Goal: Book appointment/travel/reservation

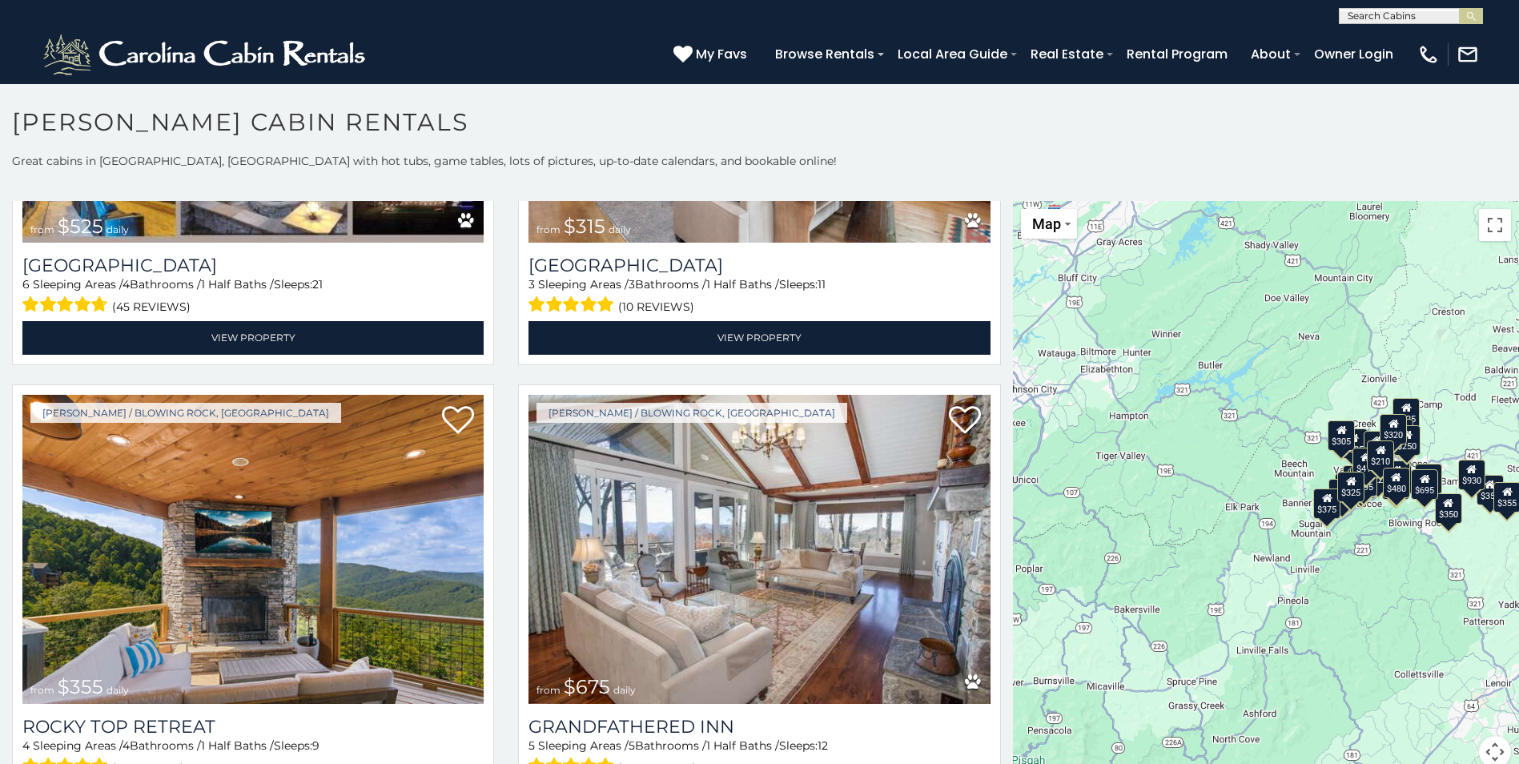
scroll to position [843, 0]
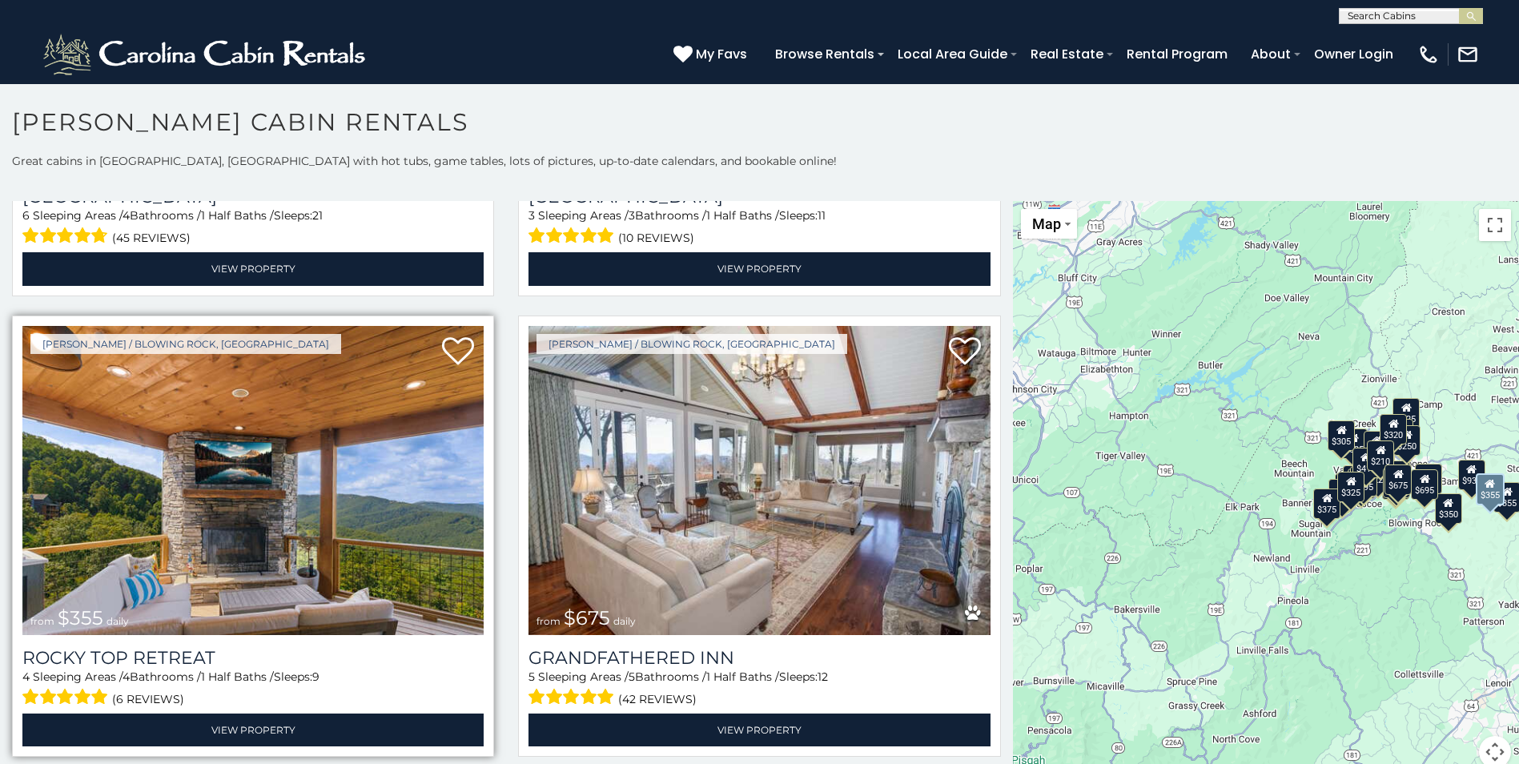
click at [260, 507] on img at bounding box center [252, 480] width 461 height 309
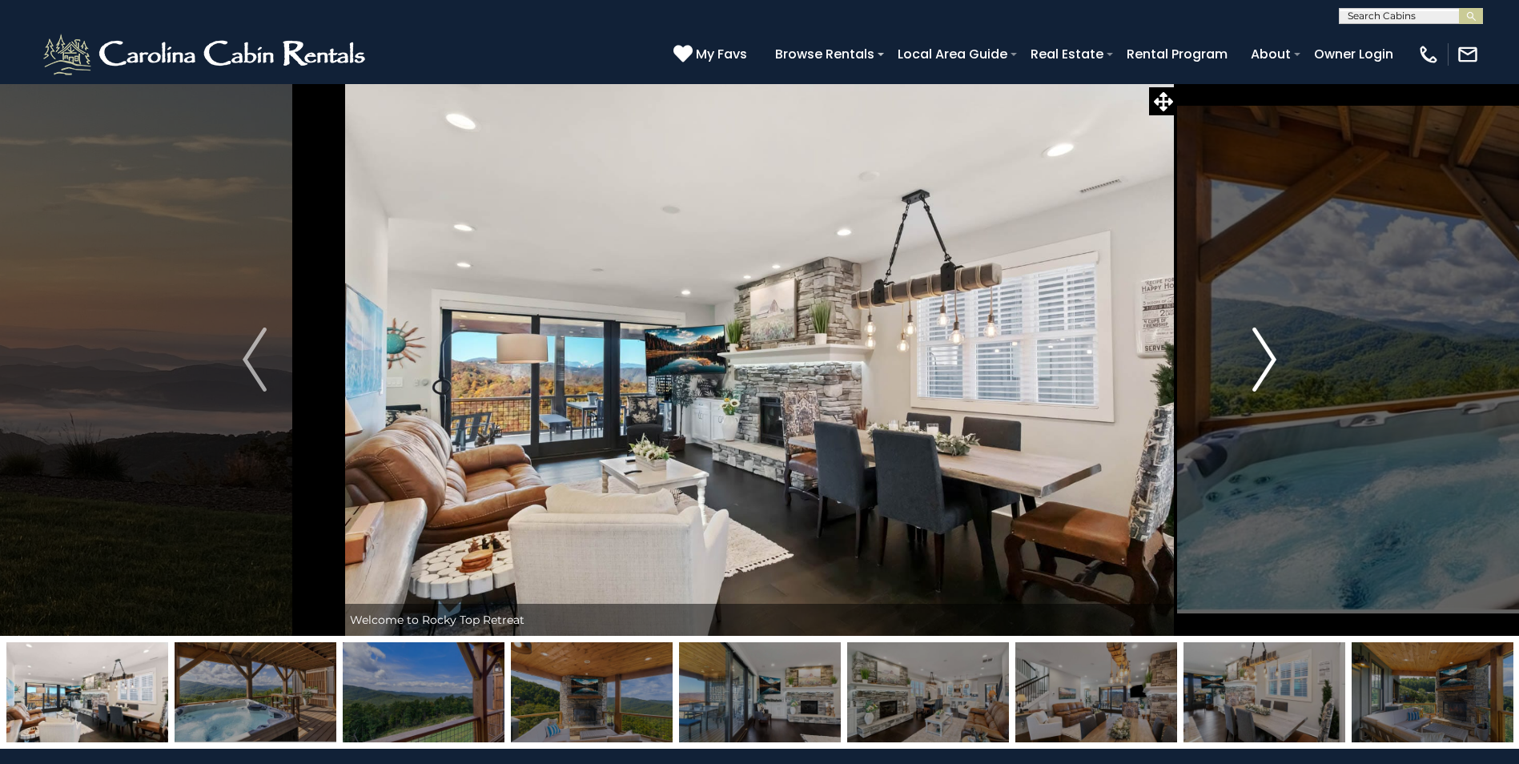
click at [1268, 357] on img "Next" at bounding box center [1265, 360] width 24 height 64
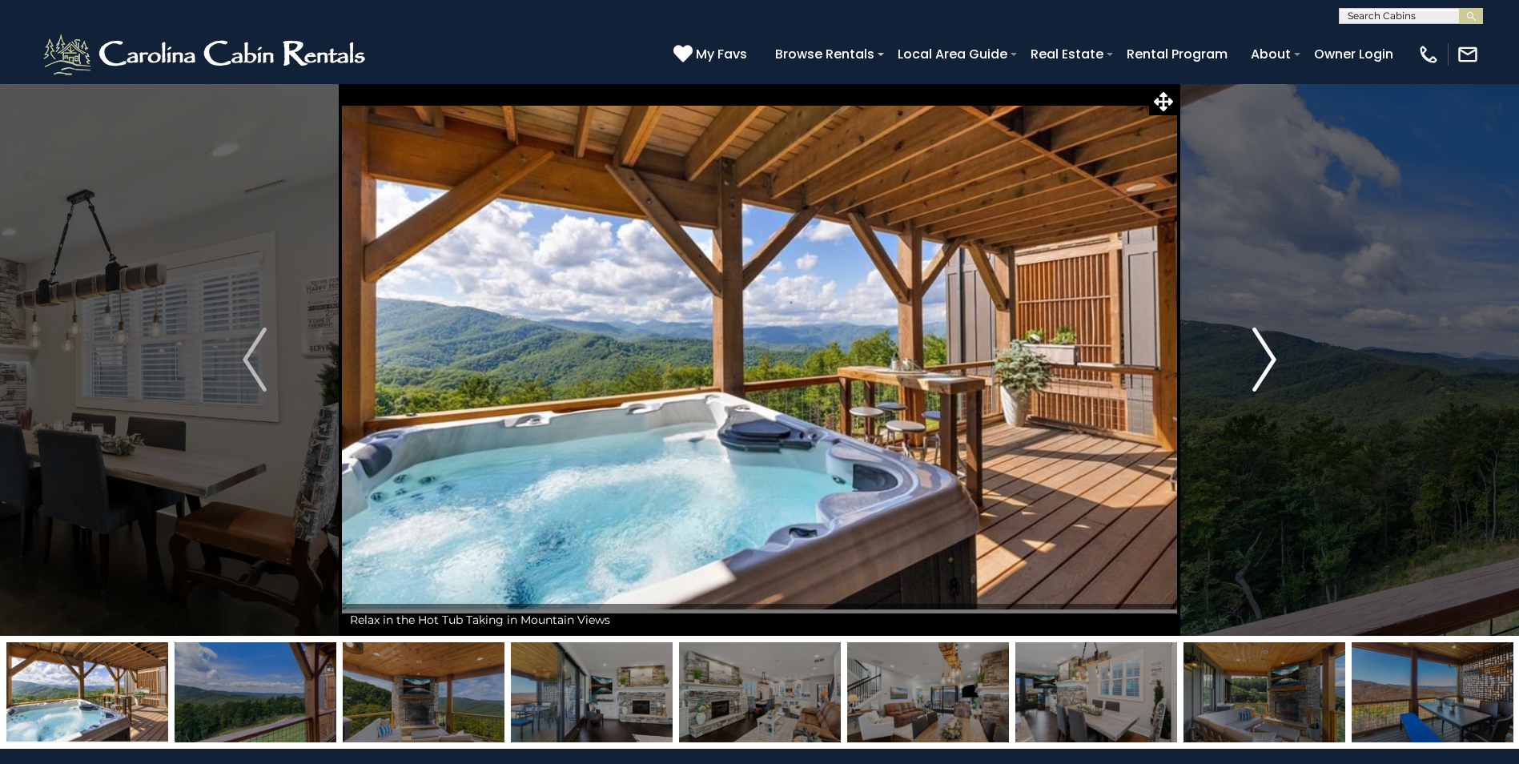
click at [1268, 357] on img "Next" at bounding box center [1265, 360] width 24 height 64
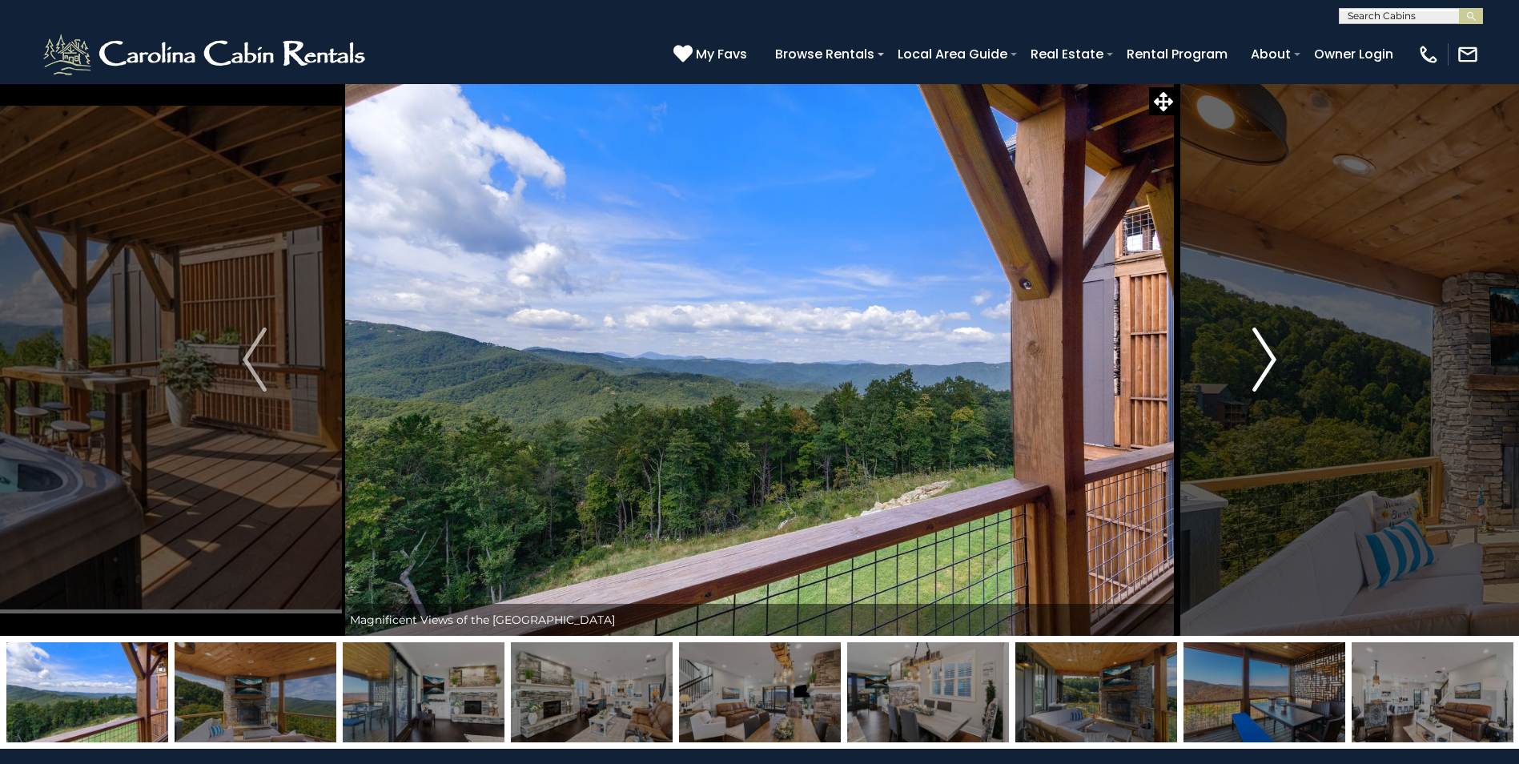
click at [1268, 359] on img "Next" at bounding box center [1265, 360] width 24 height 64
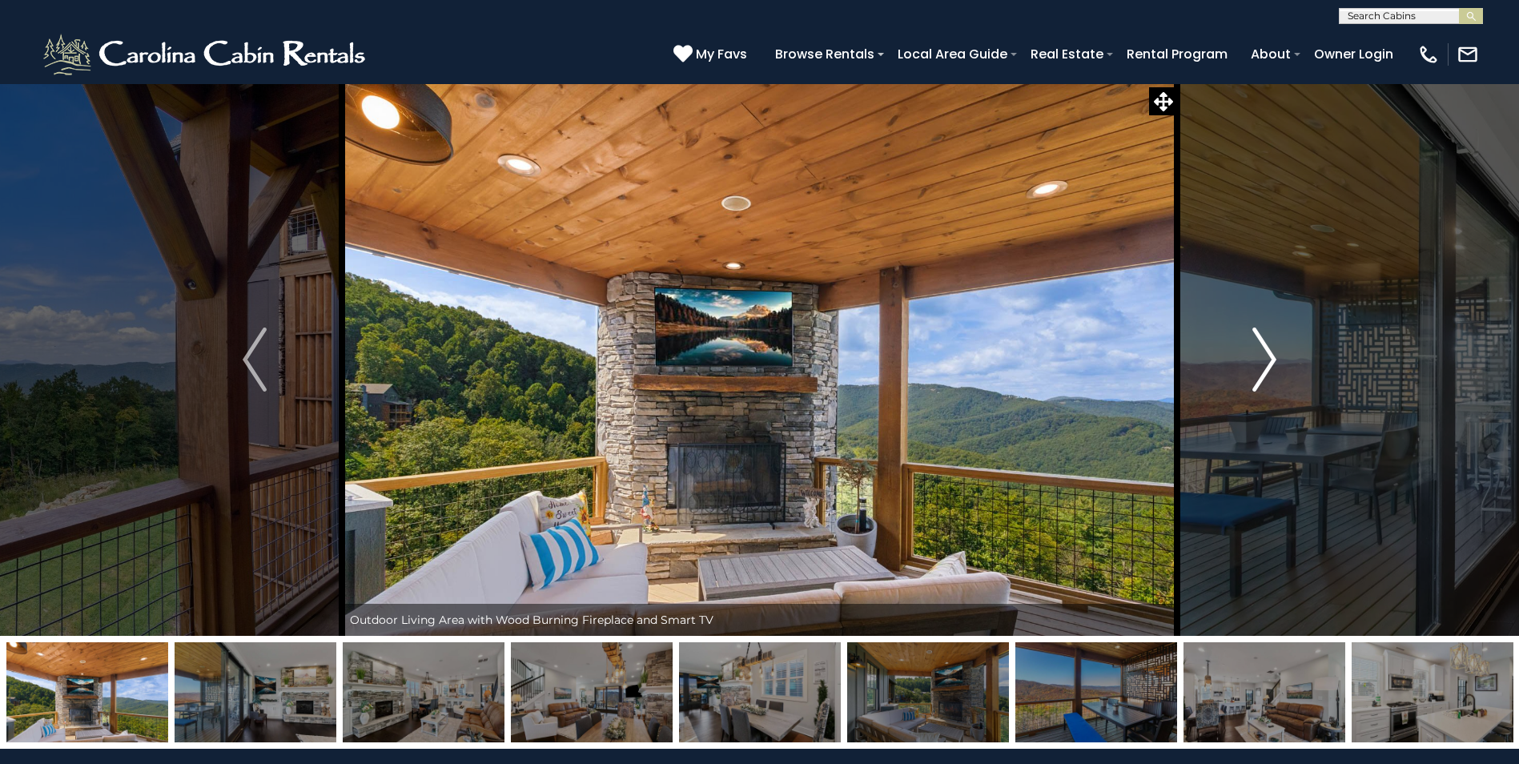
click at [1268, 360] on img "Next" at bounding box center [1265, 360] width 24 height 64
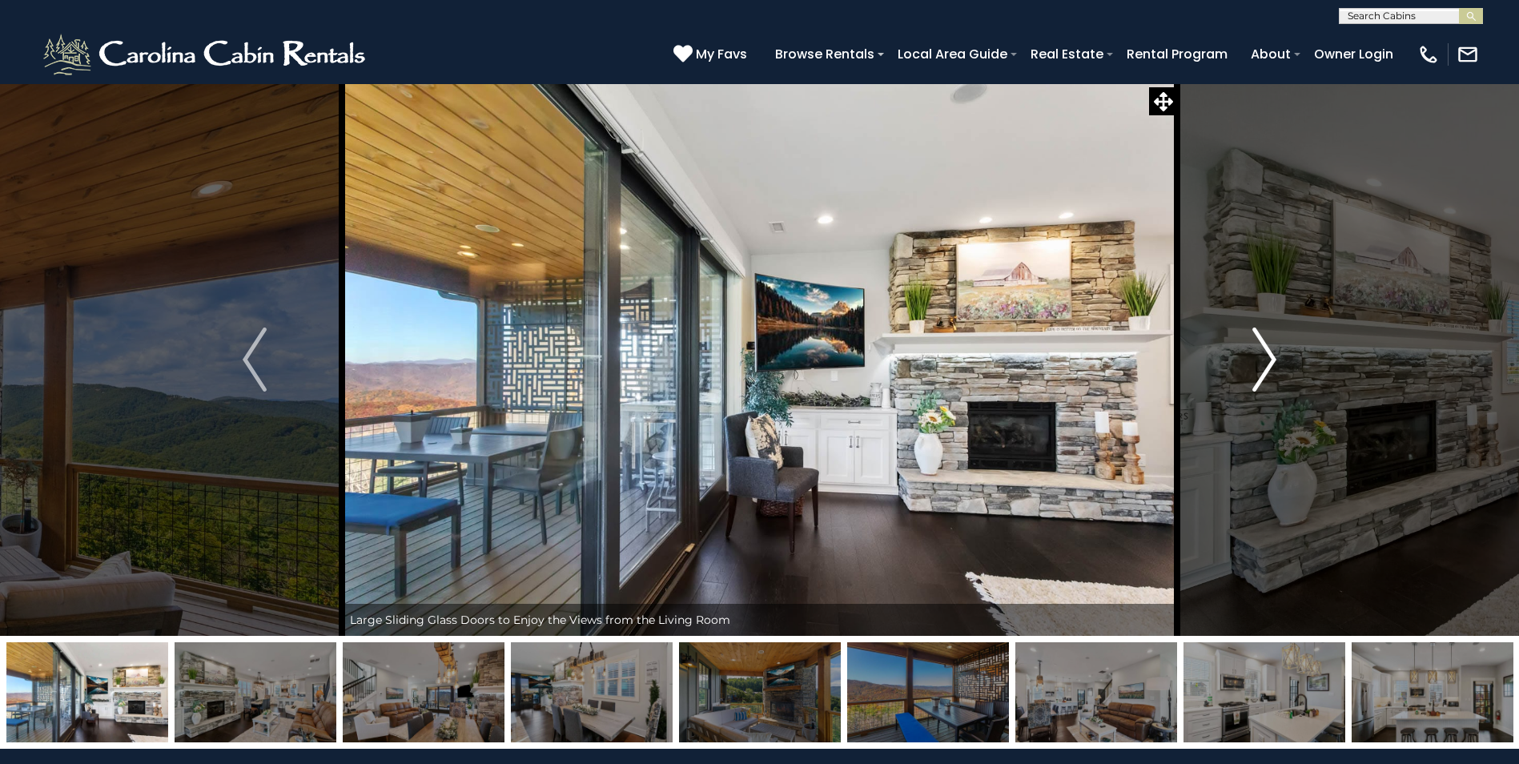
click at [1268, 360] on img "Next" at bounding box center [1265, 360] width 24 height 64
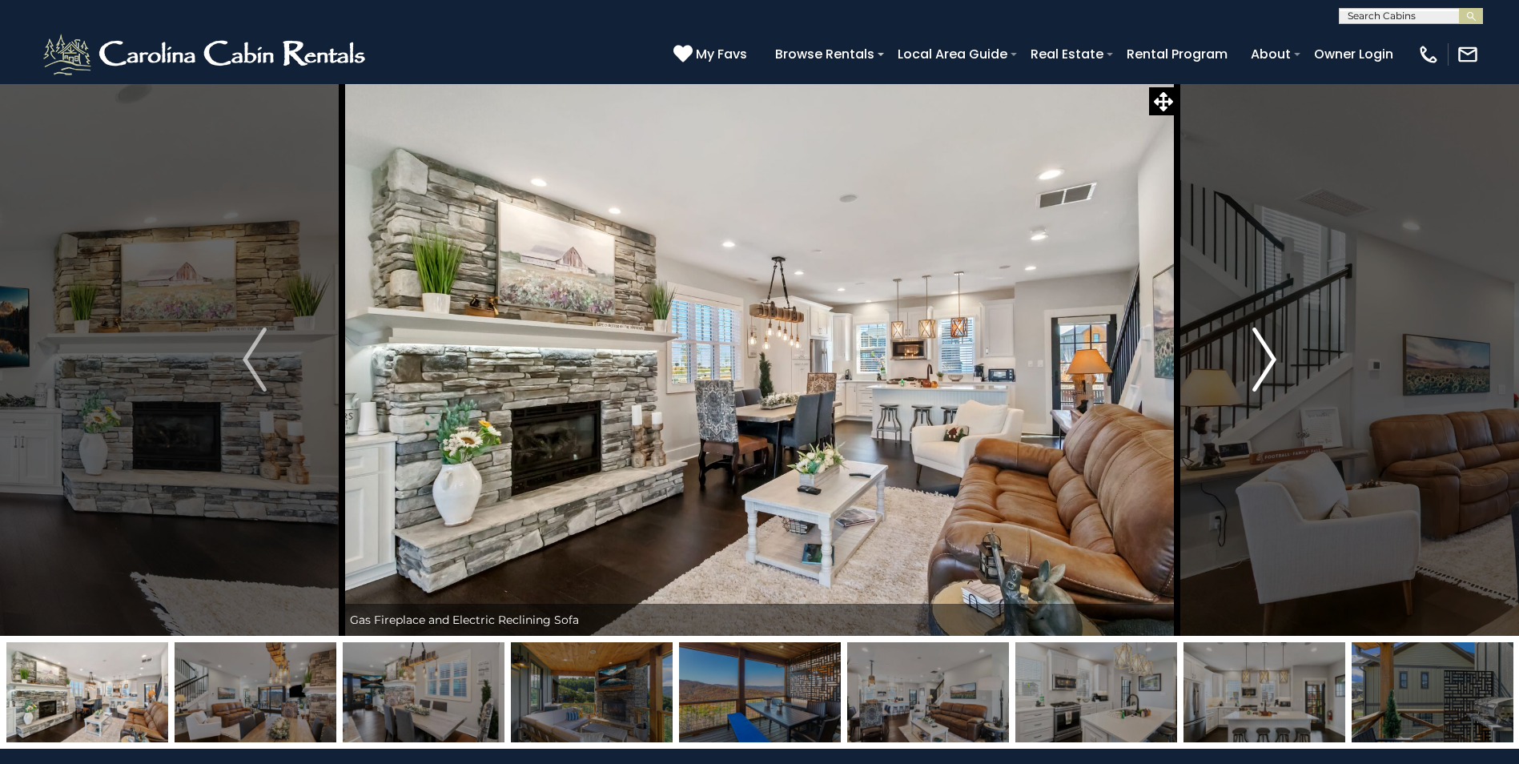
click at [1268, 361] on img "Next" at bounding box center [1265, 360] width 24 height 64
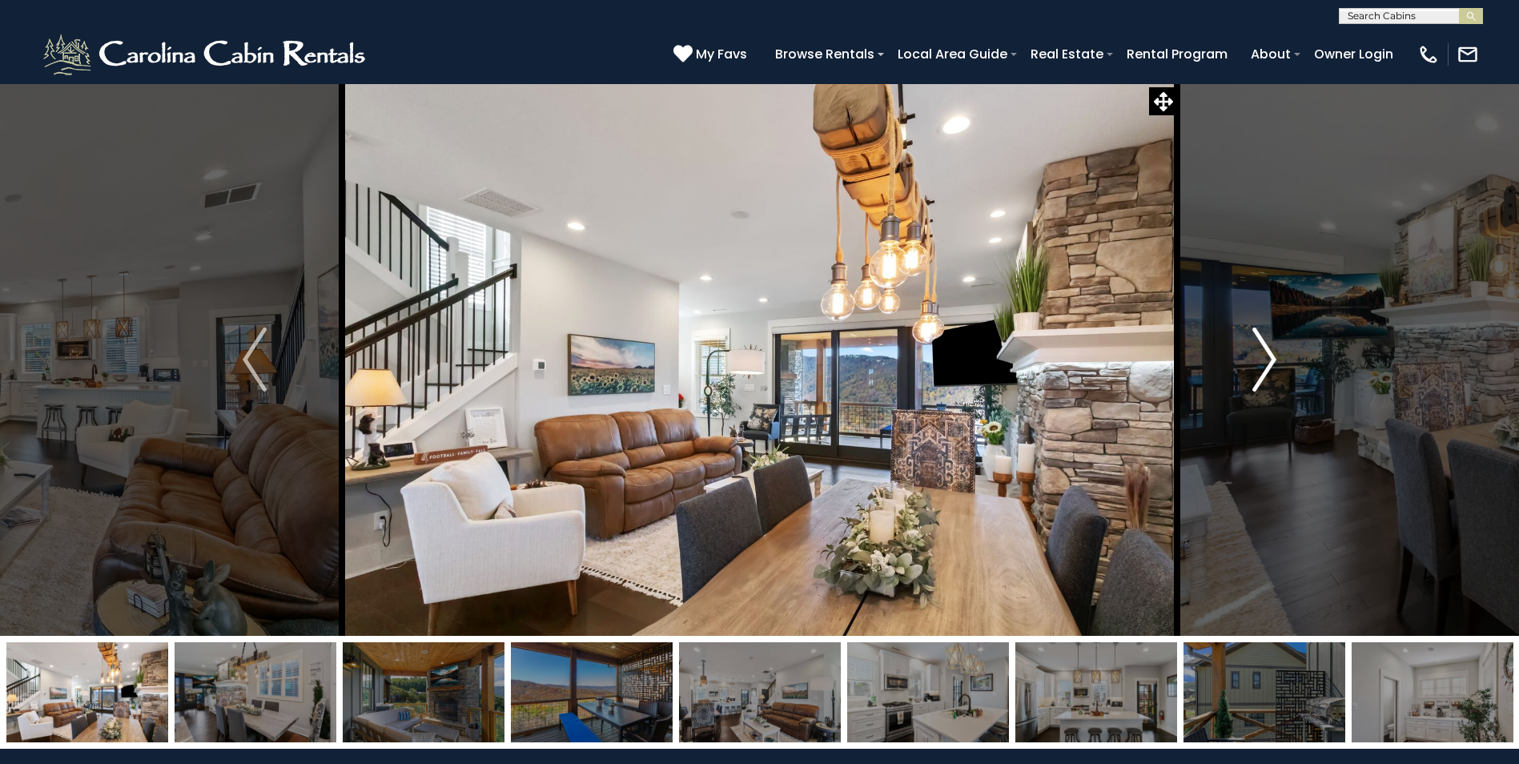
click at [1268, 361] on img "Next" at bounding box center [1265, 360] width 24 height 64
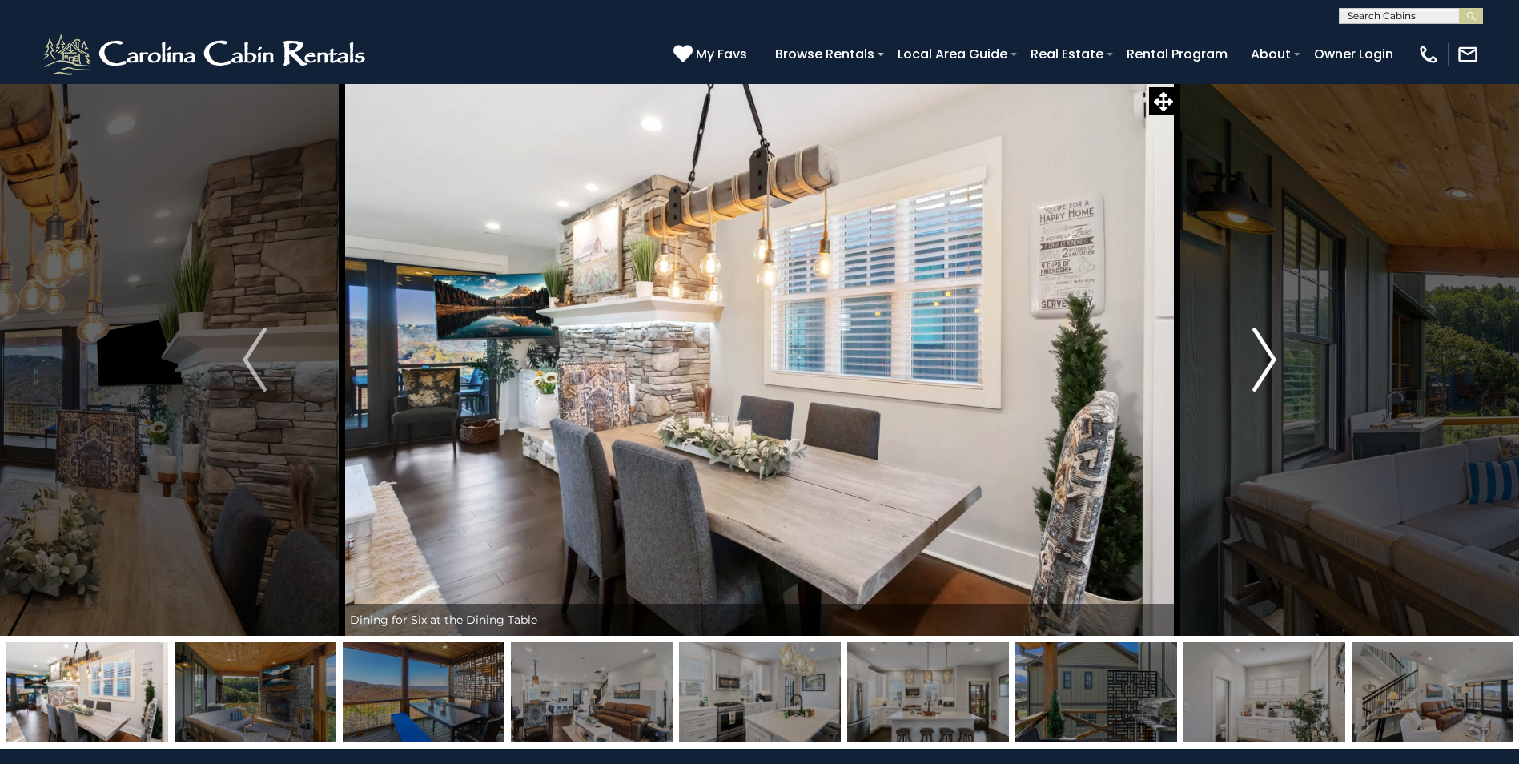
click at [1268, 361] on img "Next" at bounding box center [1265, 360] width 24 height 64
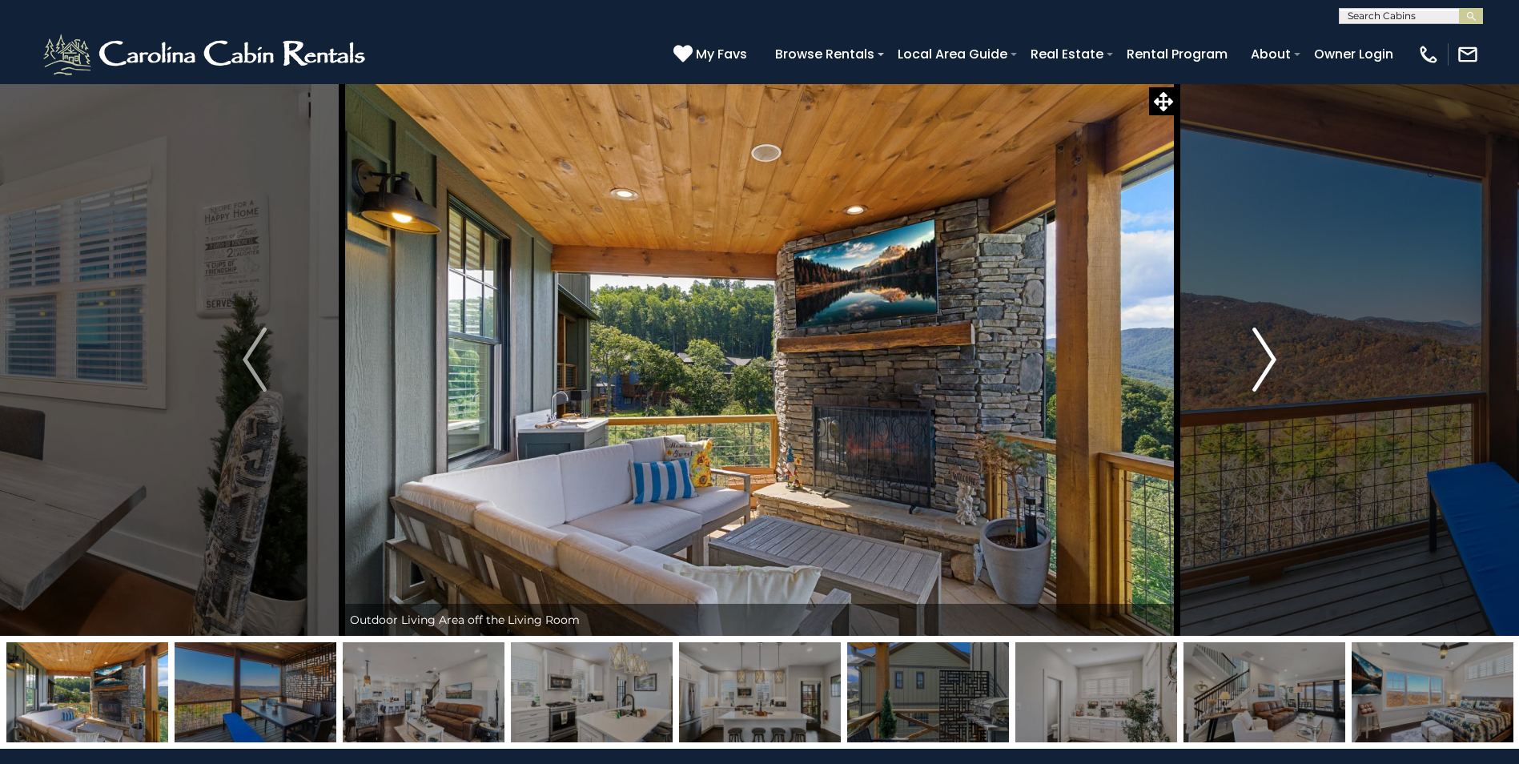
click at [1268, 360] on img "Next" at bounding box center [1265, 360] width 24 height 64
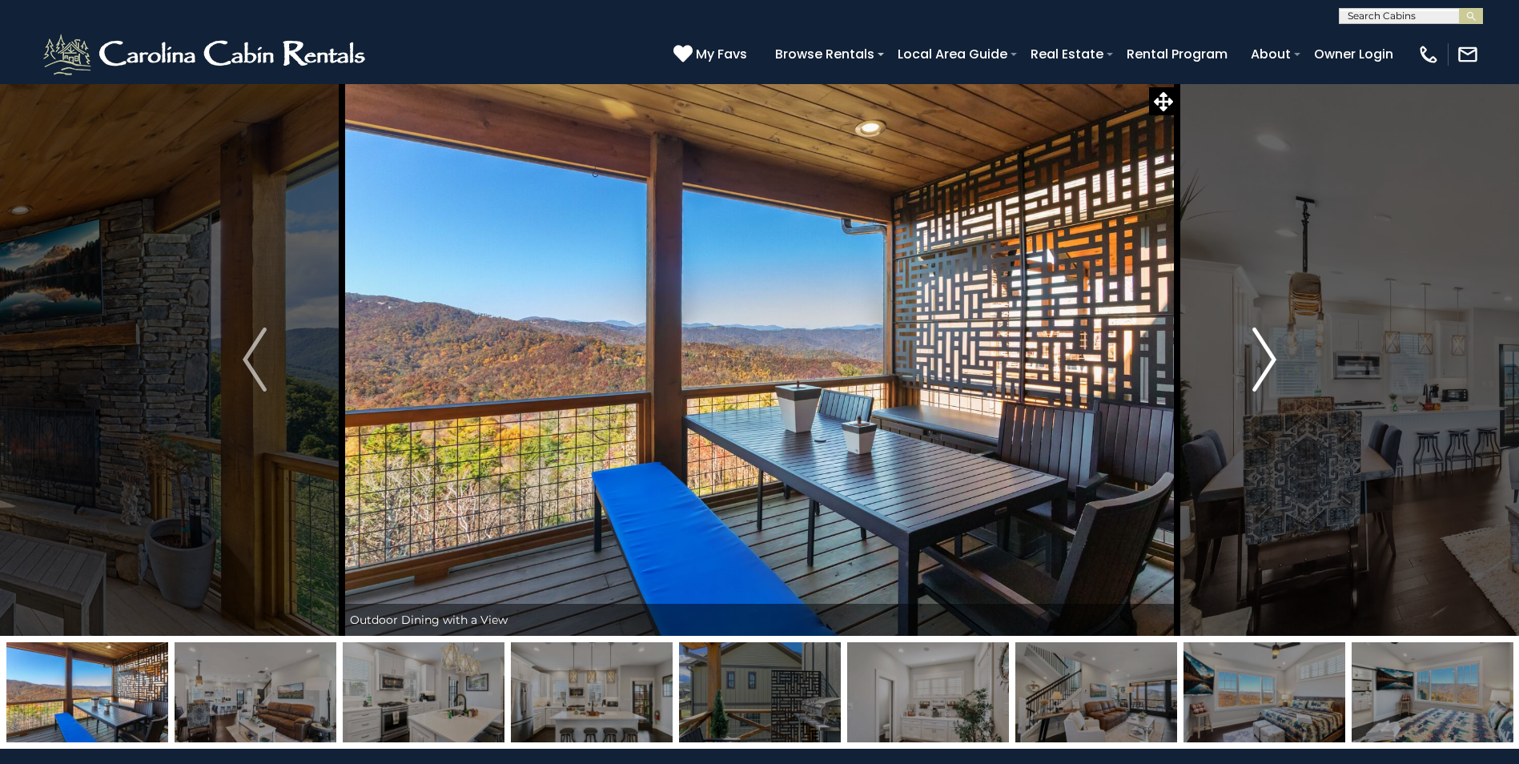
click at [1268, 360] on img "Next" at bounding box center [1265, 360] width 24 height 64
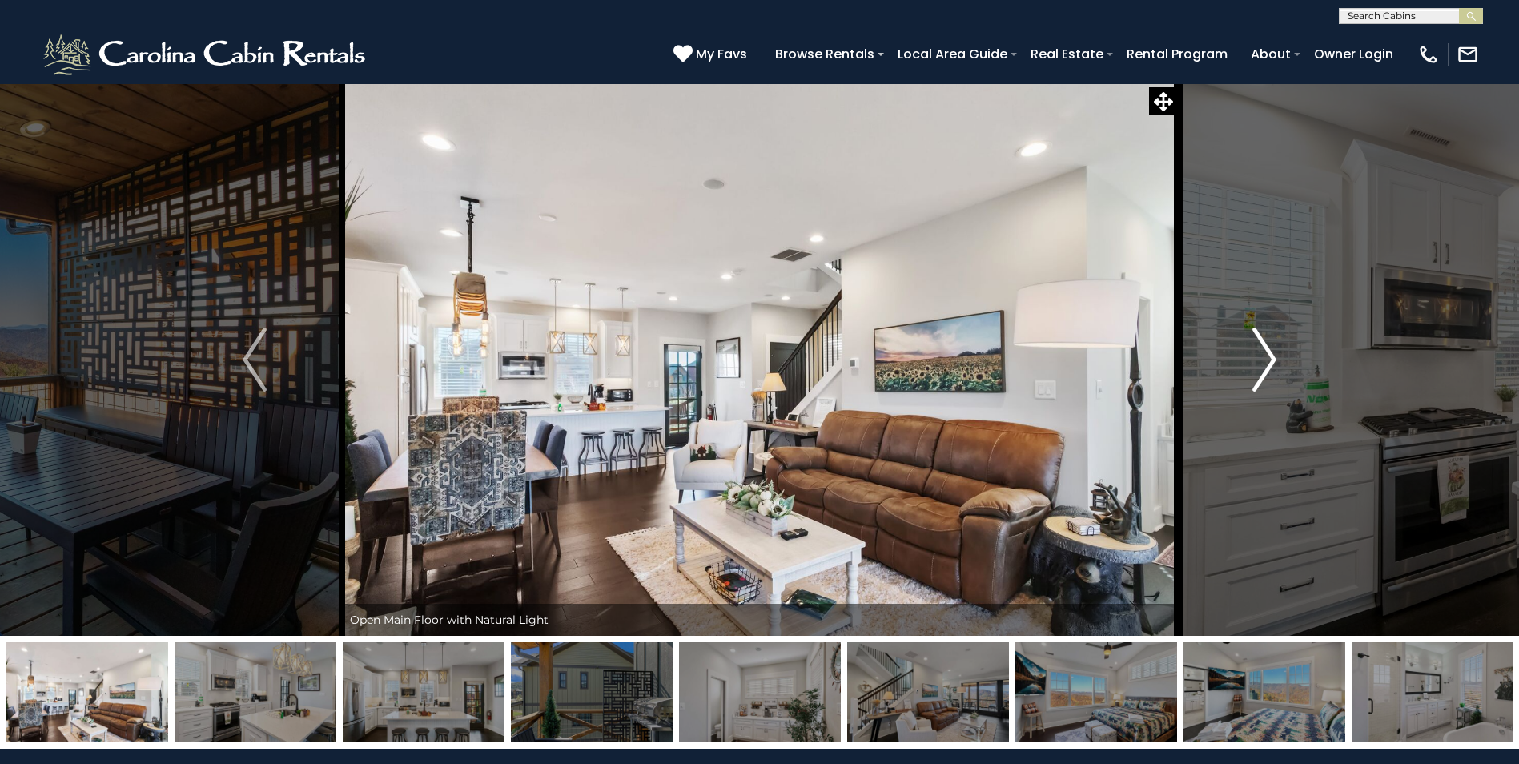
click at [1268, 361] on img "Next" at bounding box center [1265, 360] width 24 height 64
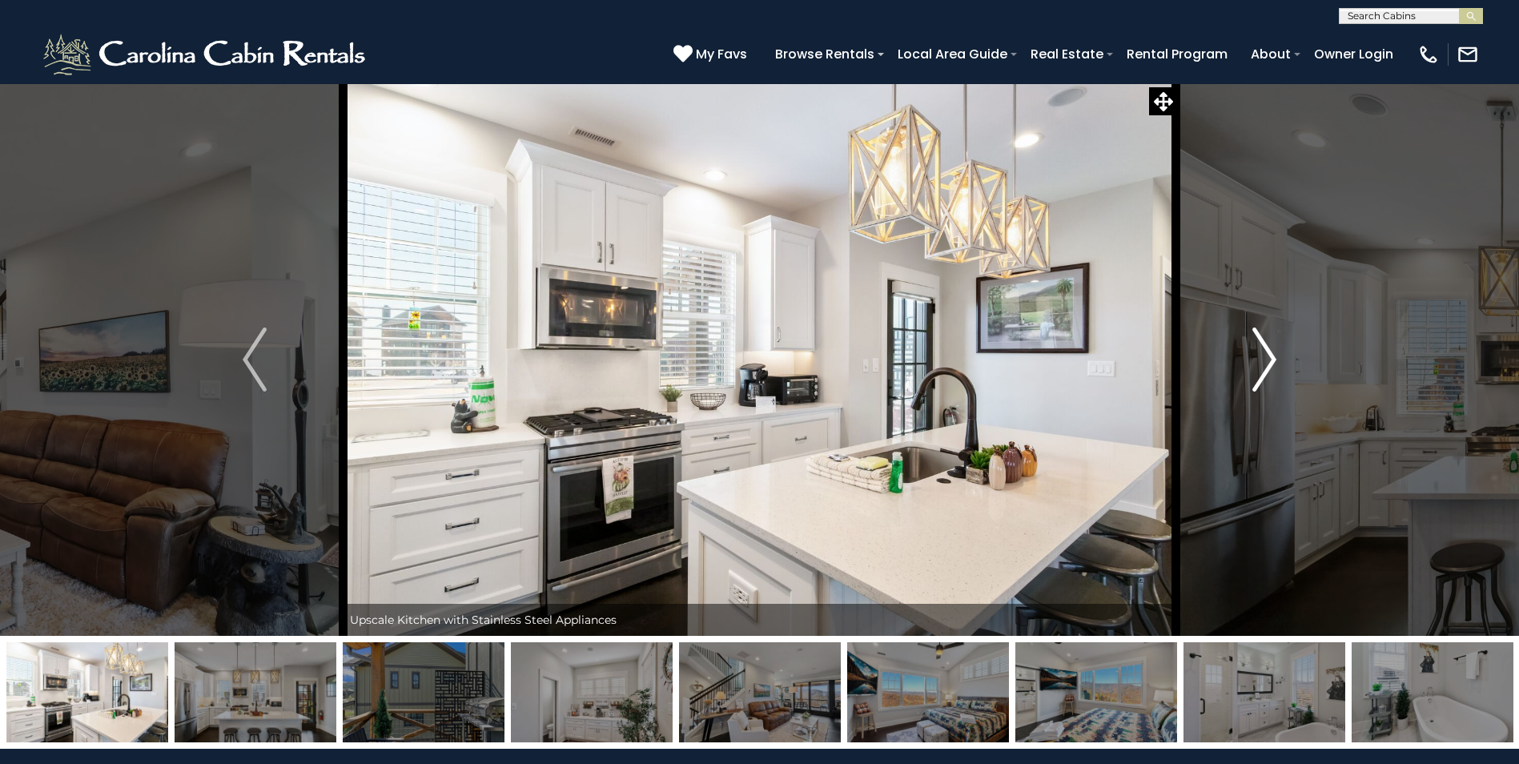
click at [1268, 361] on img "Next" at bounding box center [1265, 360] width 24 height 64
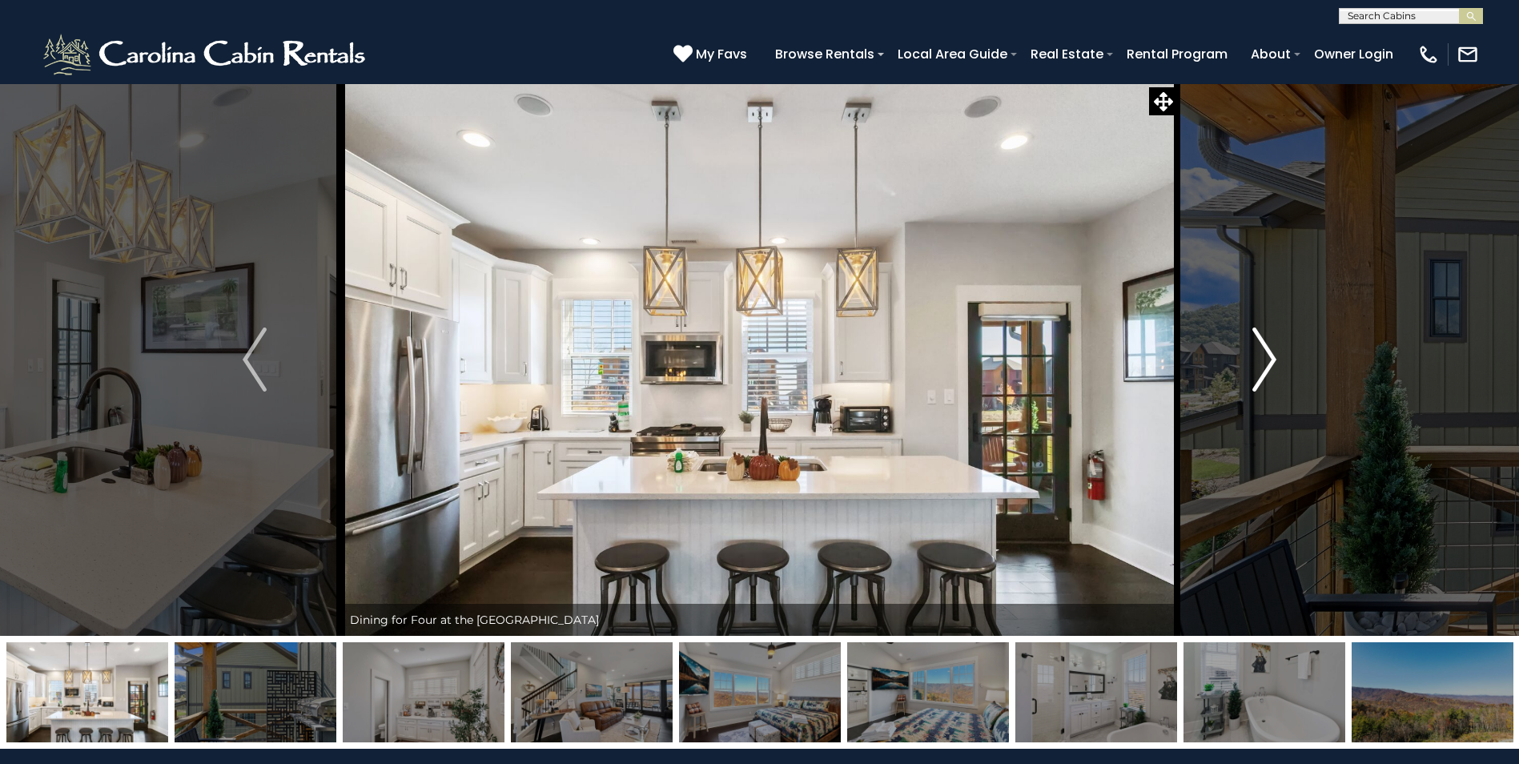
click at [1268, 363] on img "Next" at bounding box center [1265, 360] width 24 height 64
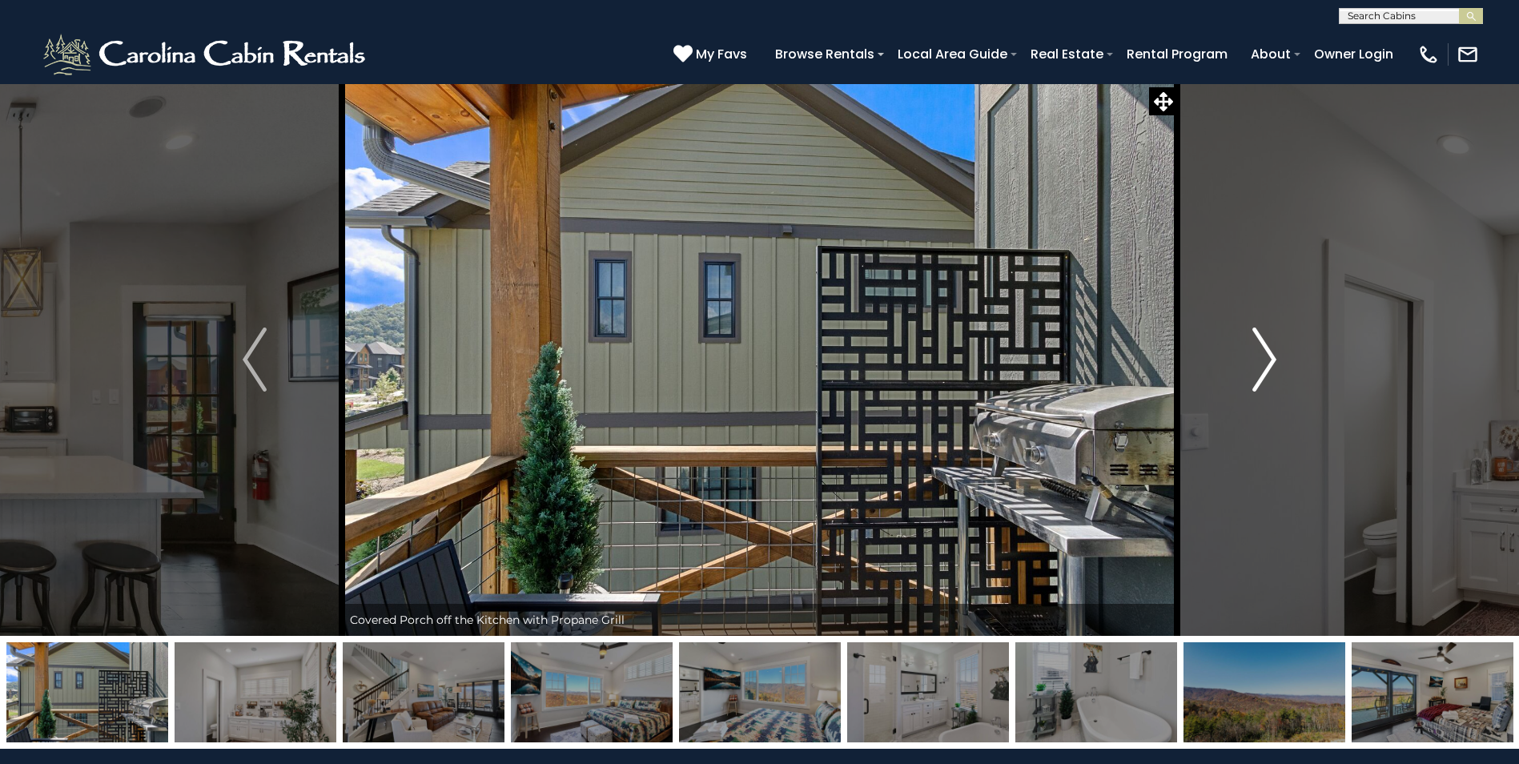
click at [1268, 363] on img "Next" at bounding box center [1265, 360] width 24 height 64
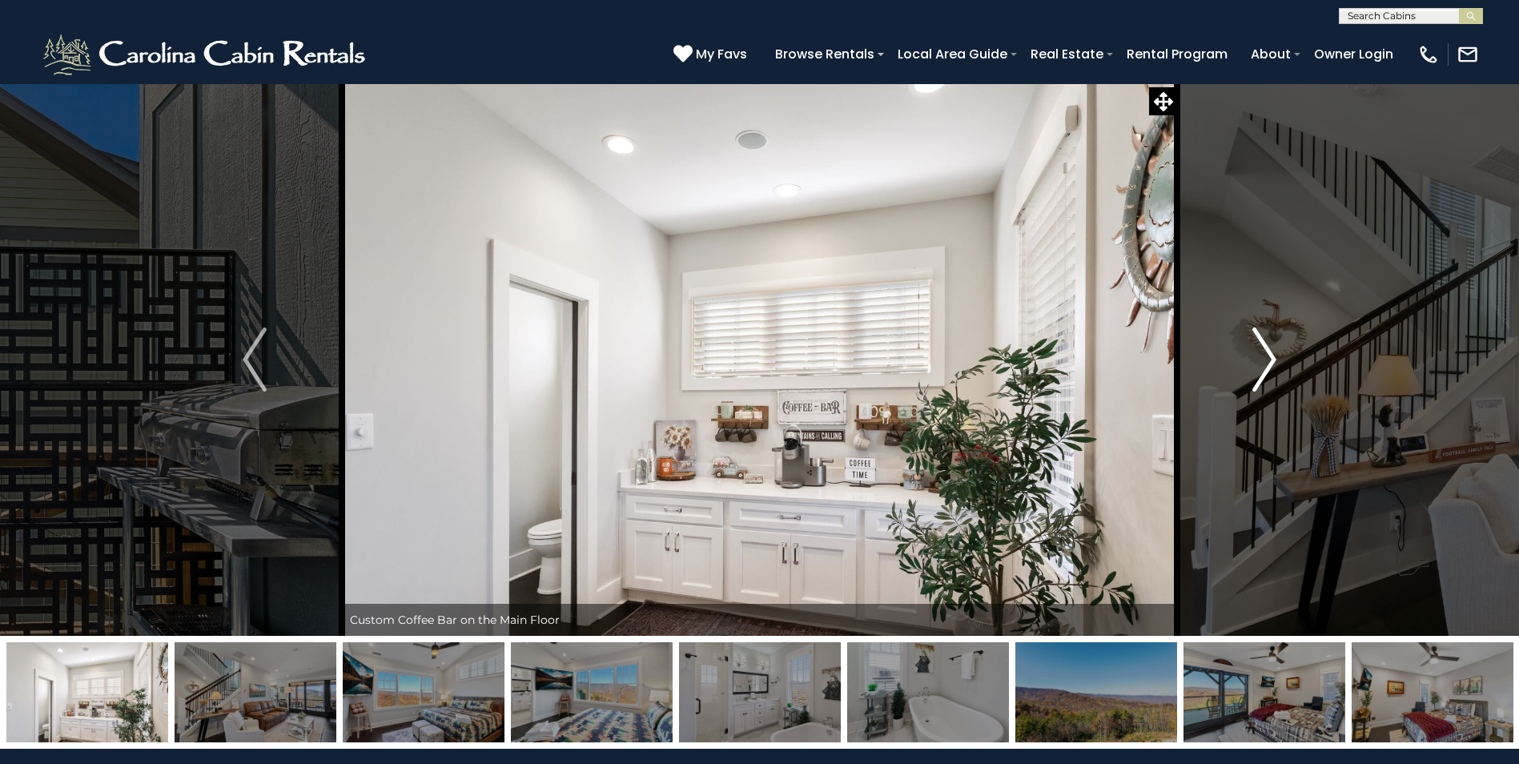
click at [1268, 365] on img "Next" at bounding box center [1265, 360] width 24 height 64
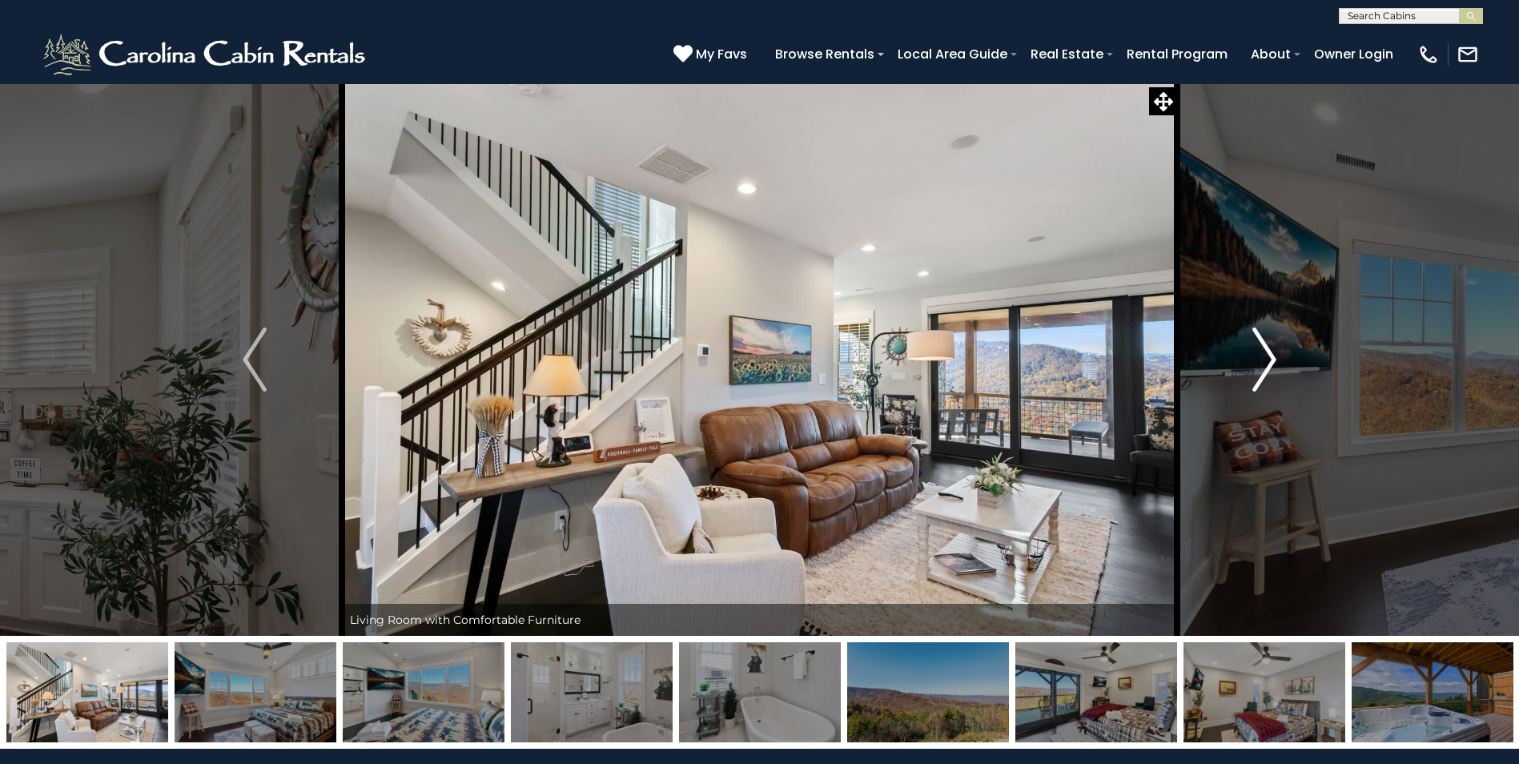
click at [1268, 364] on img "Next" at bounding box center [1265, 360] width 24 height 64
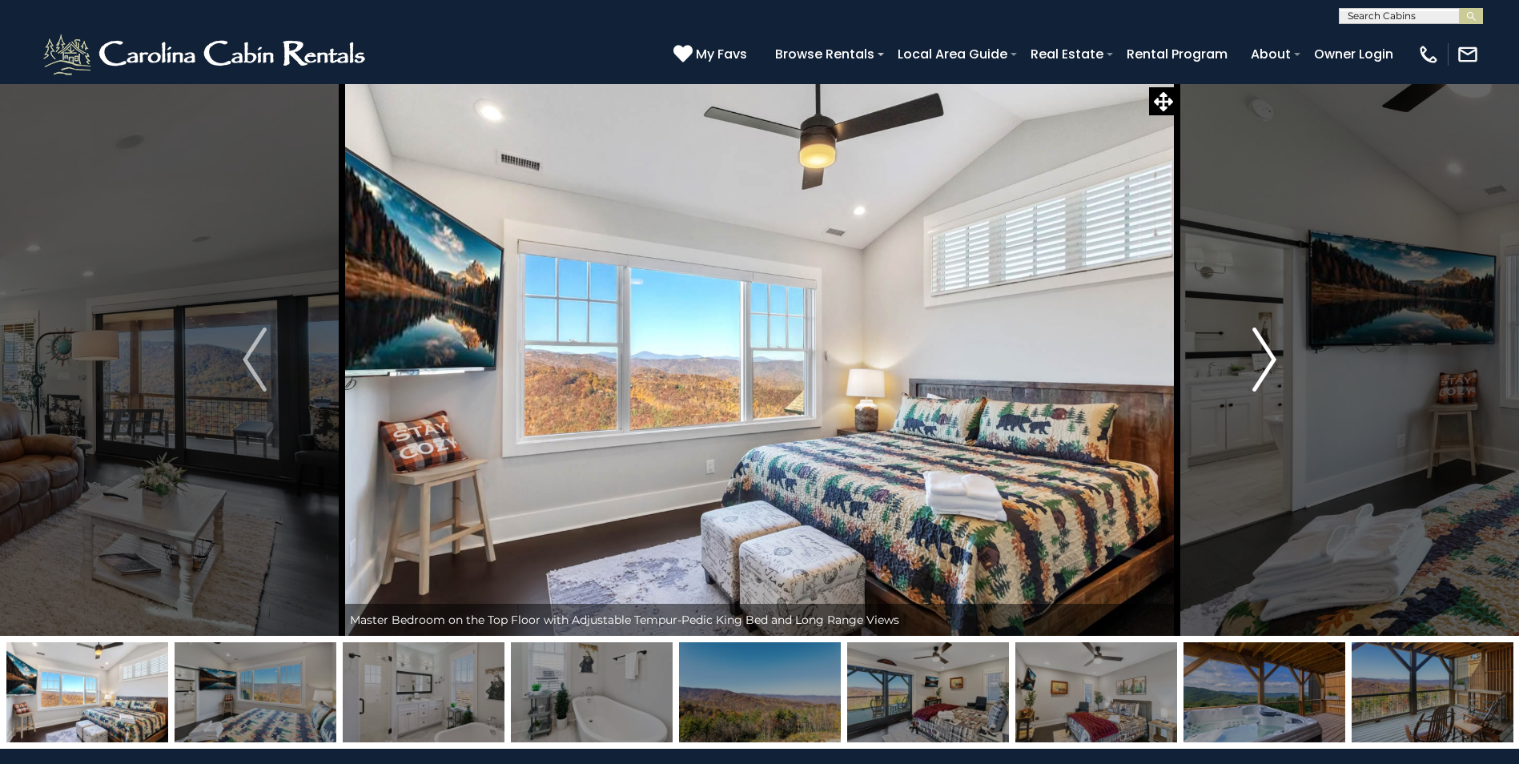
click at [1268, 356] on img "Next" at bounding box center [1265, 360] width 24 height 64
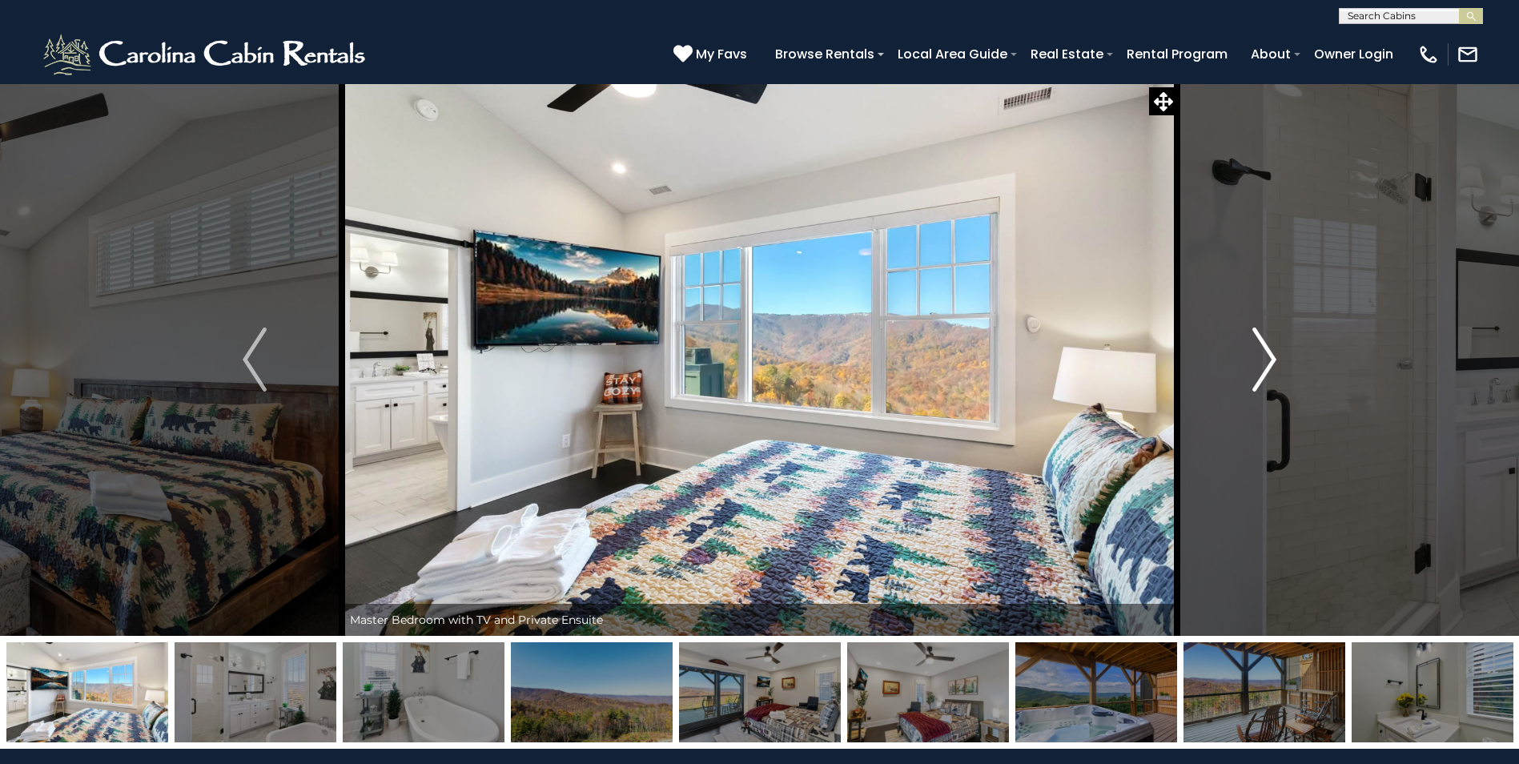
click at [1268, 358] on img "Next" at bounding box center [1265, 360] width 24 height 64
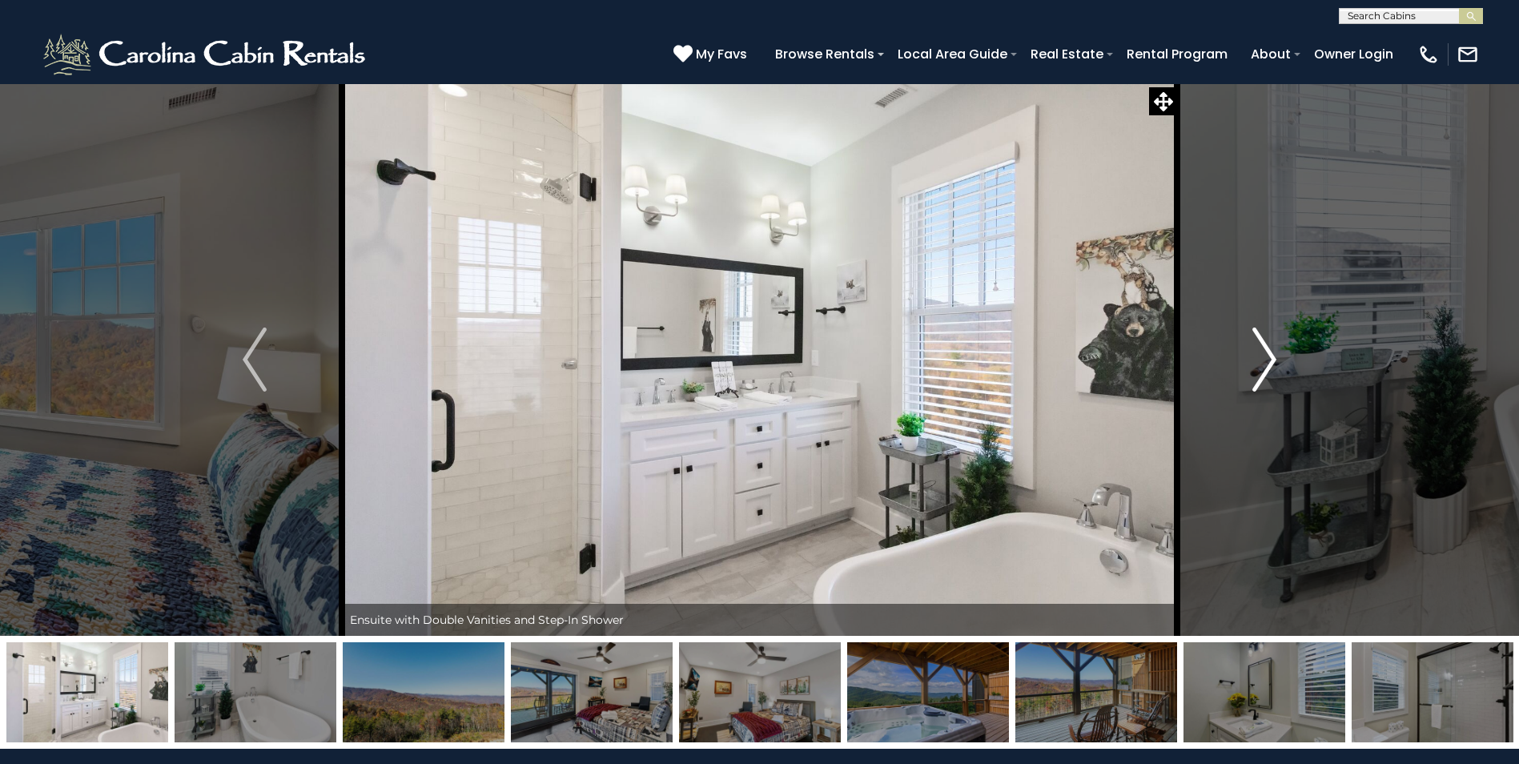
click at [1268, 360] on img "Next" at bounding box center [1265, 360] width 24 height 64
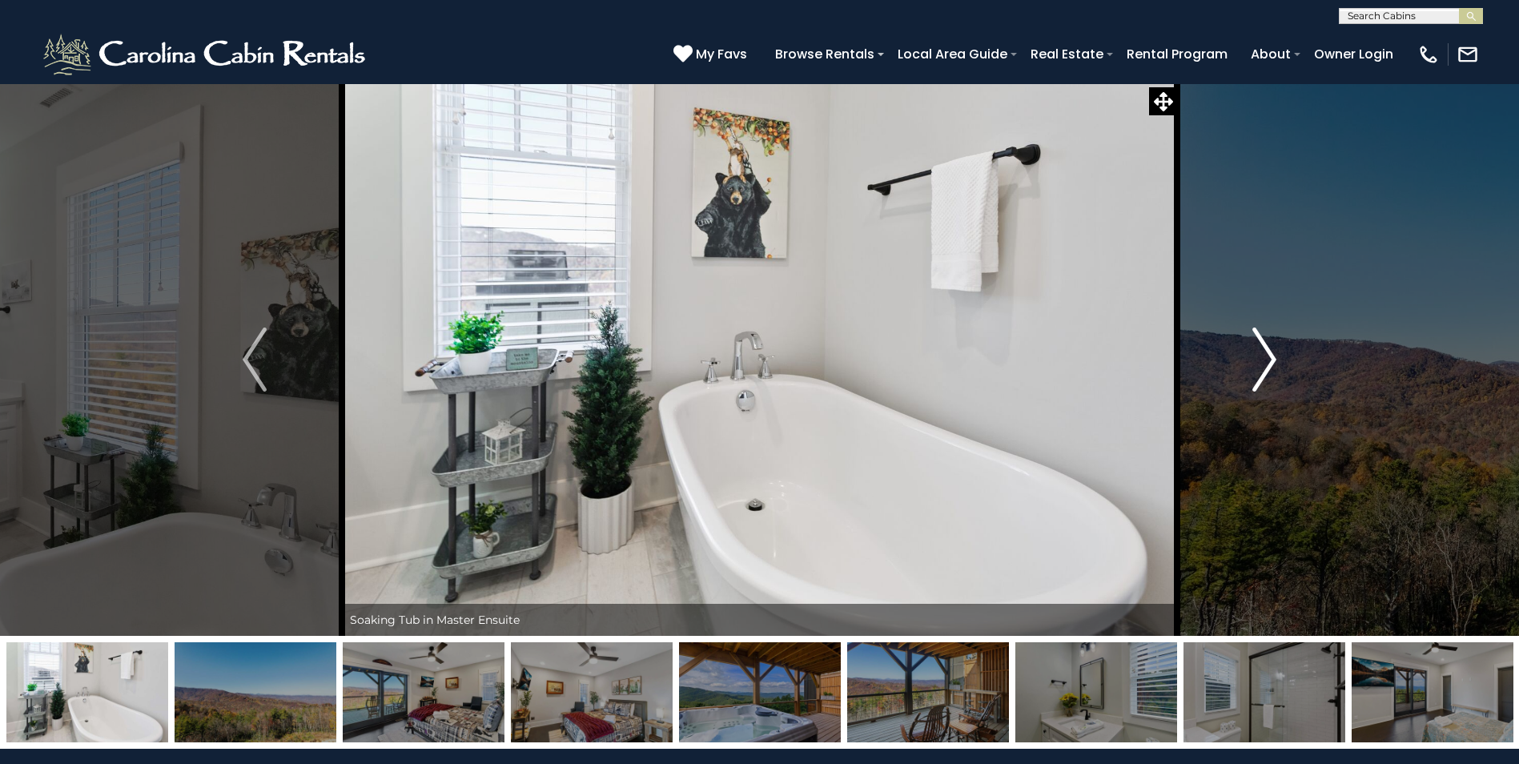
click at [1268, 359] on img "Next" at bounding box center [1265, 360] width 24 height 64
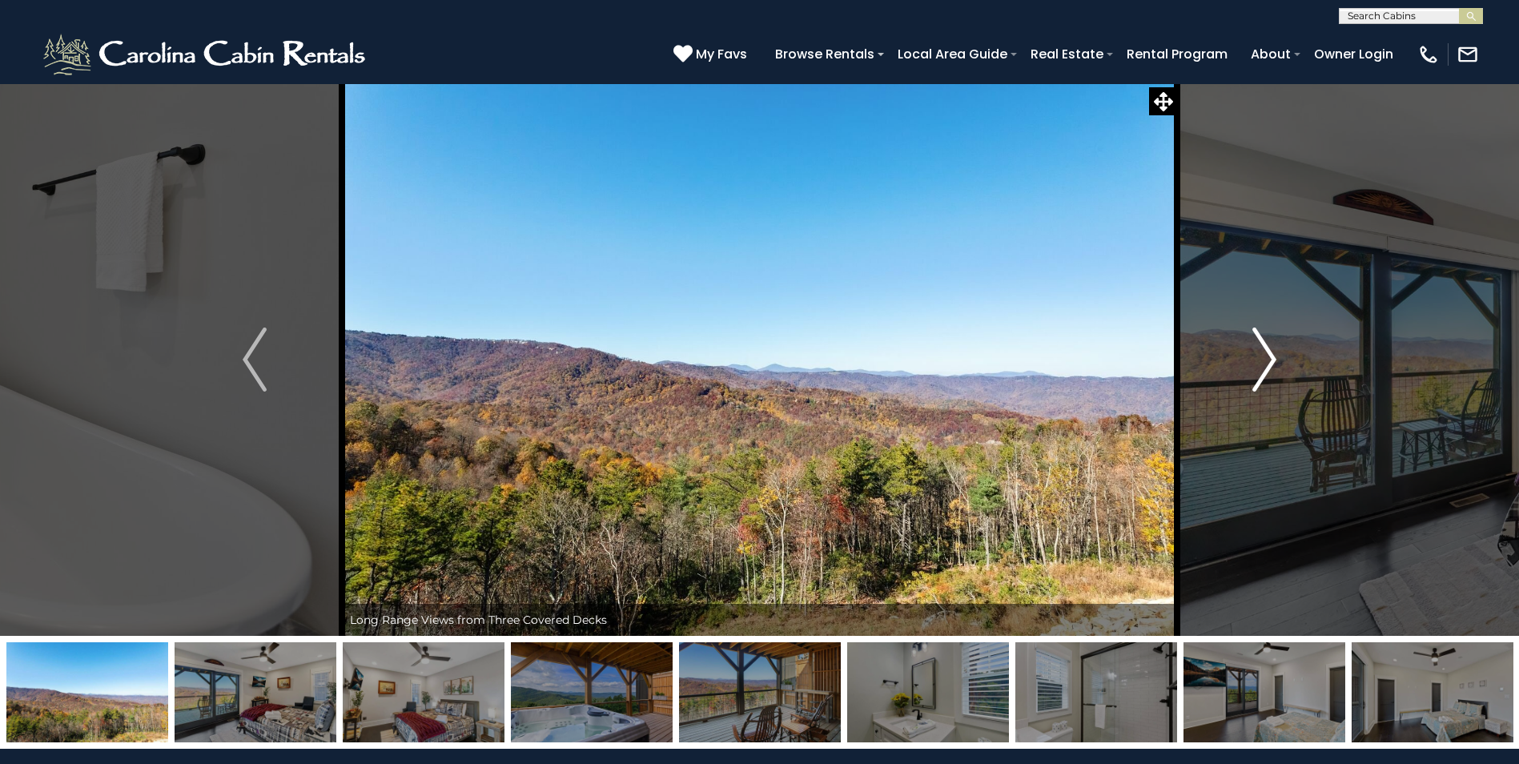
click at [1268, 356] on img "Next" at bounding box center [1265, 360] width 24 height 64
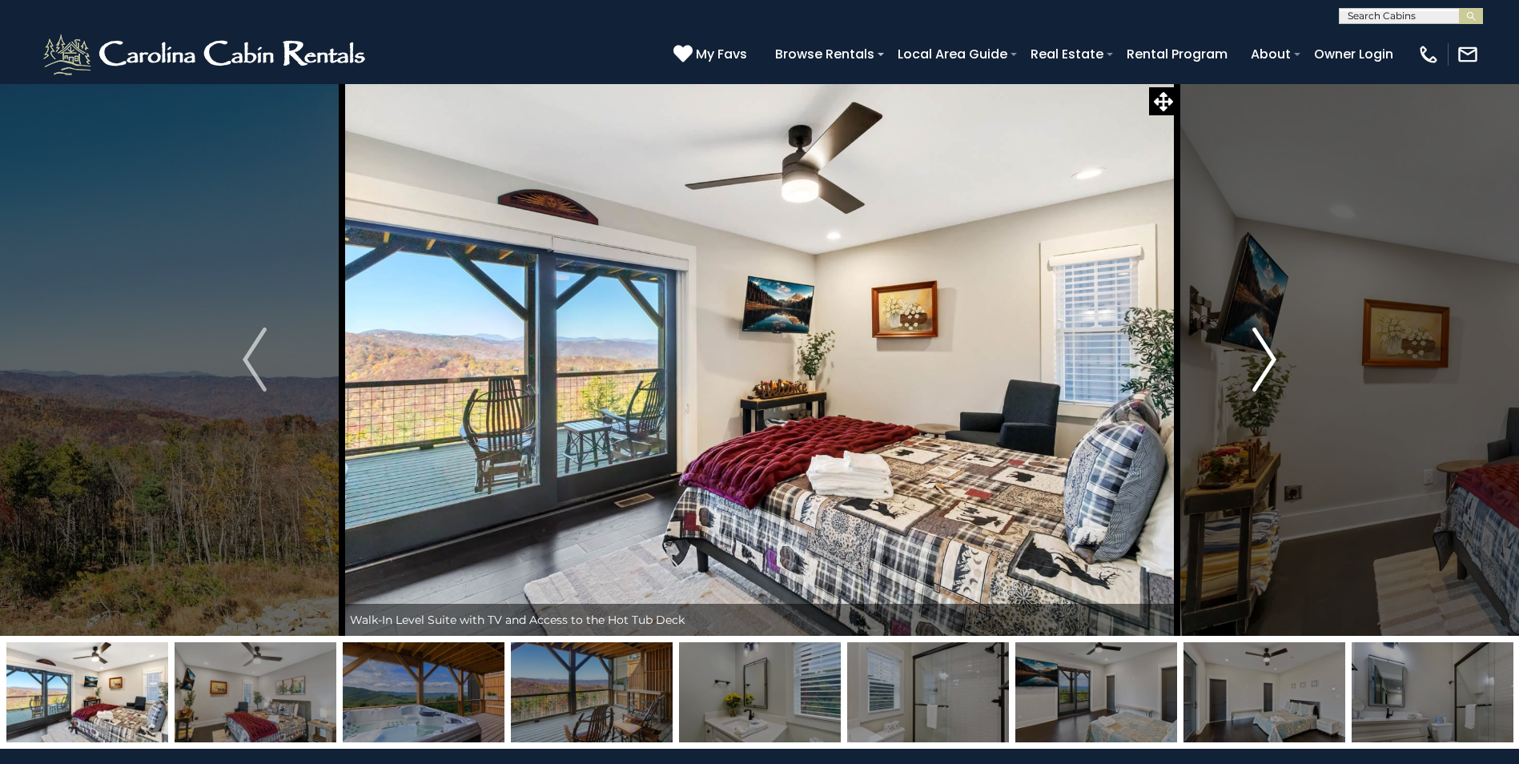
click at [1268, 360] on img "Next" at bounding box center [1265, 360] width 24 height 64
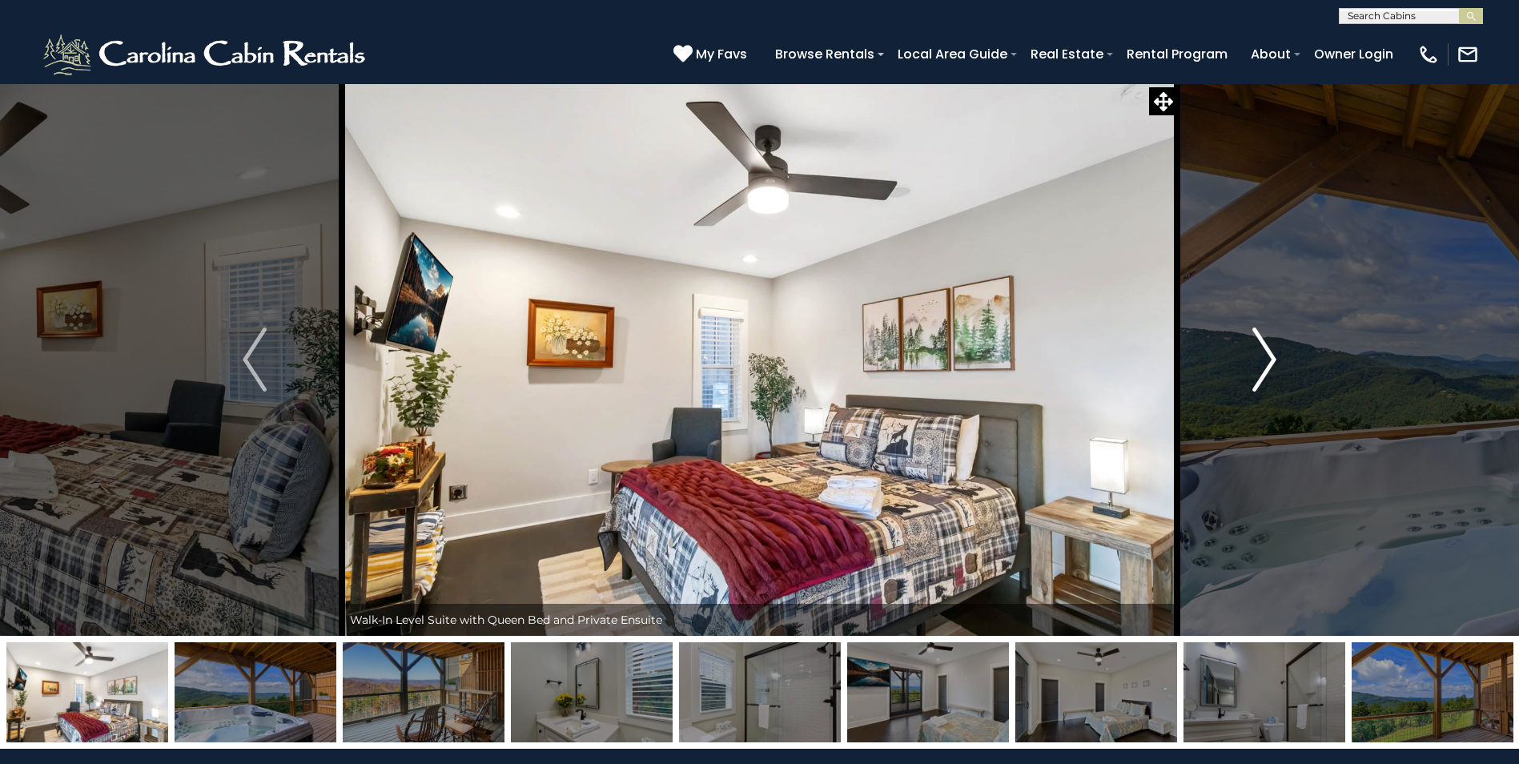
click at [1268, 359] on img "Next" at bounding box center [1265, 360] width 24 height 64
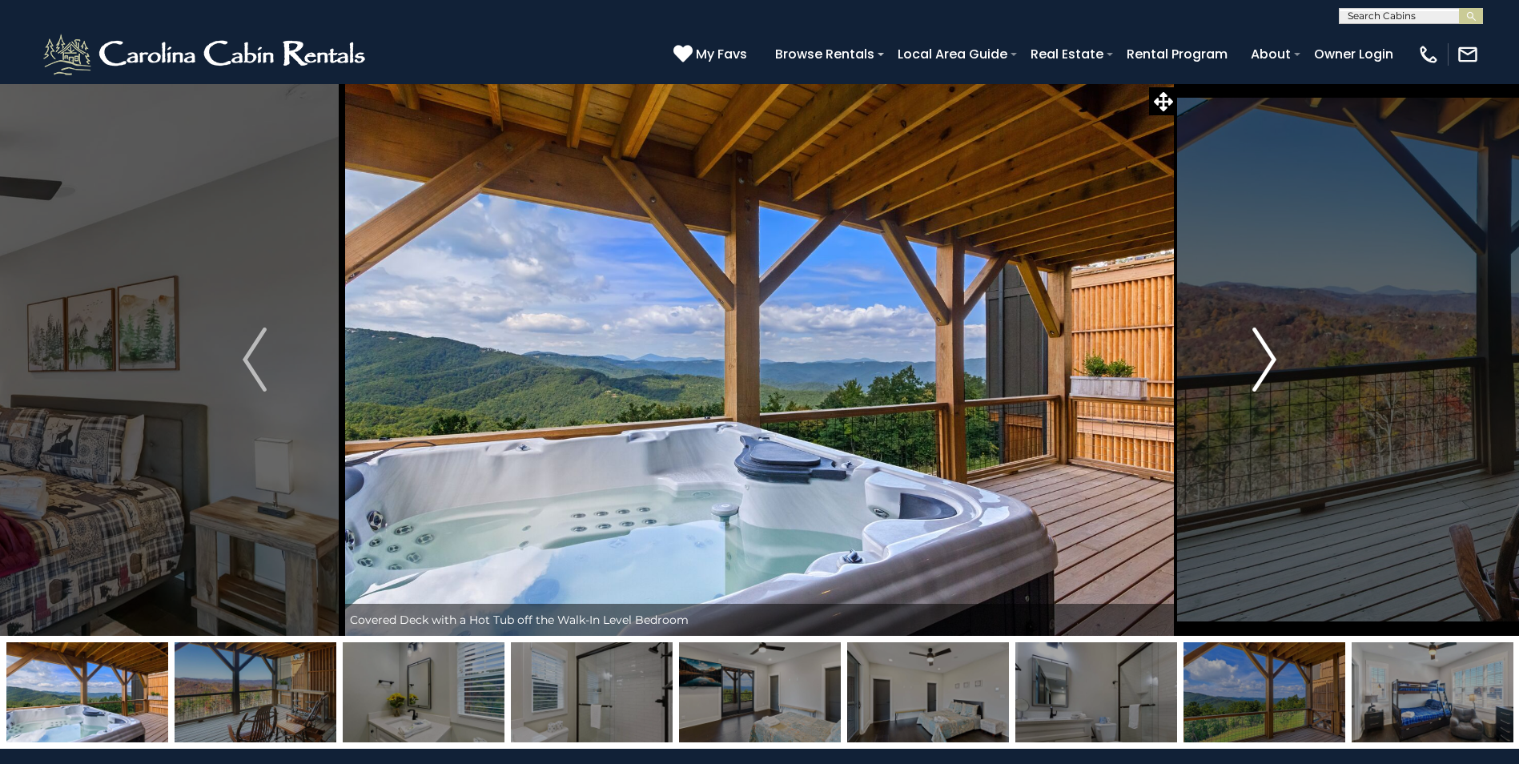
click at [1268, 360] on img "Next" at bounding box center [1265, 360] width 24 height 64
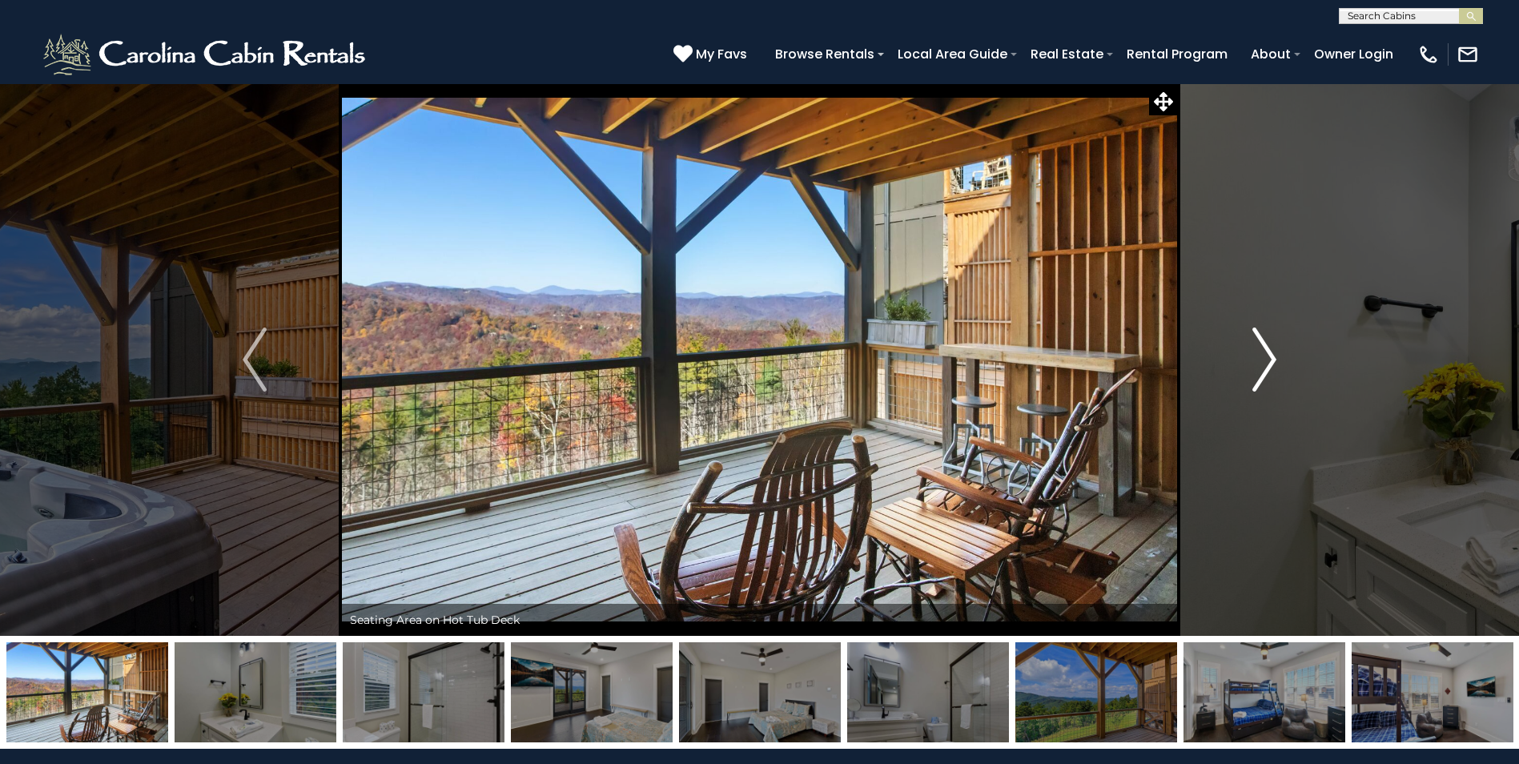
click at [1268, 360] on img "Next" at bounding box center [1265, 360] width 24 height 64
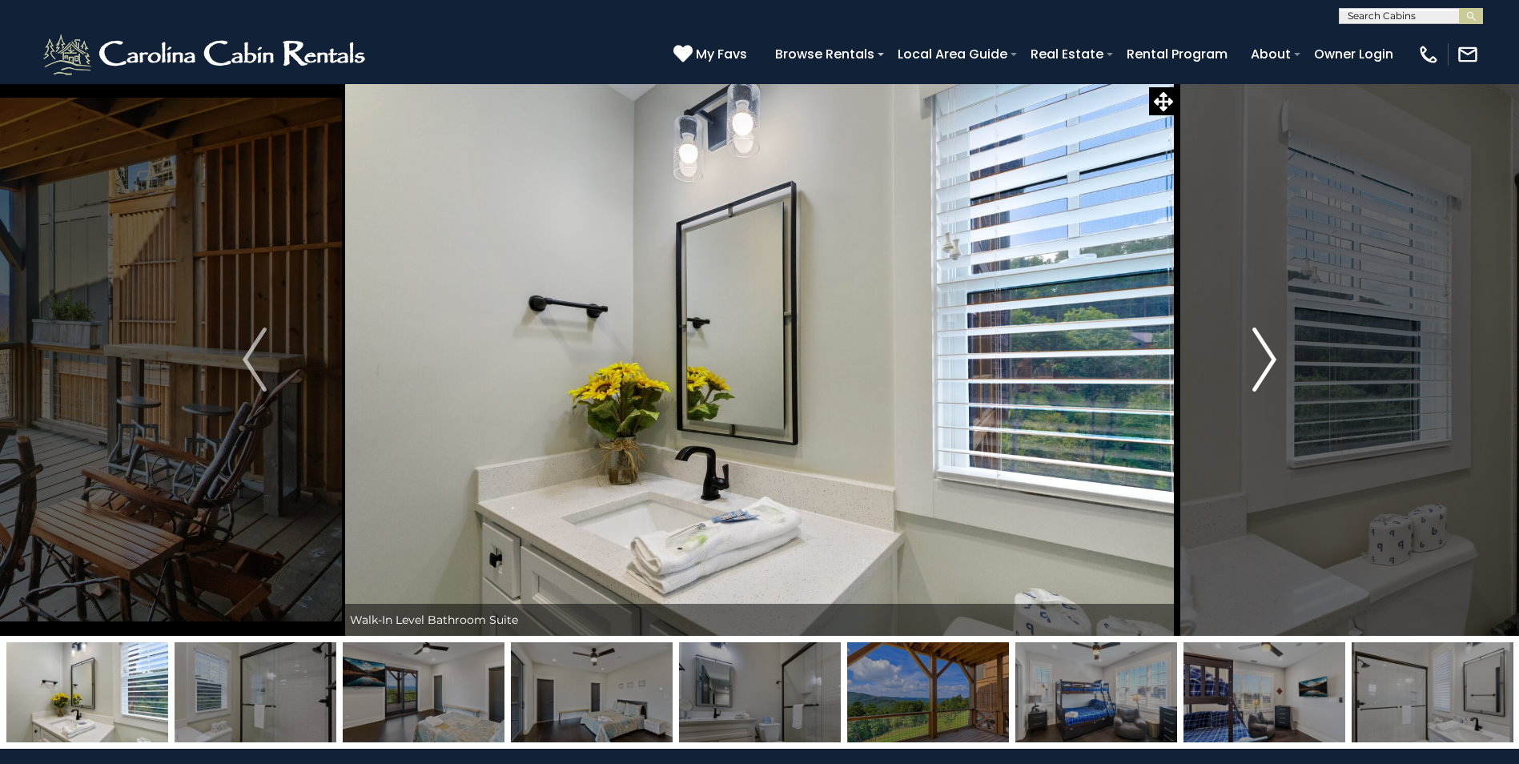
click at [1268, 361] on img "Next" at bounding box center [1265, 360] width 24 height 64
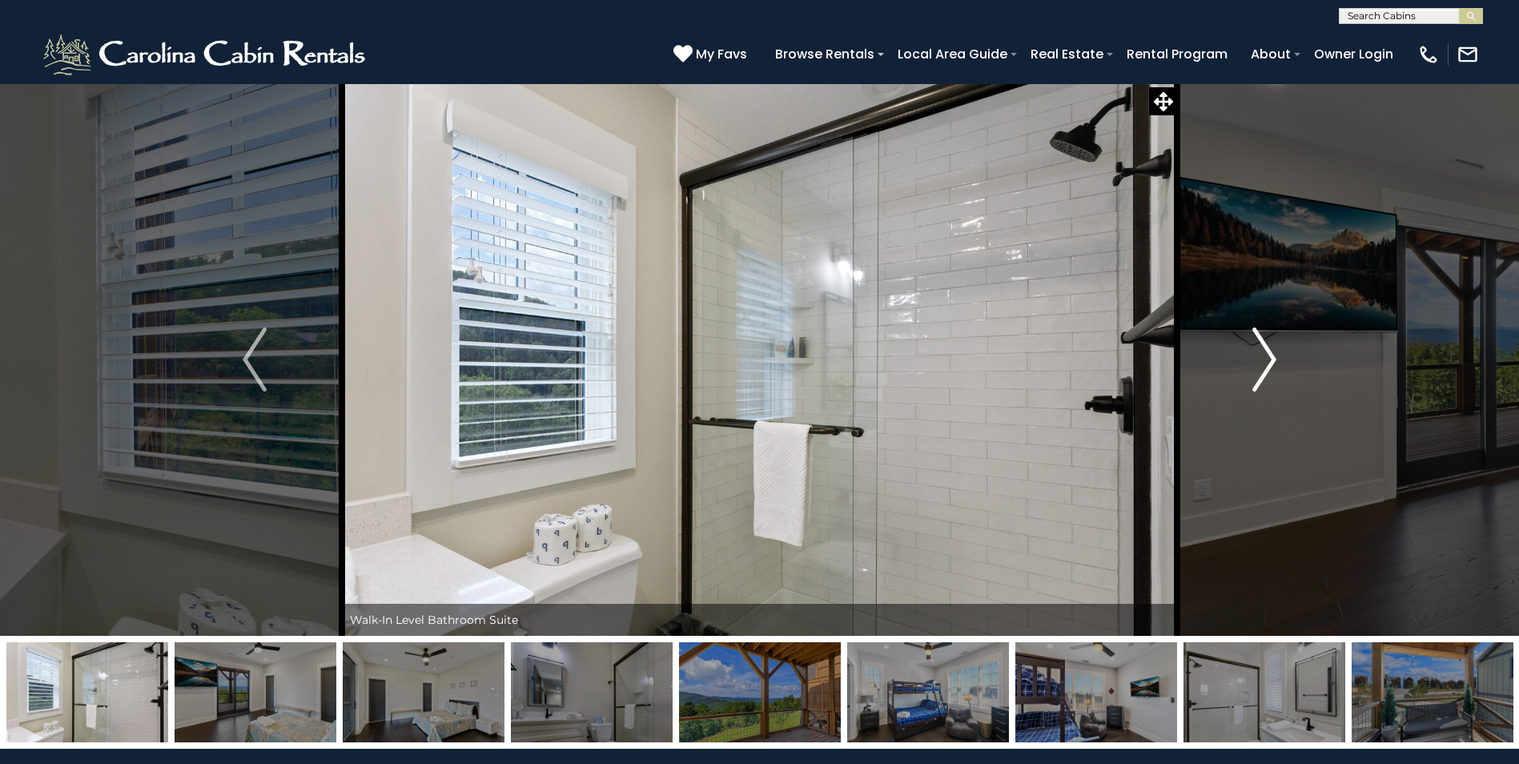
click at [1268, 362] on img "Next" at bounding box center [1265, 360] width 24 height 64
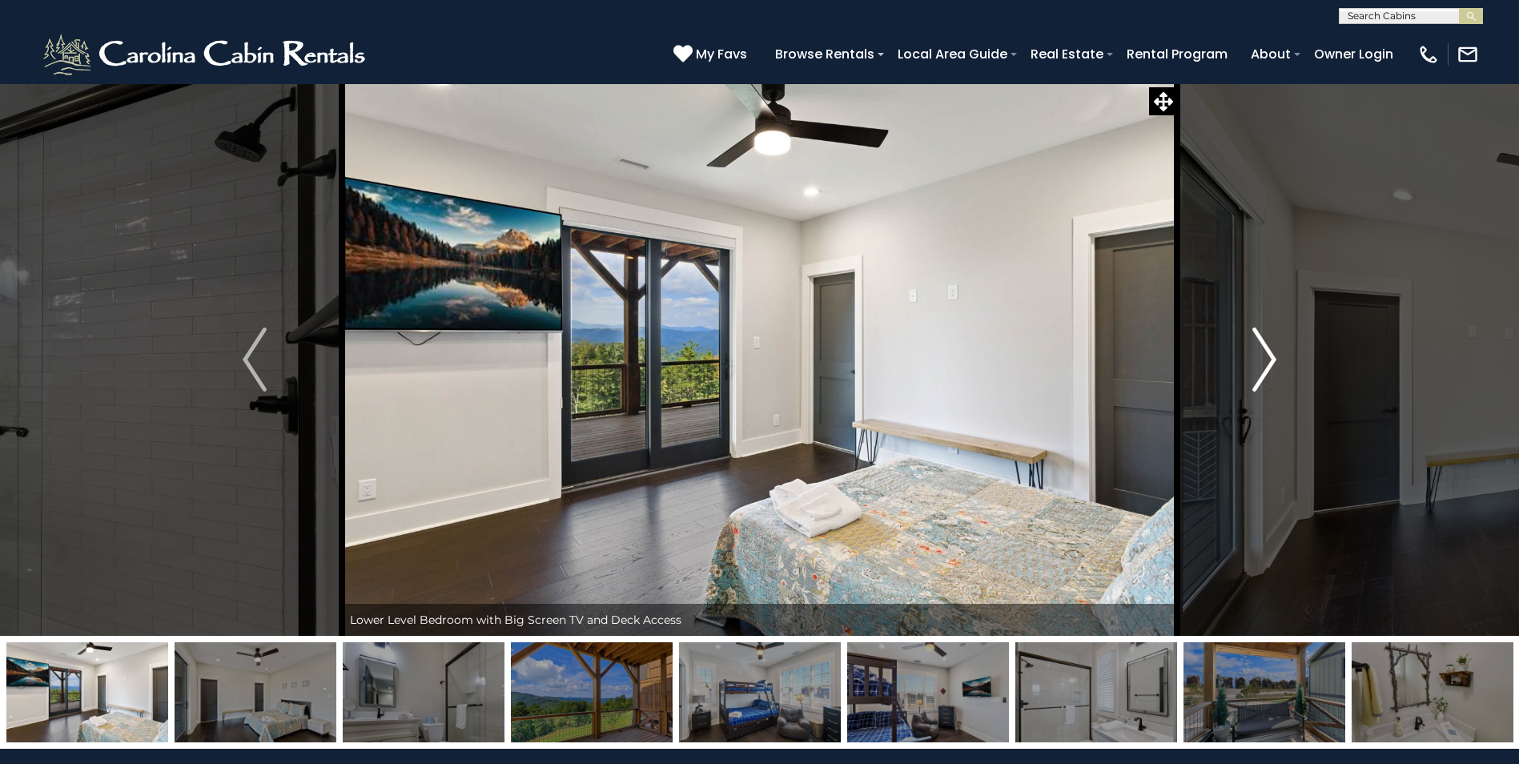
click at [1268, 361] on img "Next" at bounding box center [1265, 360] width 24 height 64
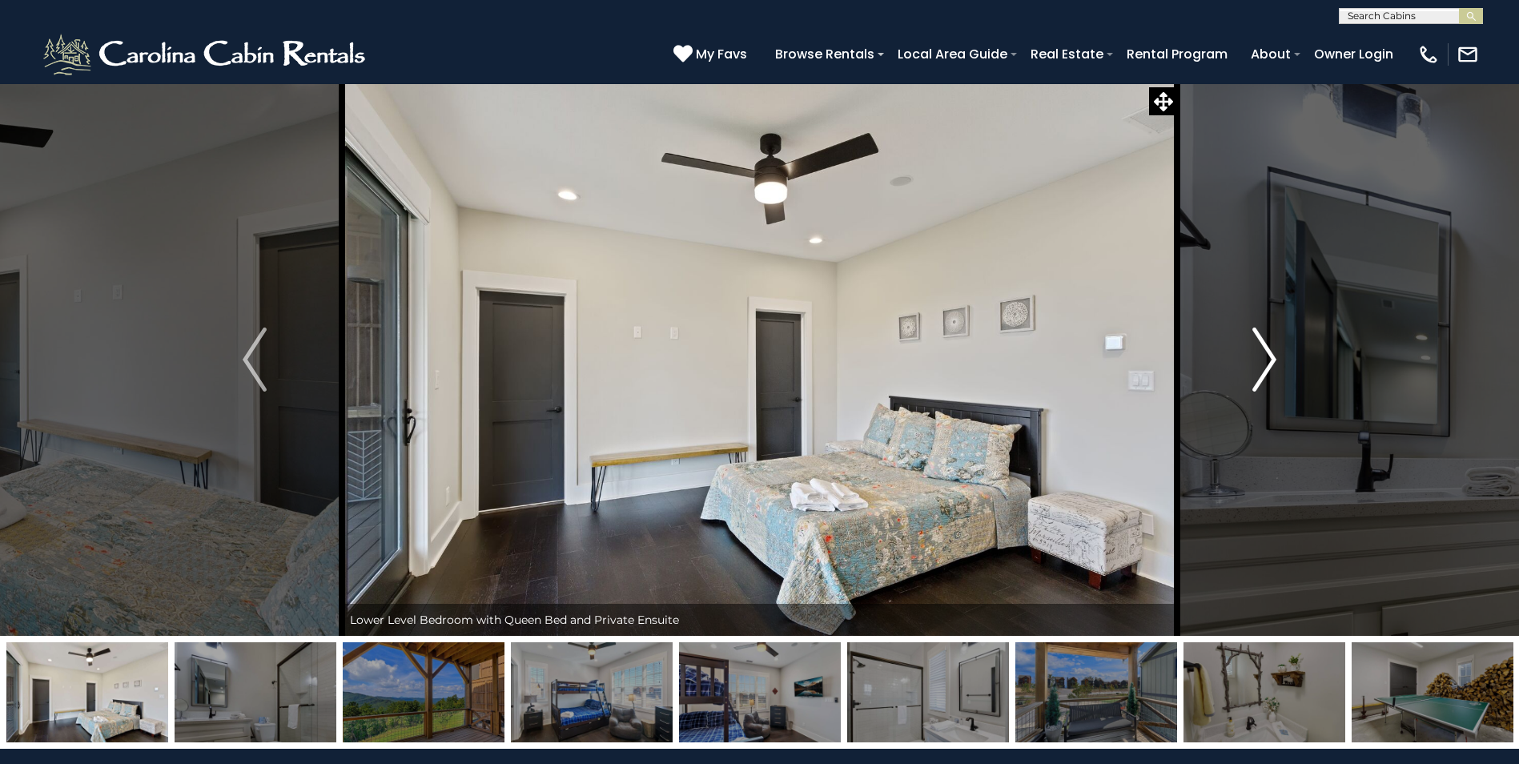
click at [1268, 361] on img "Next" at bounding box center [1265, 360] width 24 height 64
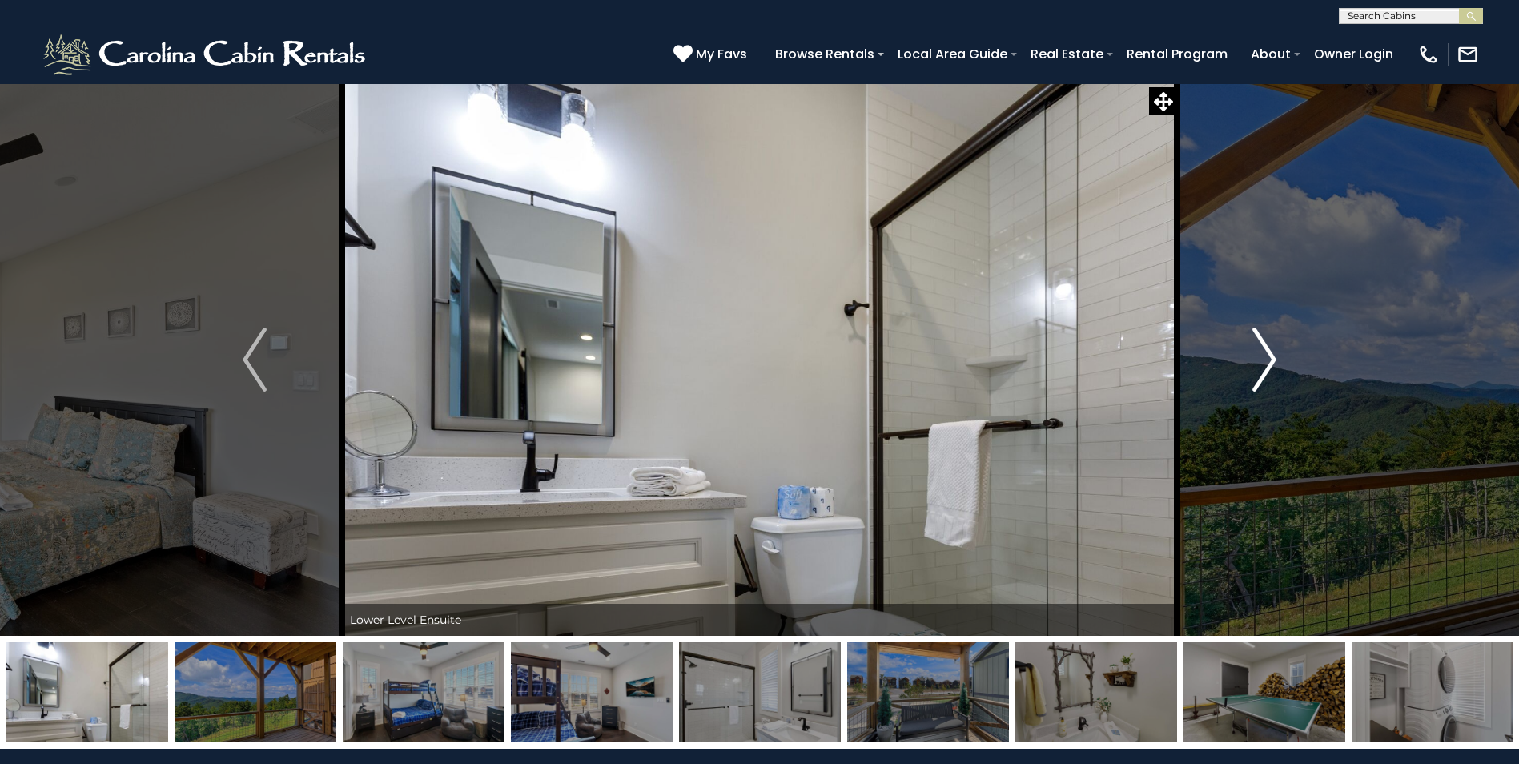
click at [1268, 362] on img "Next" at bounding box center [1265, 360] width 24 height 64
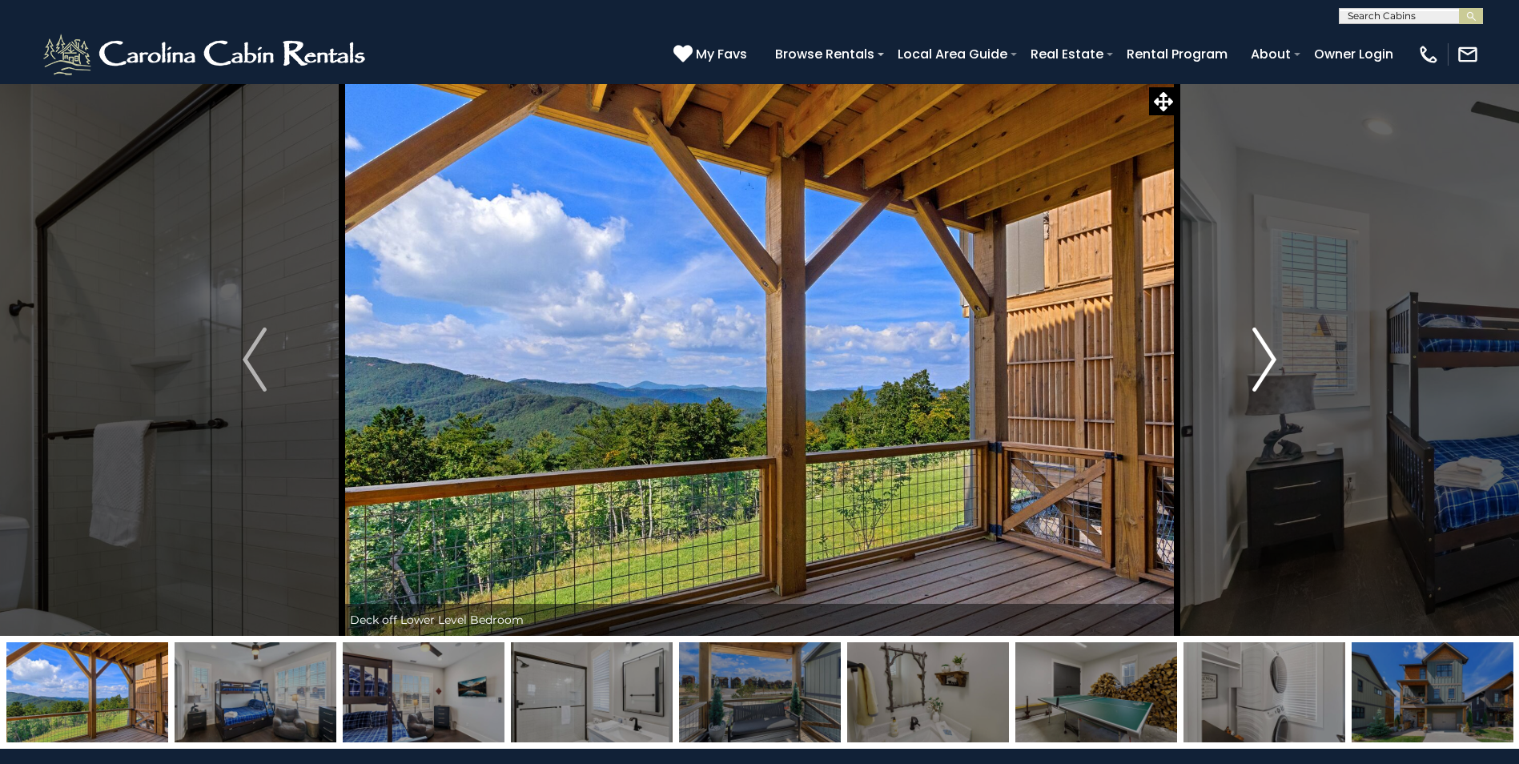
click at [1268, 362] on img "Next" at bounding box center [1265, 360] width 24 height 64
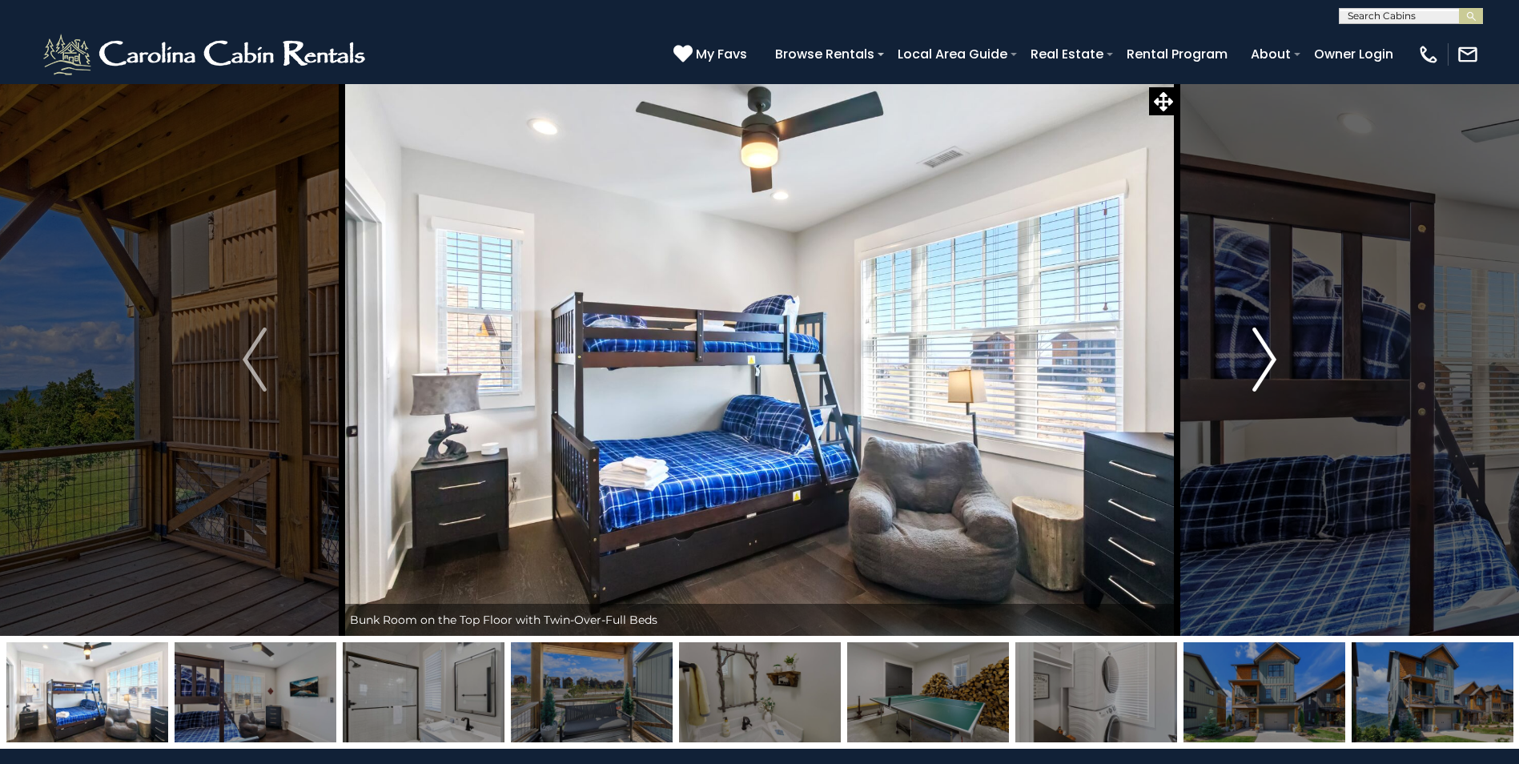
click at [1268, 362] on img "Next" at bounding box center [1265, 360] width 24 height 64
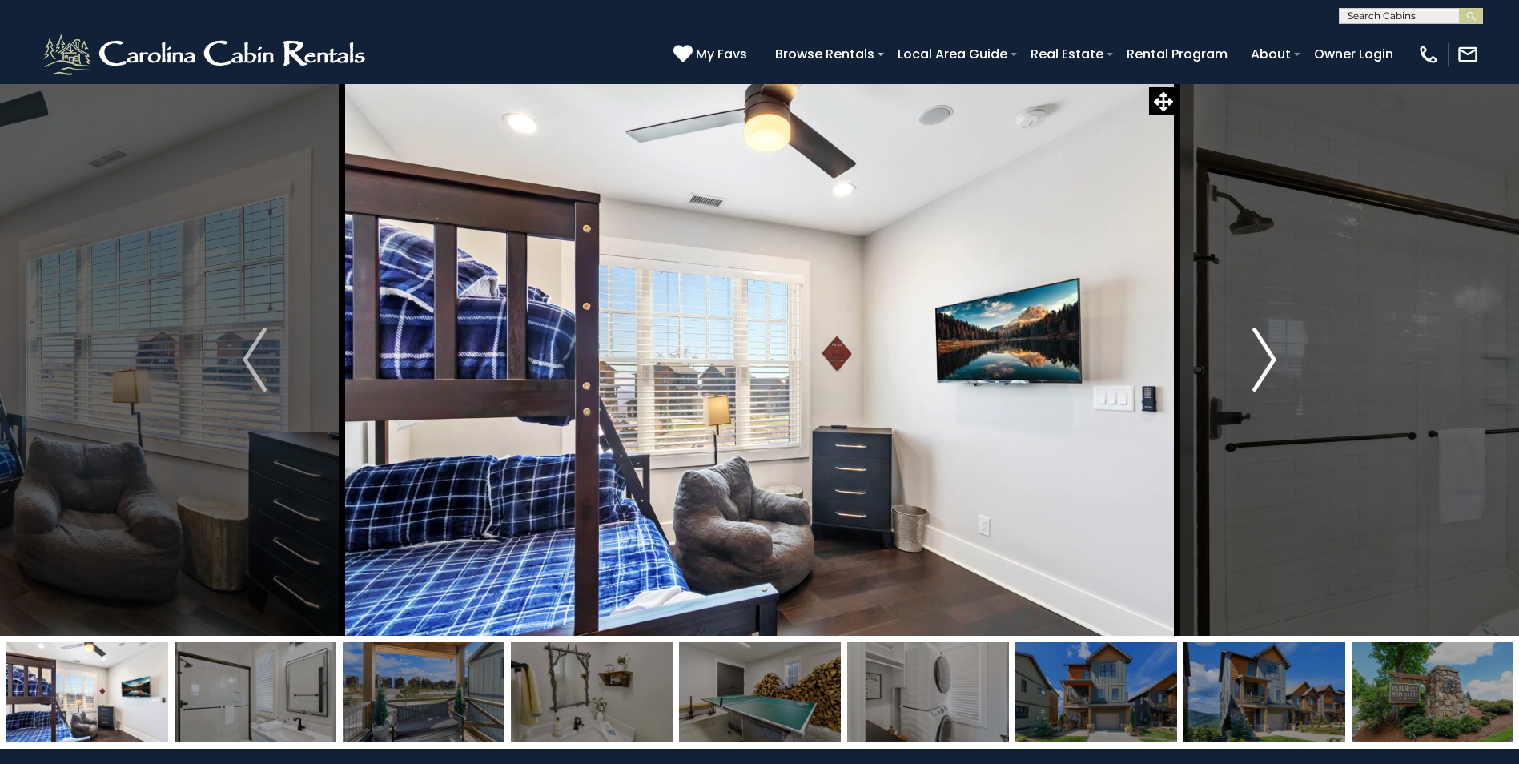
click at [1268, 363] on img "Next" at bounding box center [1265, 360] width 24 height 64
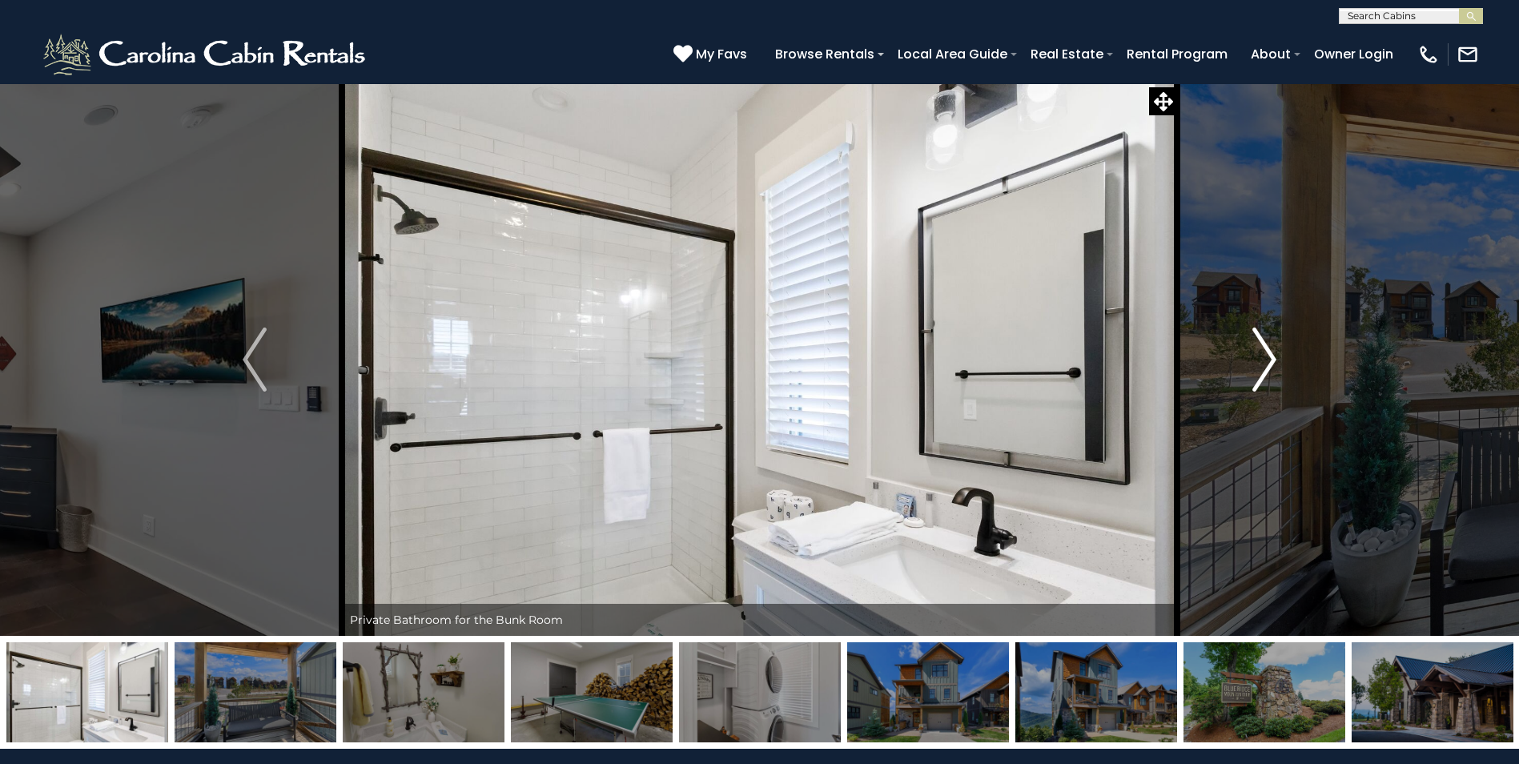
click at [1268, 363] on img "Next" at bounding box center [1265, 360] width 24 height 64
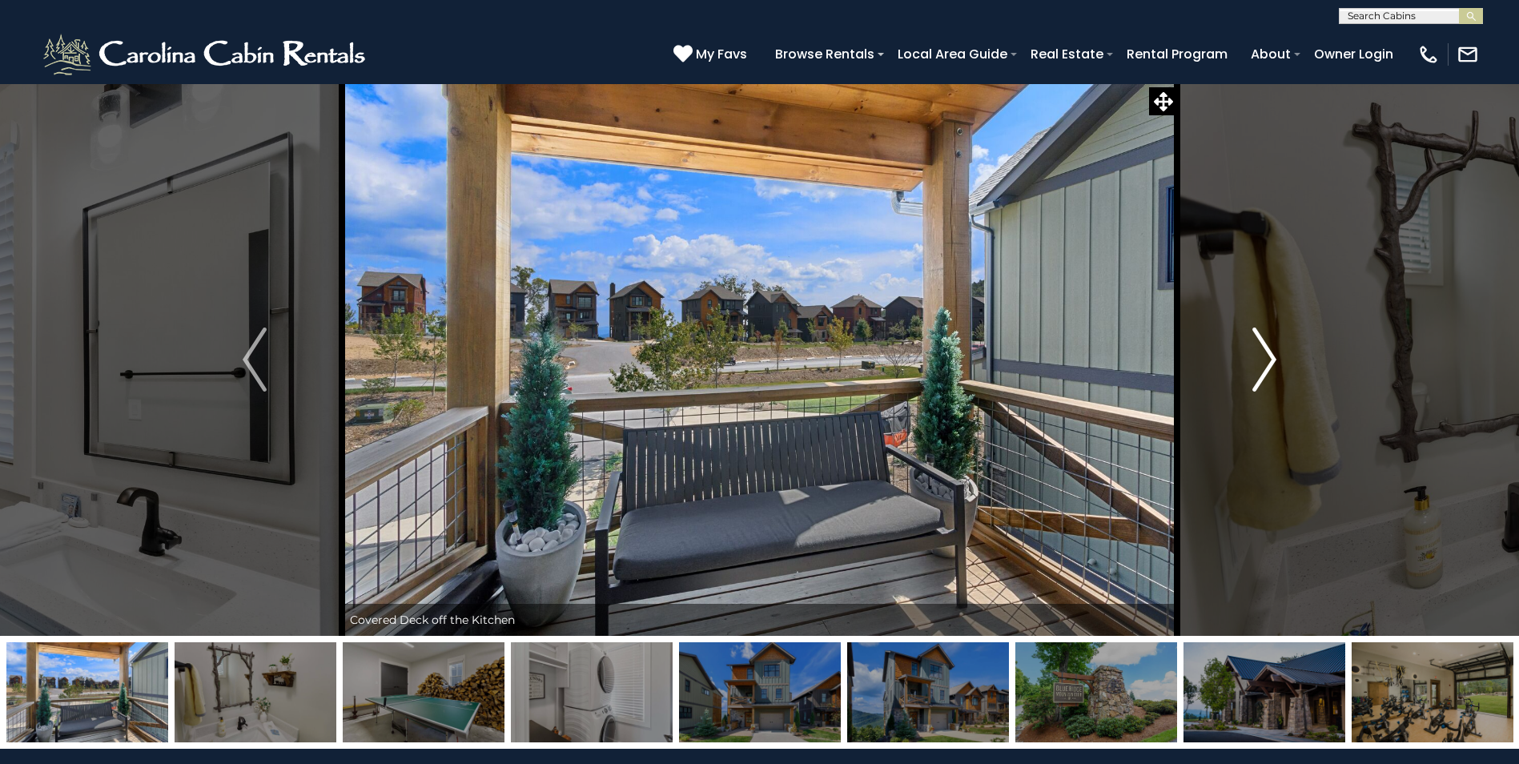
click at [1268, 363] on img "Next" at bounding box center [1265, 360] width 24 height 64
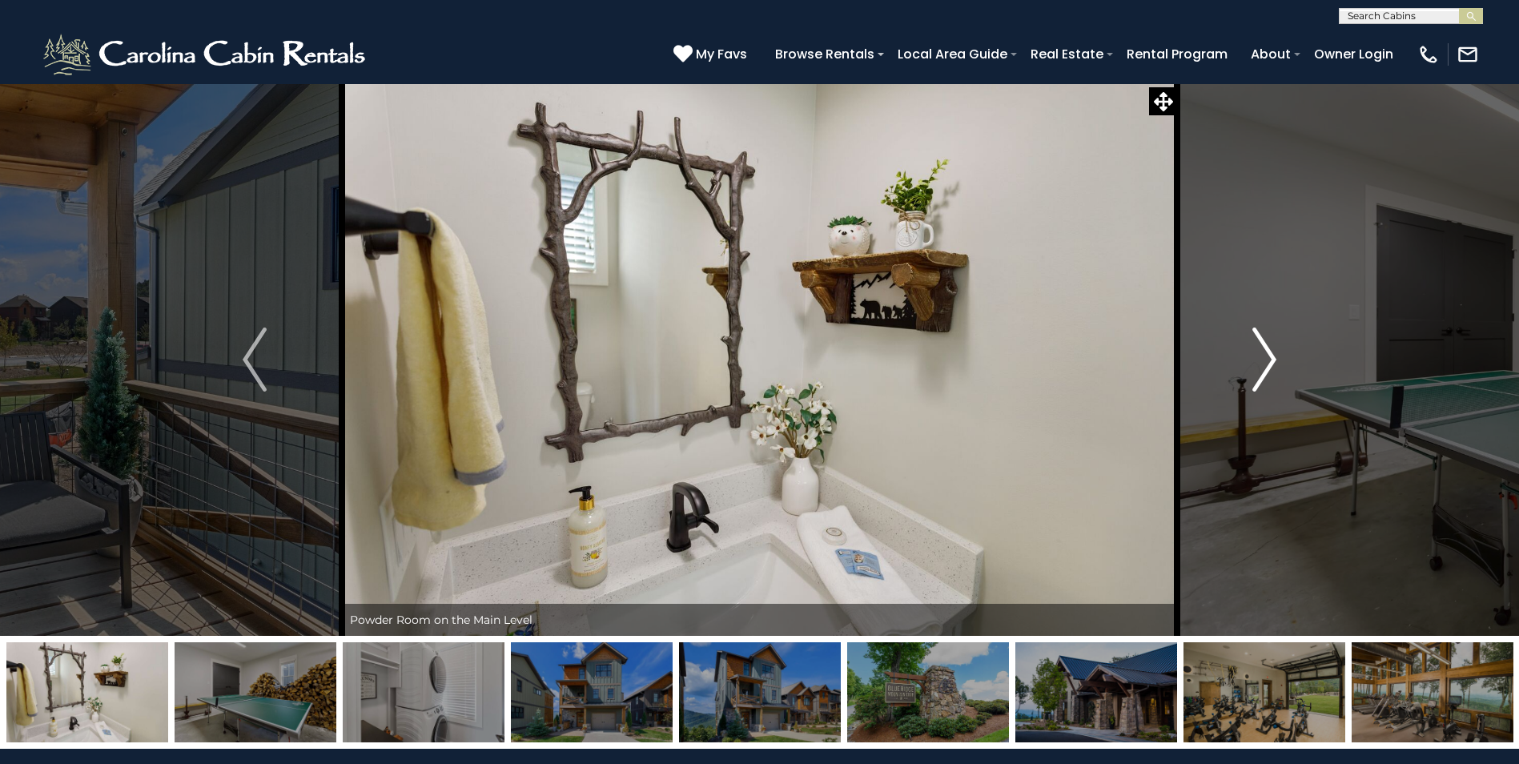
click at [1268, 364] on img "Next" at bounding box center [1265, 360] width 24 height 64
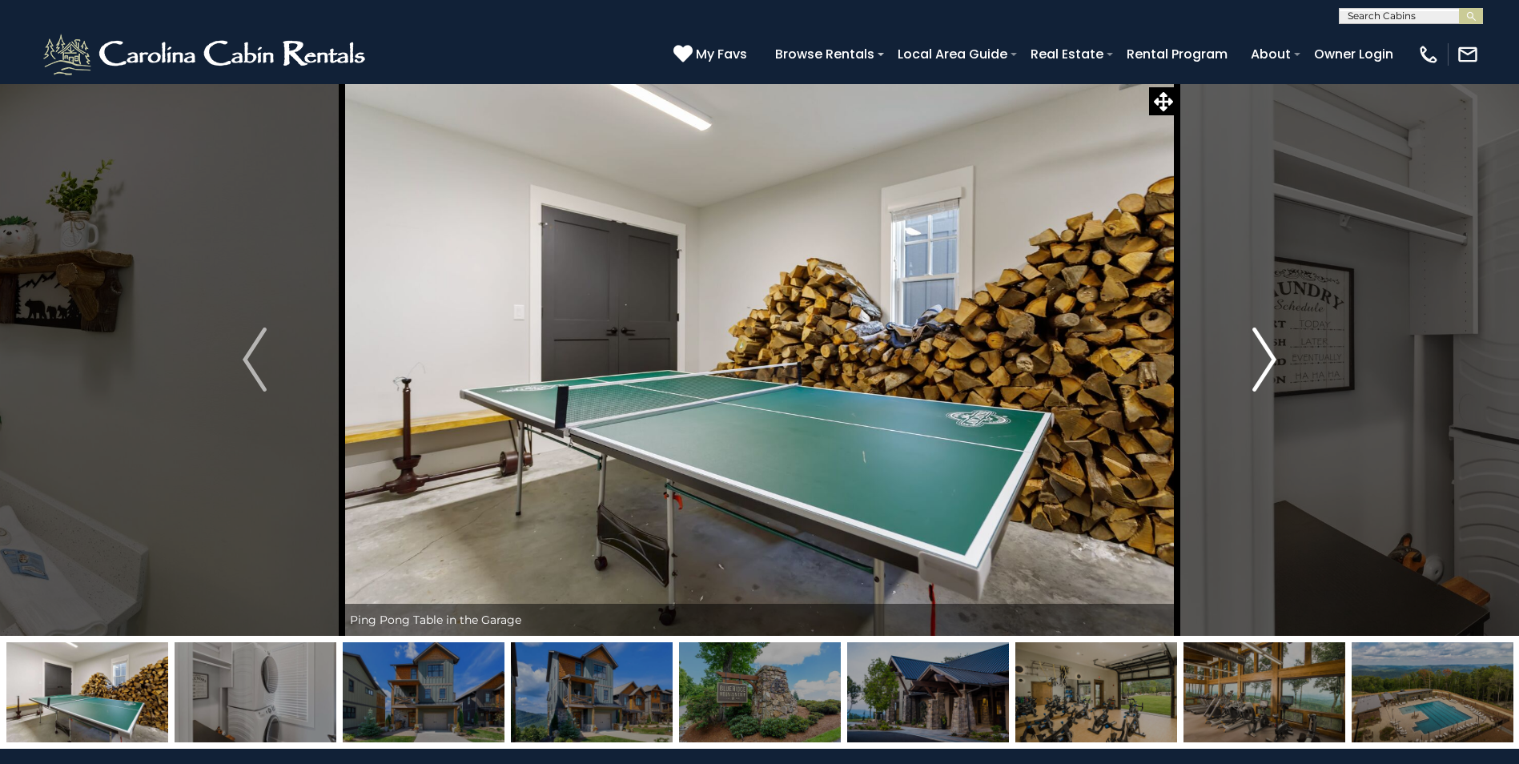
click at [1268, 364] on img "Next" at bounding box center [1265, 360] width 24 height 64
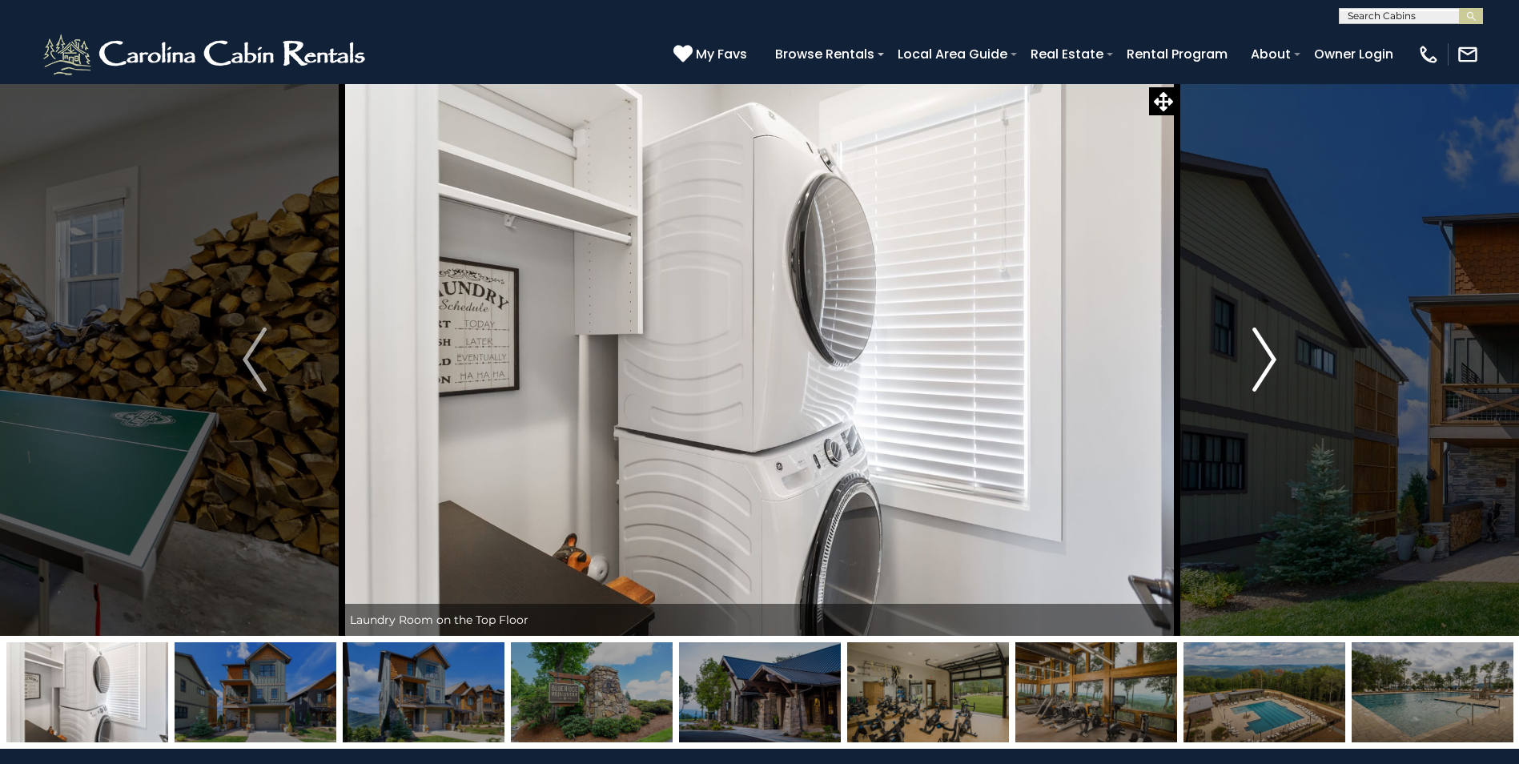
click at [1268, 364] on img "Next" at bounding box center [1265, 360] width 24 height 64
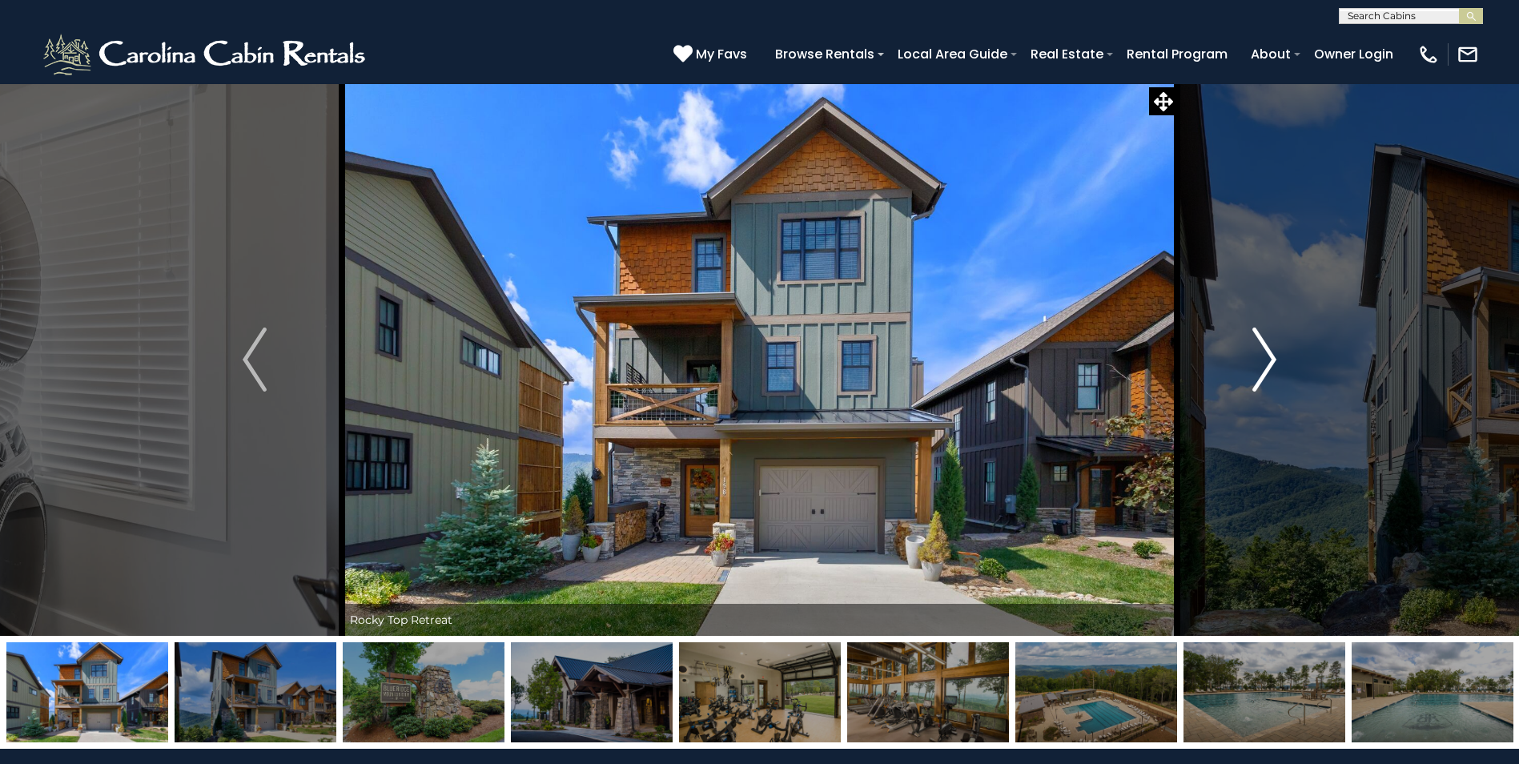
click at [1268, 365] on img "Next" at bounding box center [1265, 360] width 24 height 64
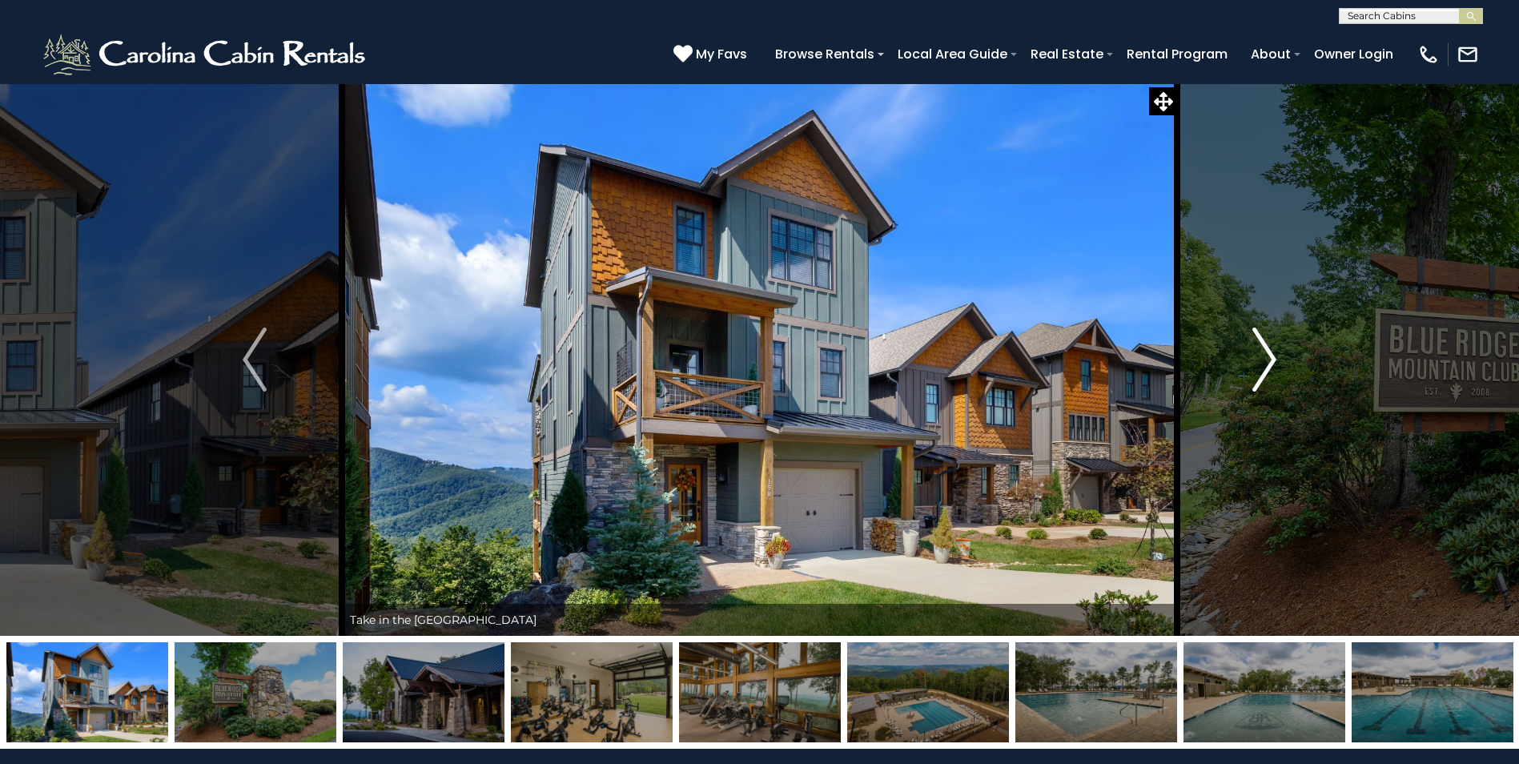
click at [1268, 365] on img "Next" at bounding box center [1265, 360] width 24 height 64
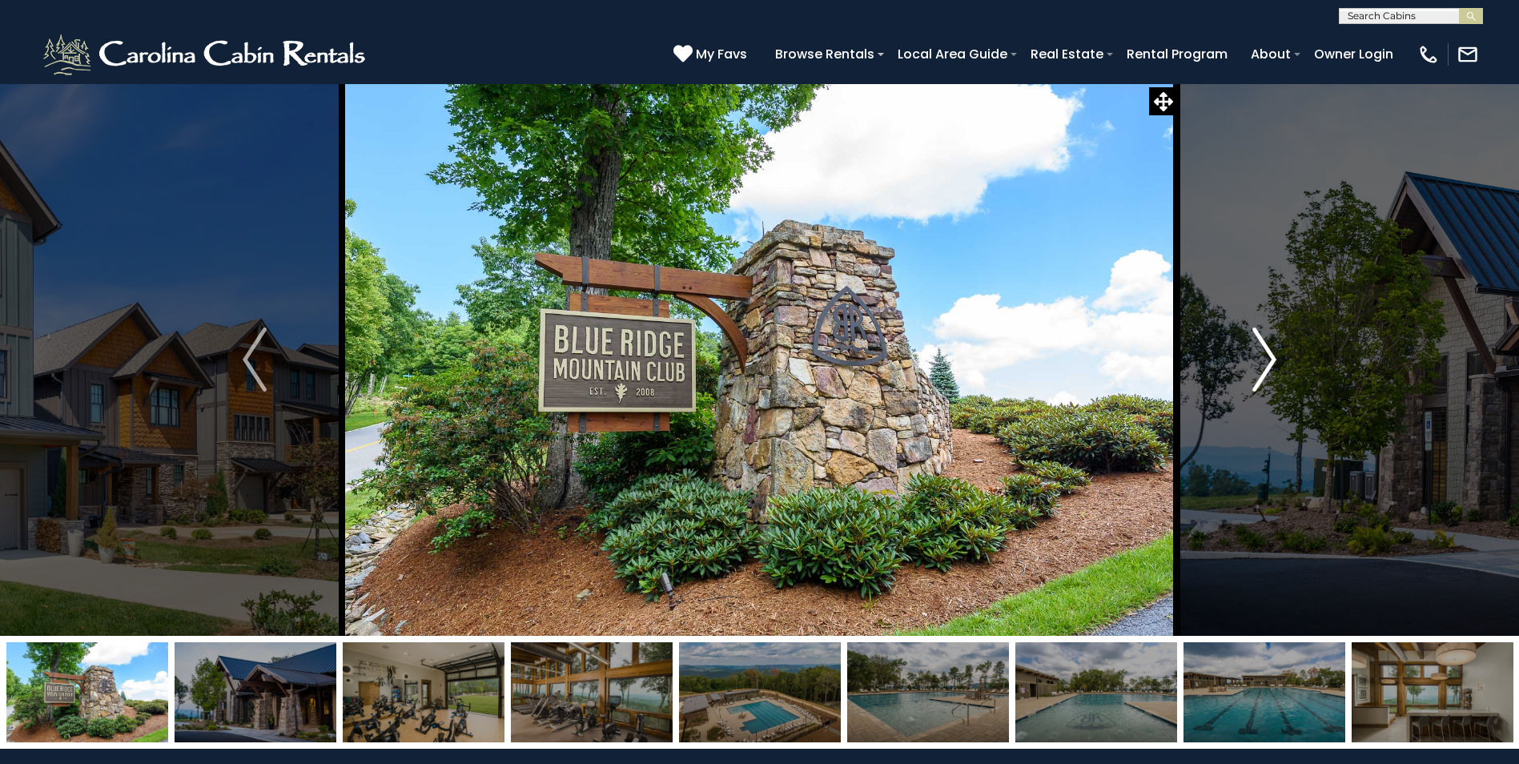
click at [1268, 365] on img "Next" at bounding box center [1265, 360] width 24 height 64
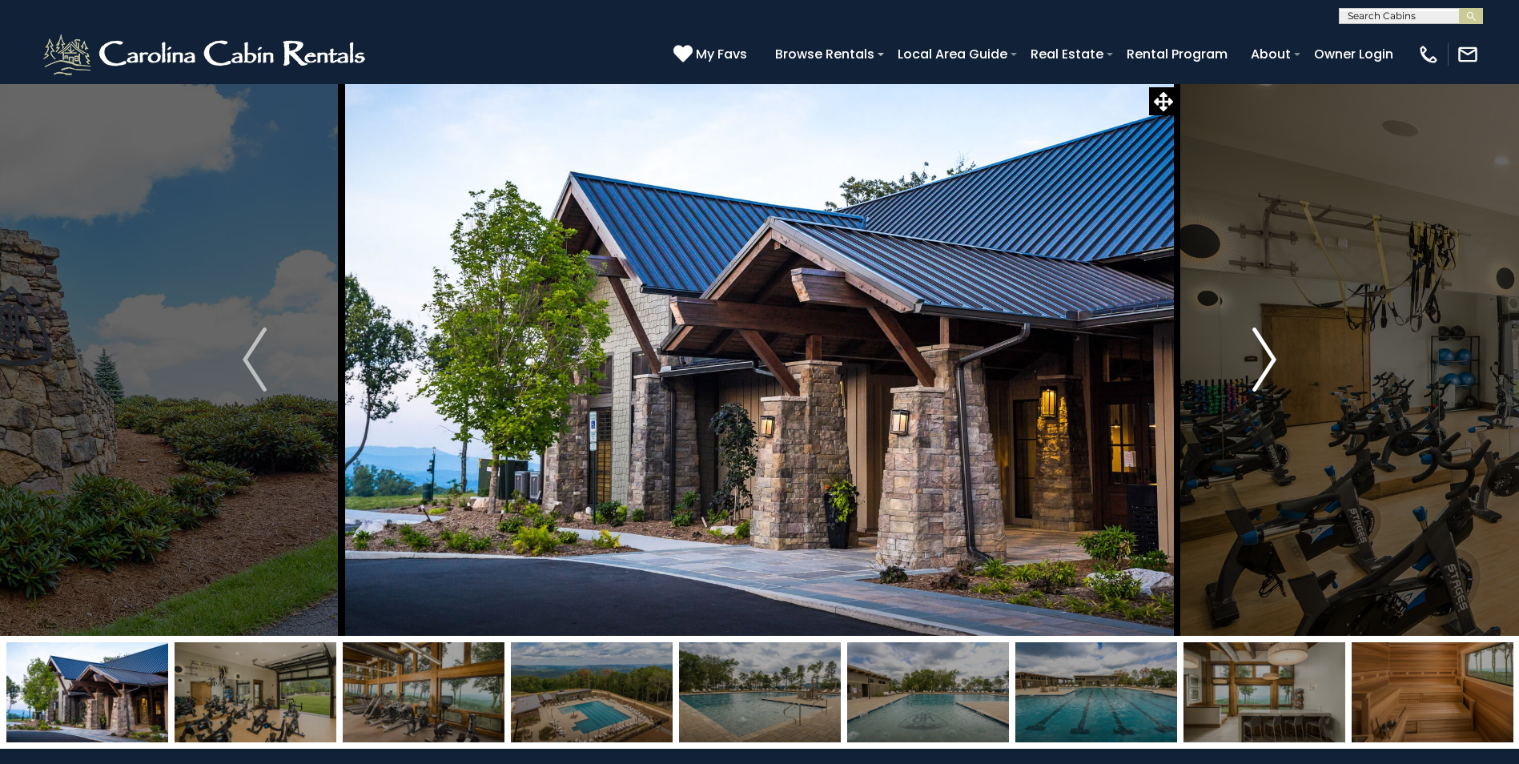
click at [1268, 366] on img "Next" at bounding box center [1265, 360] width 24 height 64
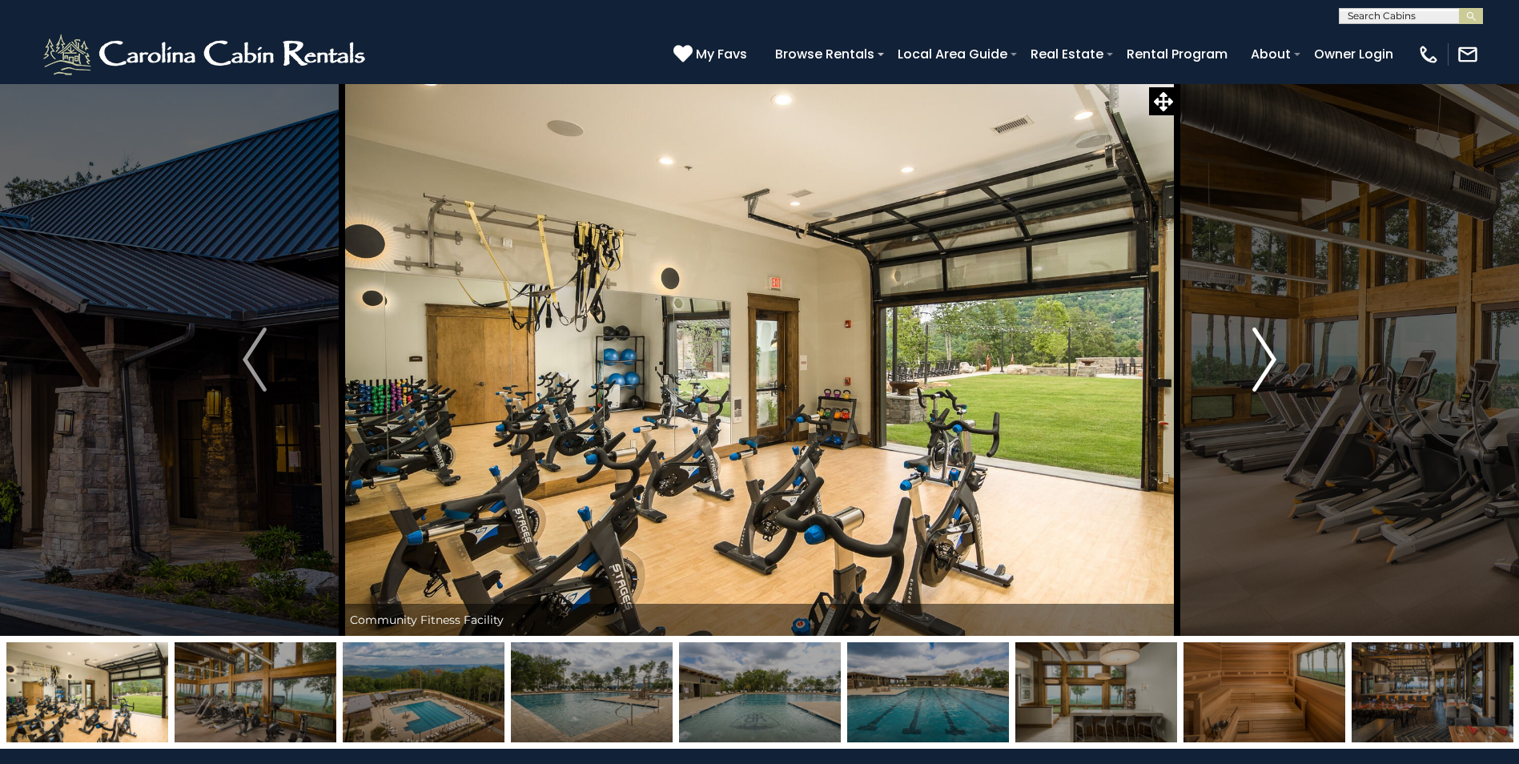
click at [1268, 365] on img "Next" at bounding box center [1265, 360] width 24 height 64
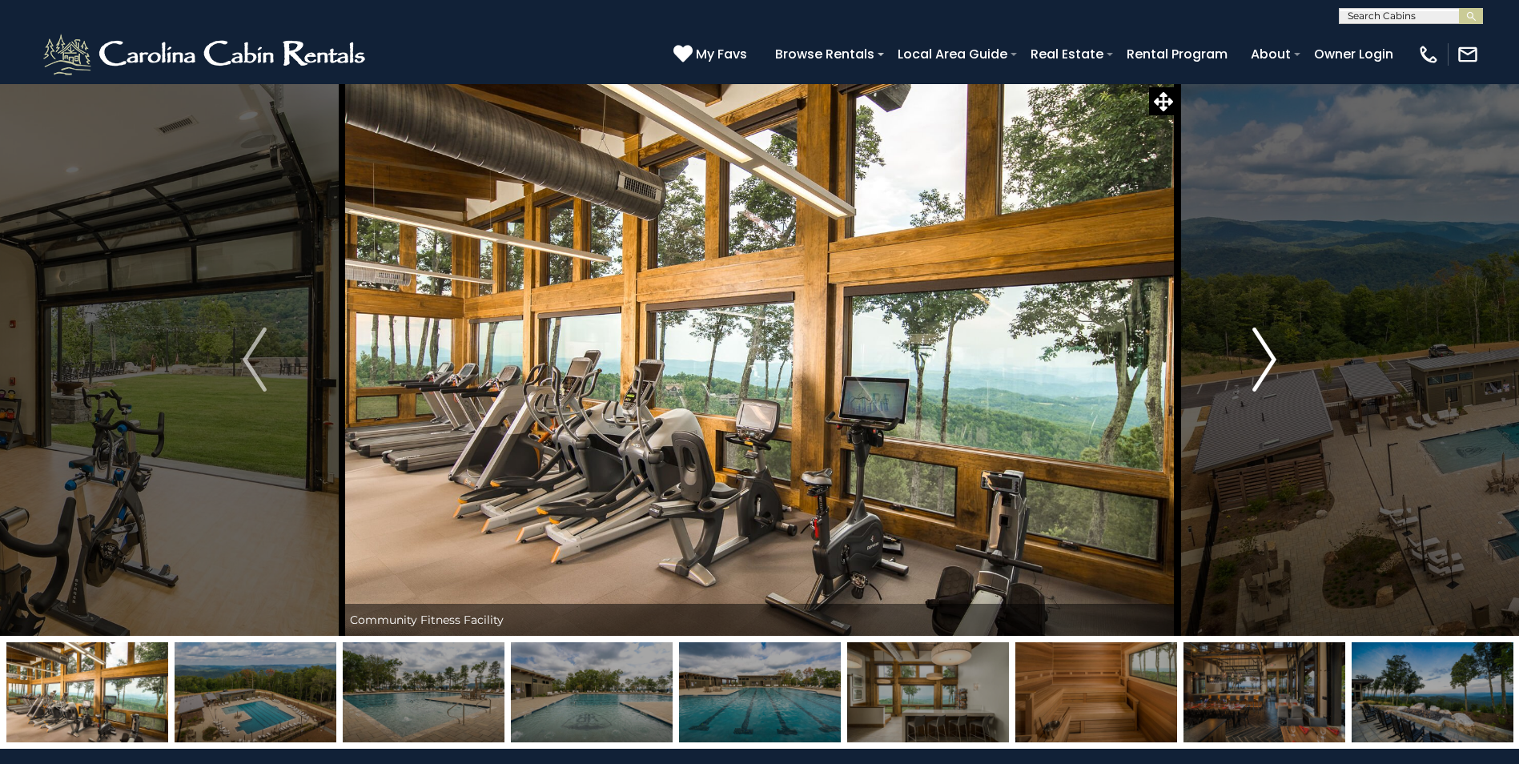
click at [1268, 365] on img "Next" at bounding box center [1265, 360] width 24 height 64
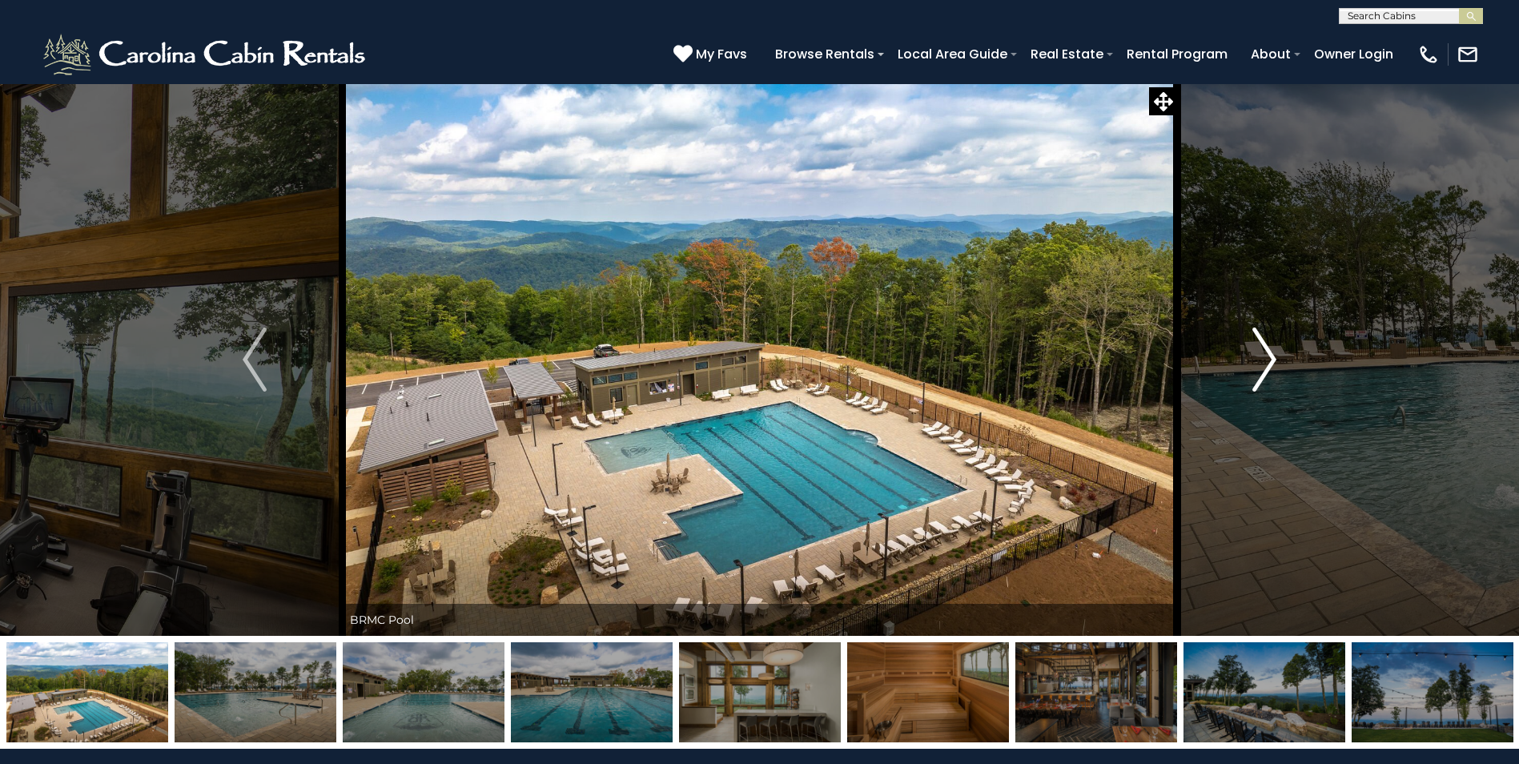
click at [1268, 366] on img "Next" at bounding box center [1265, 360] width 24 height 64
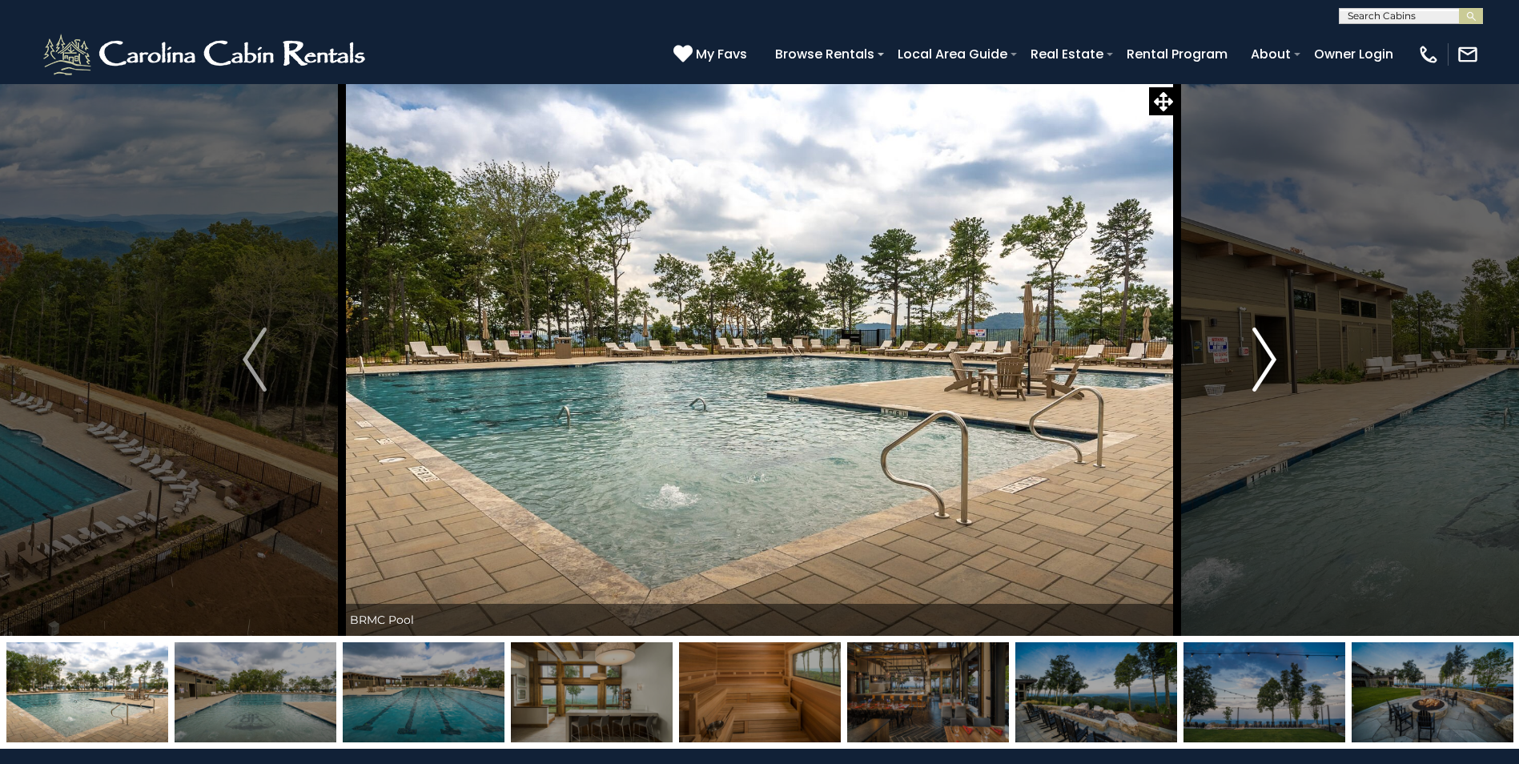
click at [1268, 366] on img "Next" at bounding box center [1265, 360] width 24 height 64
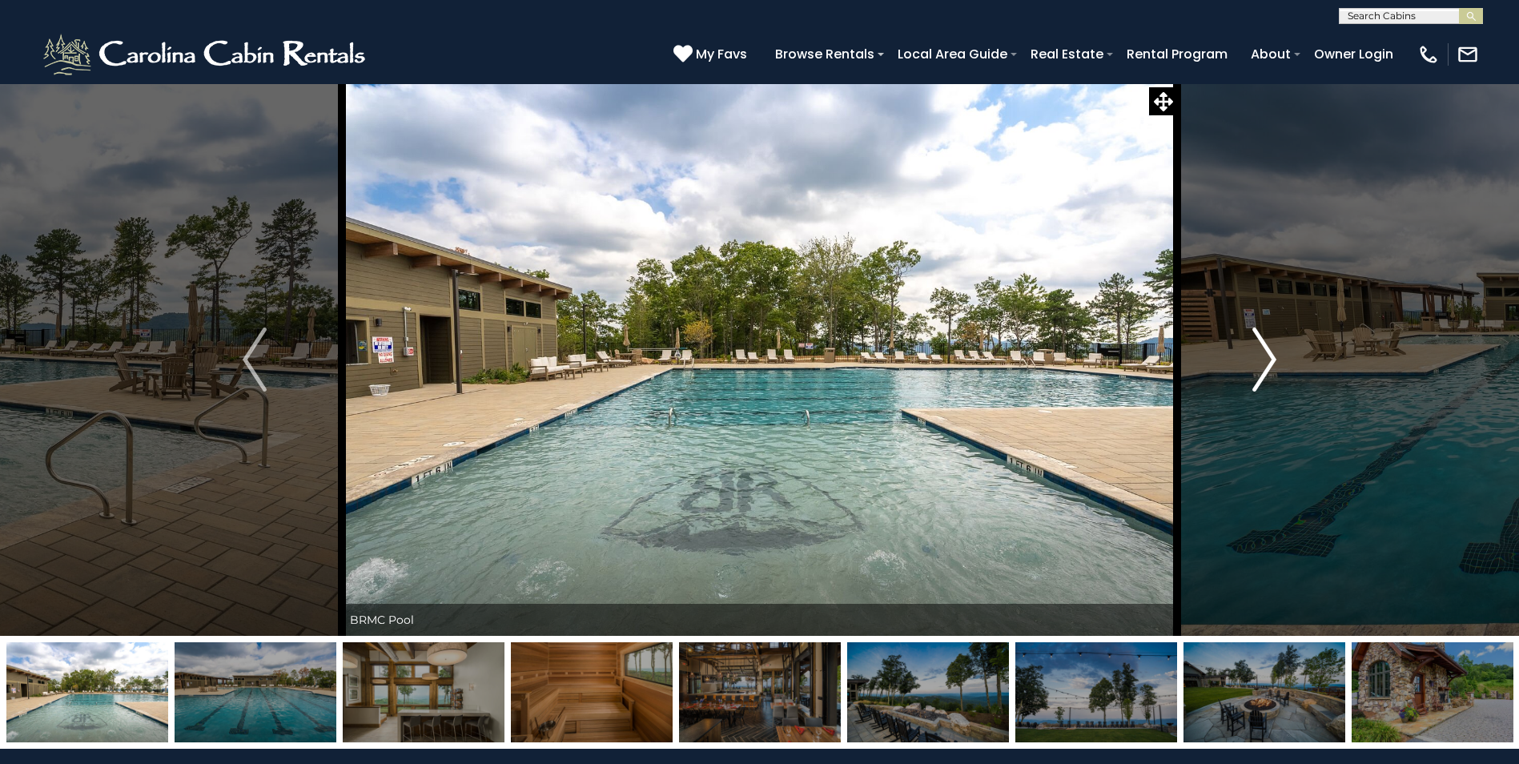
click at [1268, 367] on img "Next" at bounding box center [1265, 360] width 24 height 64
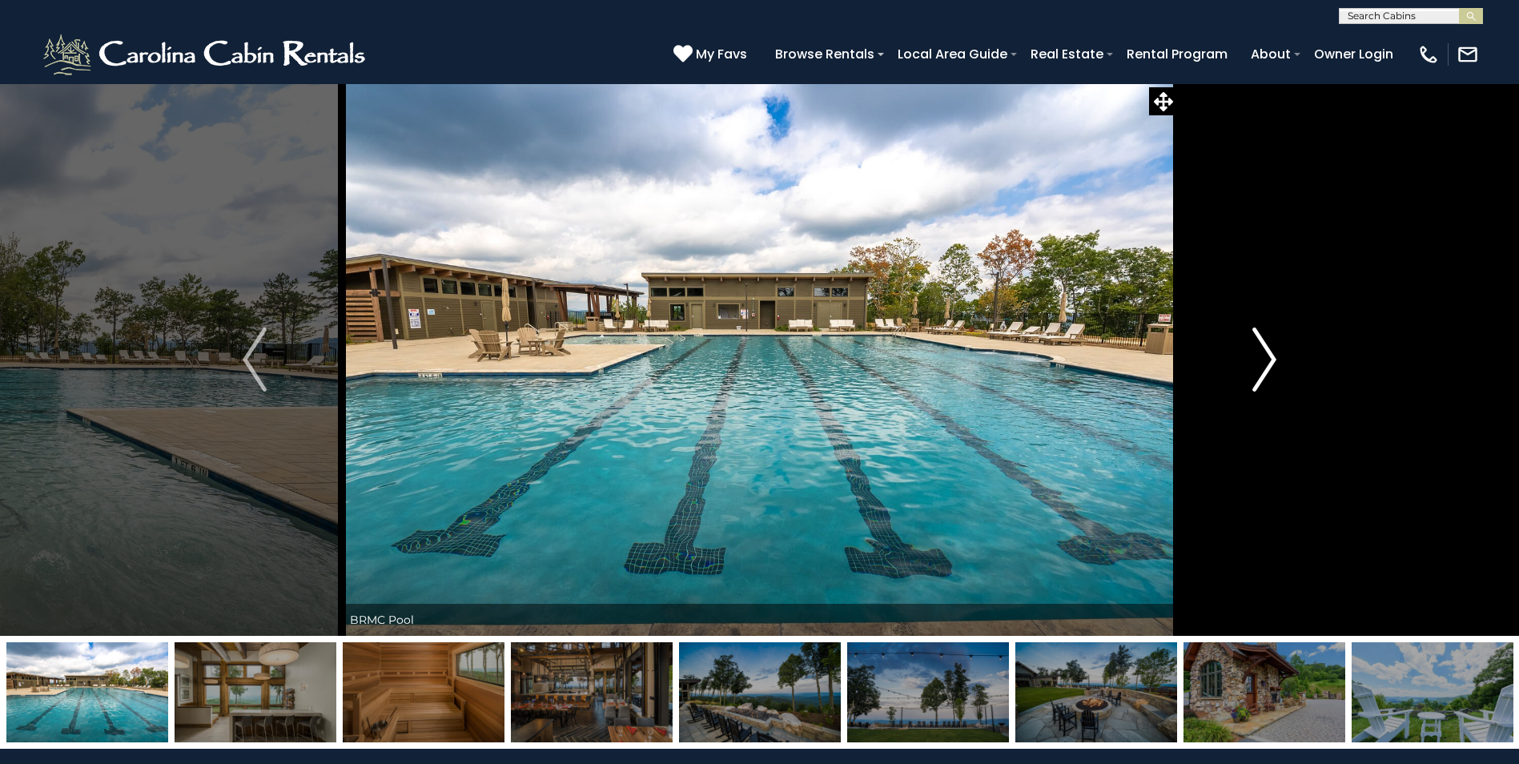
click at [1268, 368] on img "Next" at bounding box center [1265, 360] width 24 height 64
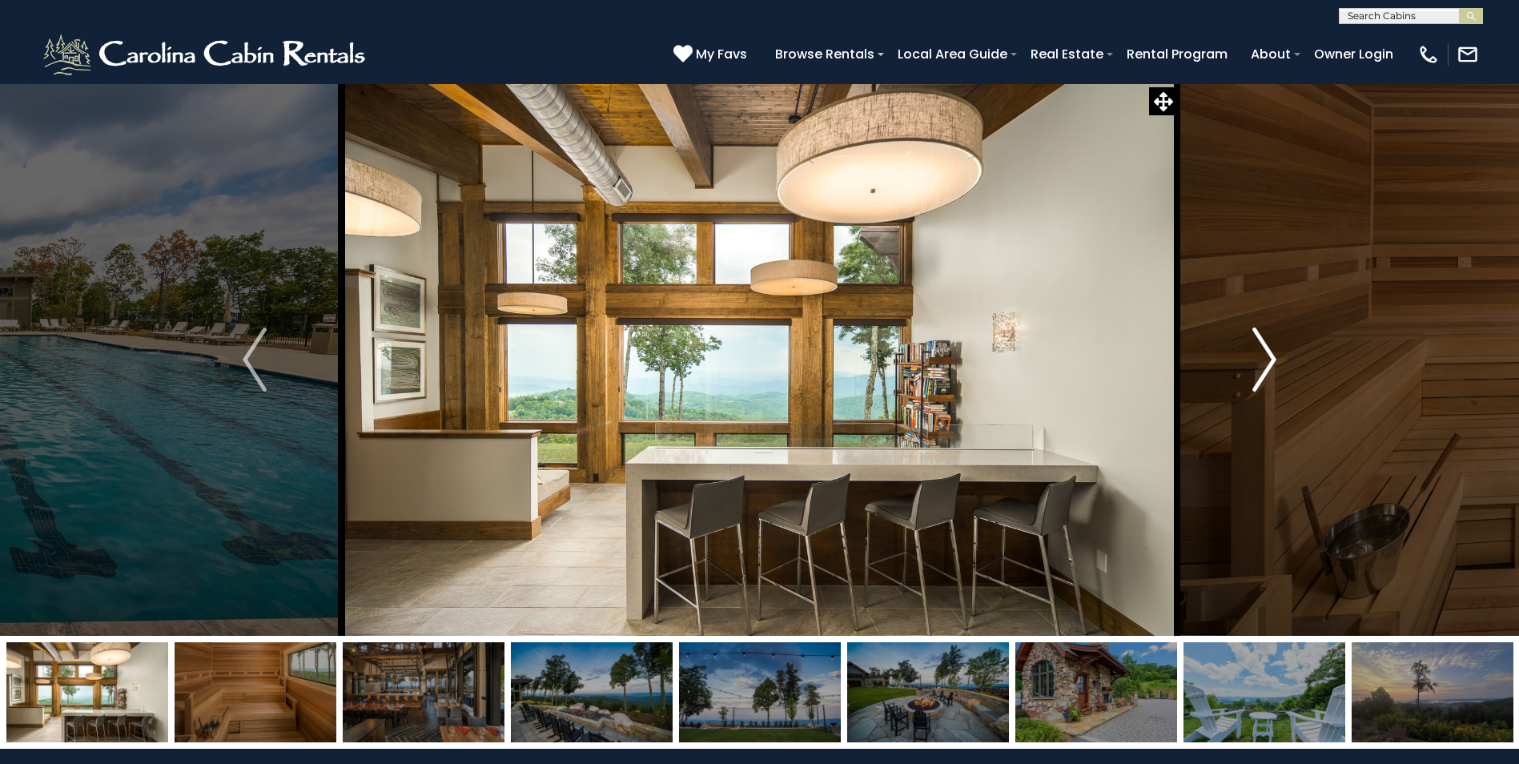
click at [1268, 368] on img "Next" at bounding box center [1265, 360] width 24 height 64
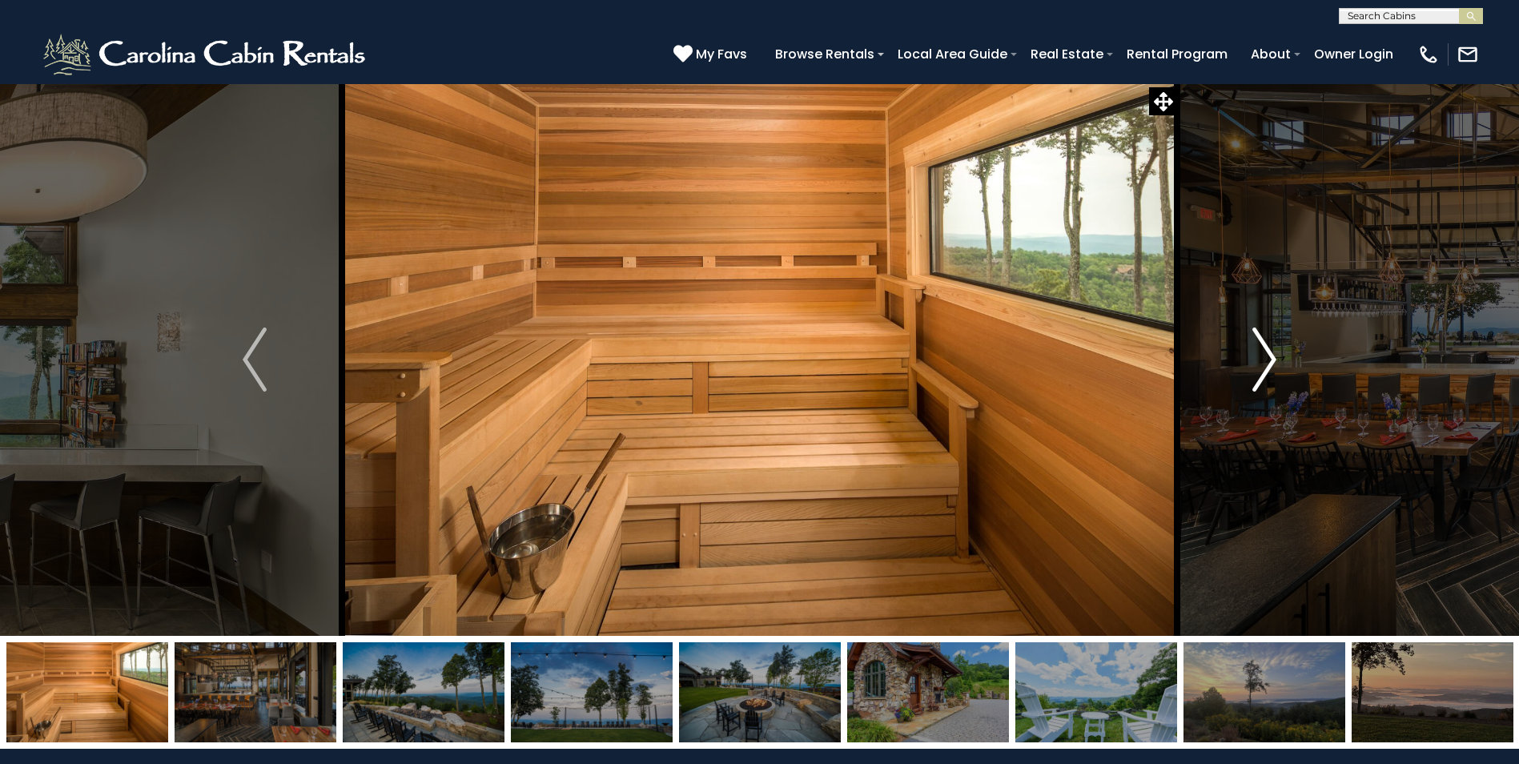
click at [1268, 369] on img "Next" at bounding box center [1265, 360] width 24 height 64
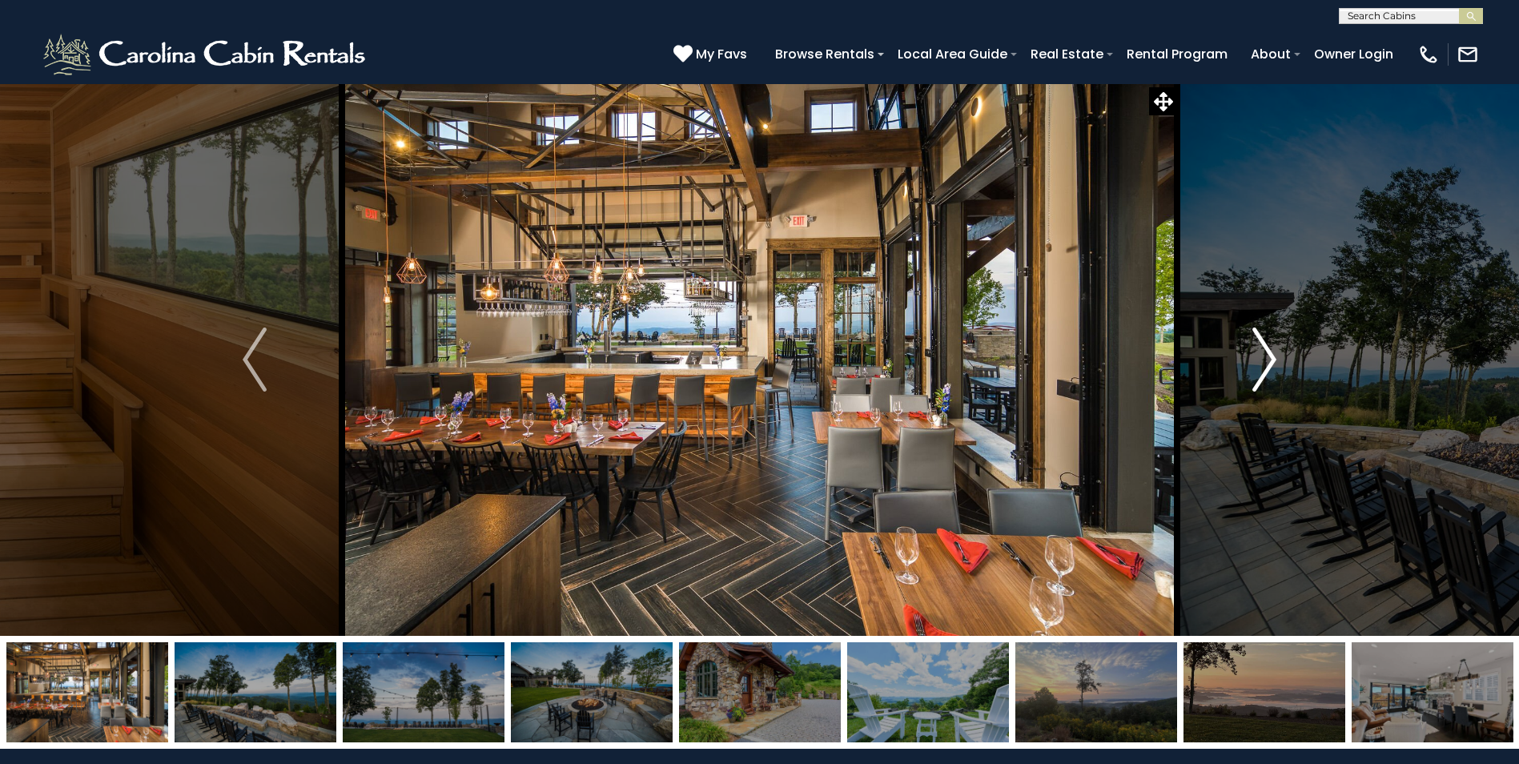
click at [1268, 370] on img "Next" at bounding box center [1265, 360] width 24 height 64
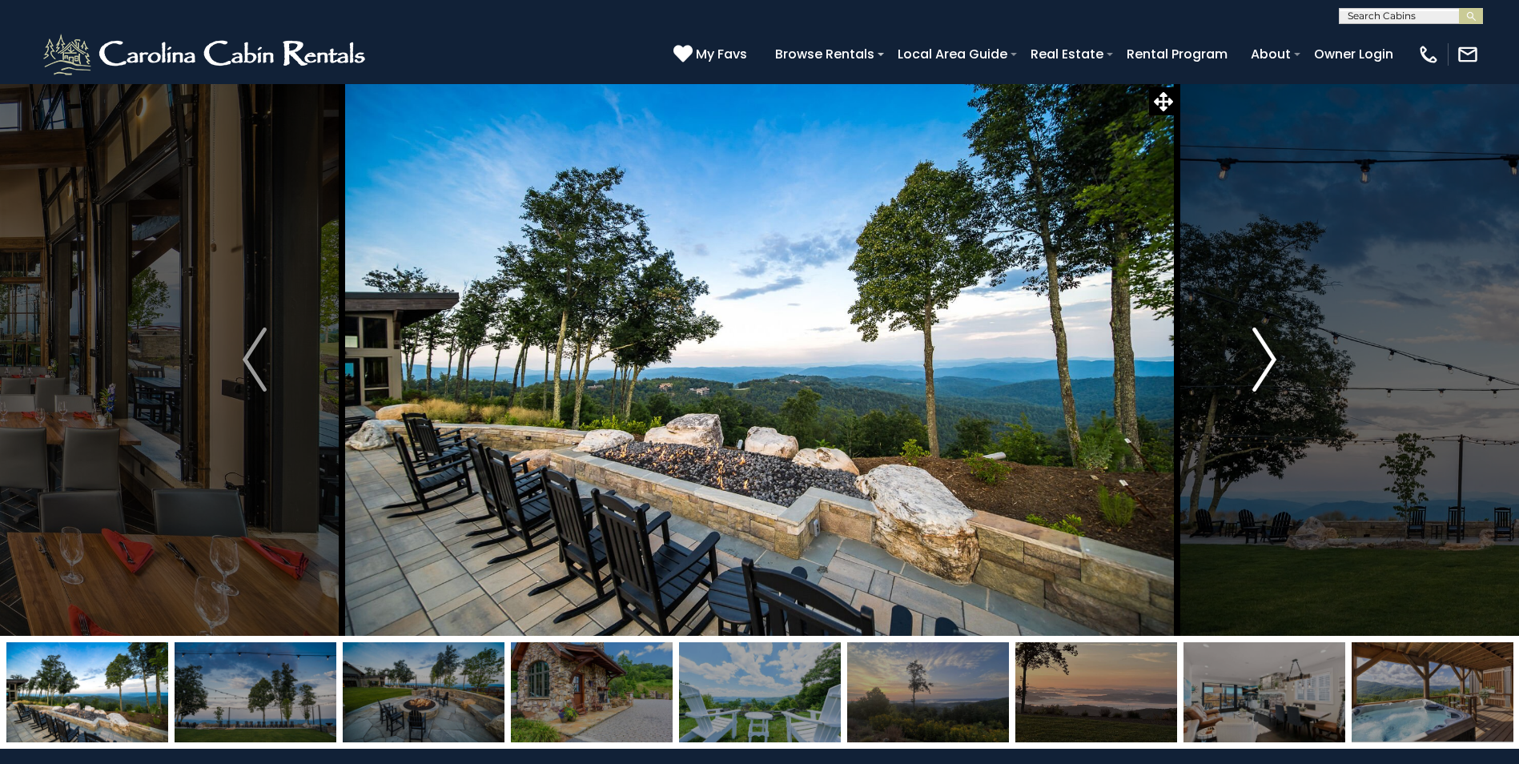
click at [1268, 370] on img "Next" at bounding box center [1265, 360] width 24 height 64
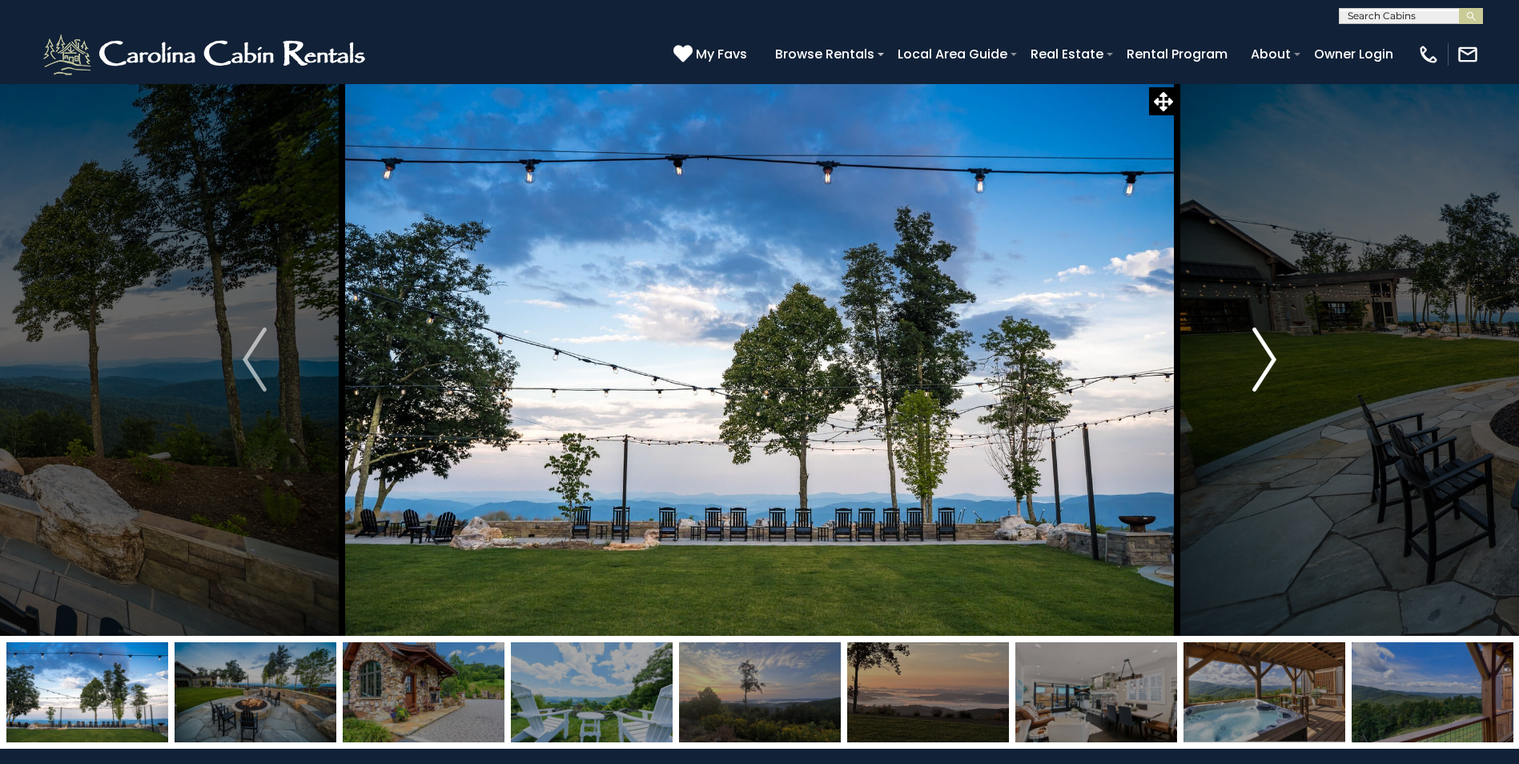
click at [1269, 370] on img "Next" at bounding box center [1265, 360] width 24 height 64
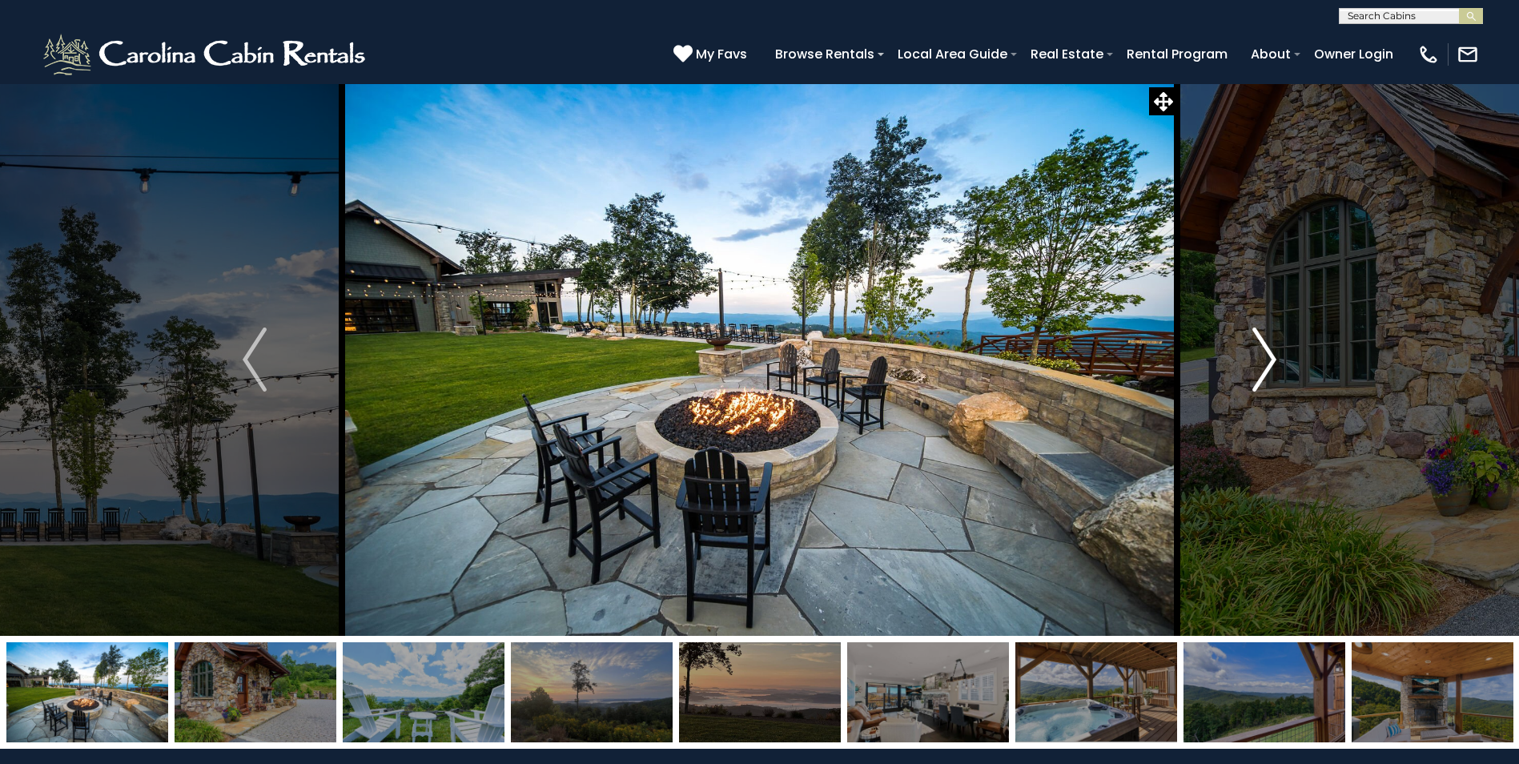
click at [1270, 368] on img "Next" at bounding box center [1265, 360] width 24 height 64
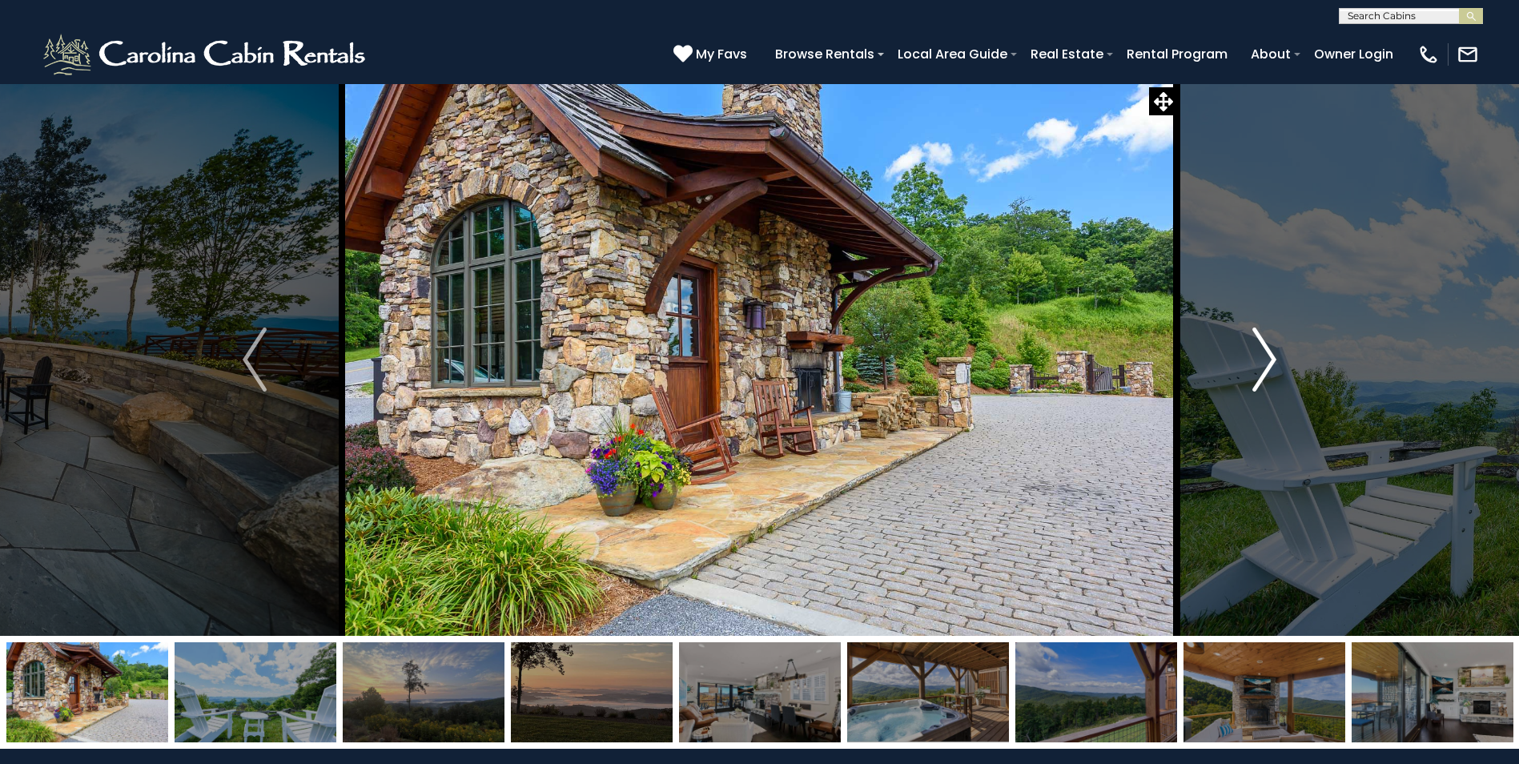
click at [1270, 368] on img "Next" at bounding box center [1265, 360] width 24 height 64
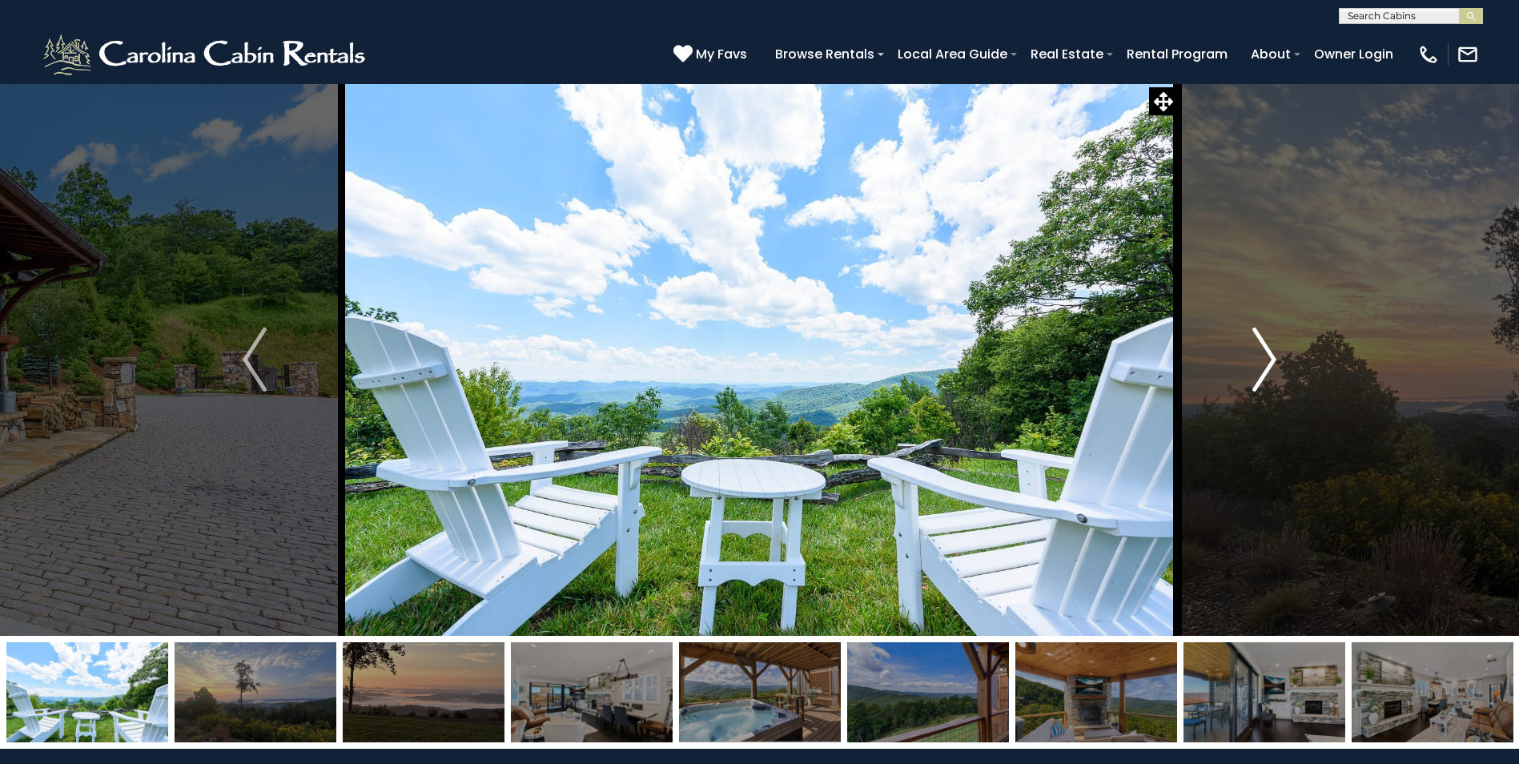
click at [1270, 368] on img "Next" at bounding box center [1265, 360] width 24 height 64
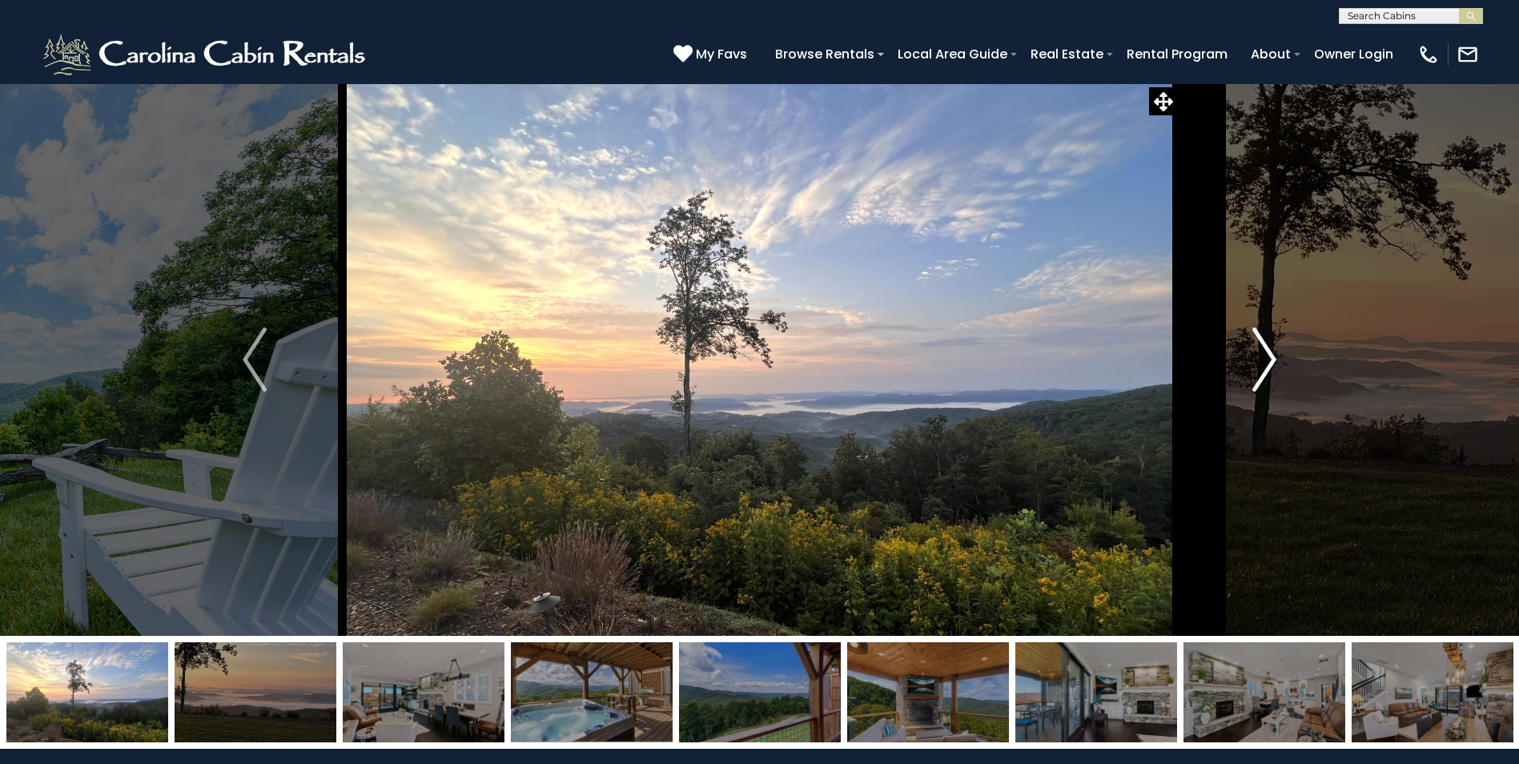
click at [1270, 368] on img "Next" at bounding box center [1265, 360] width 24 height 64
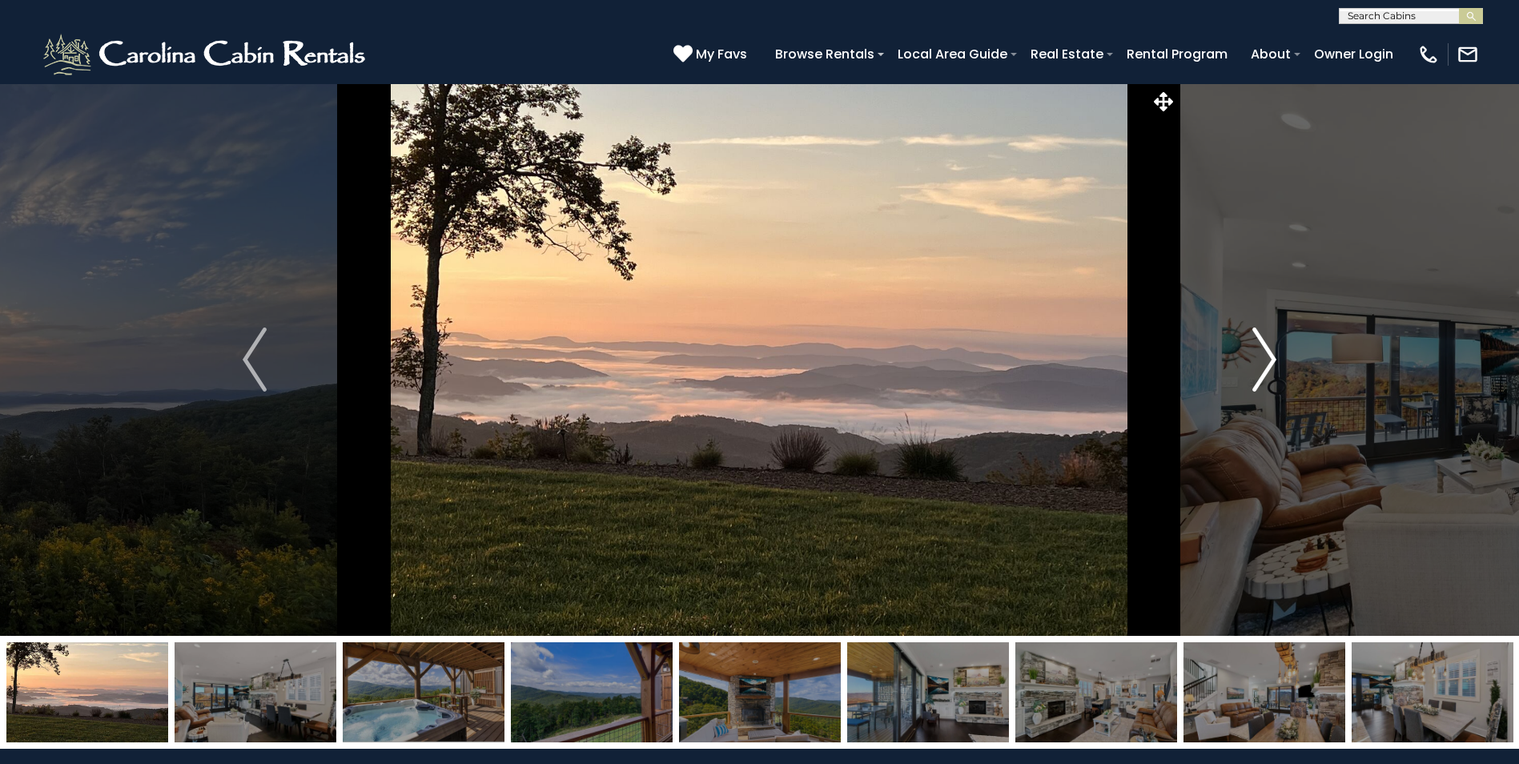
click at [1270, 367] on img "Next" at bounding box center [1265, 360] width 24 height 64
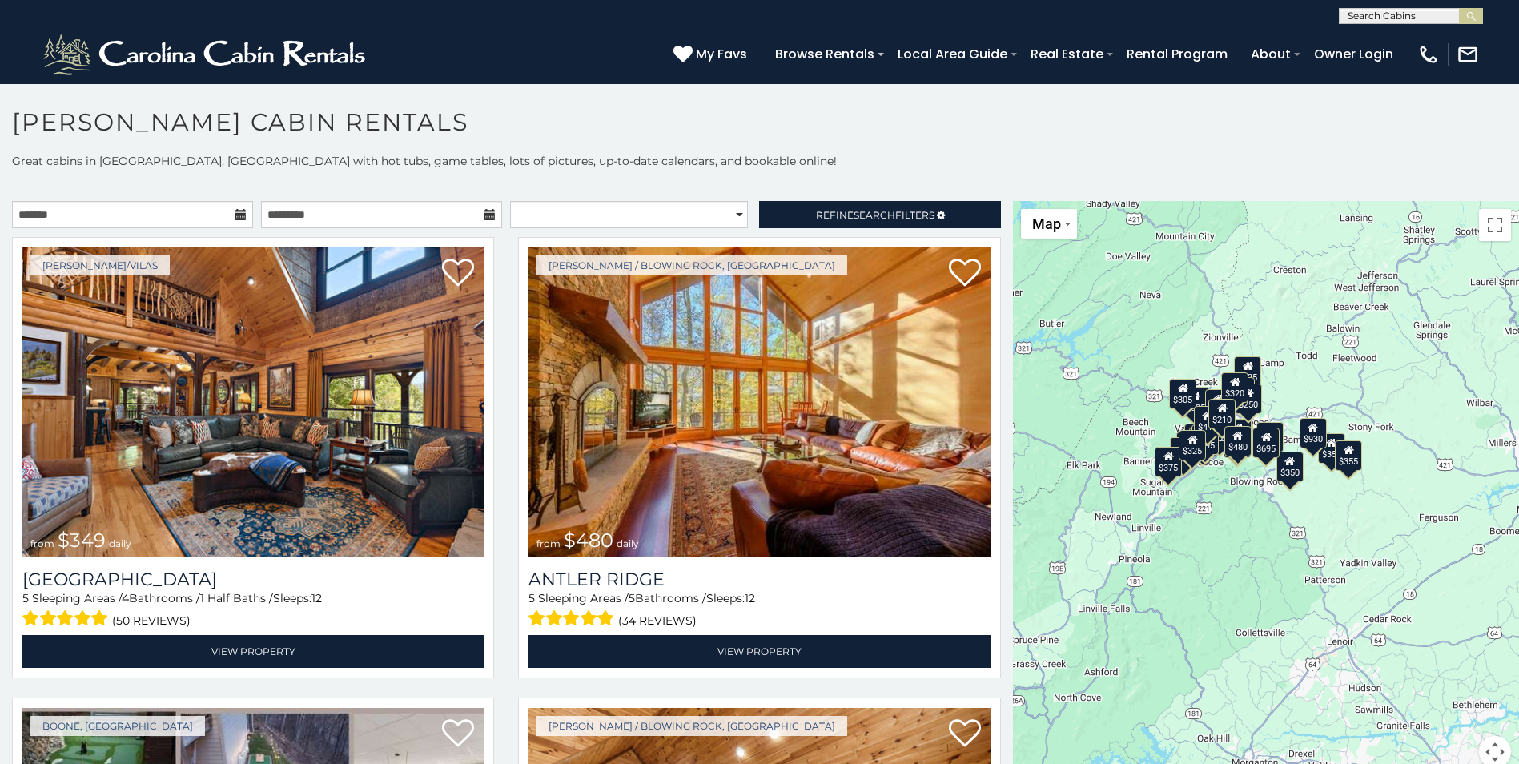
drag, startPoint x: 1451, startPoint y: 345, endPoint x: 1293, endPoint y: 300, distance: 164.8
click at [1293, 300] on div "$349 $480 $525 $315 $355 $675 $635 $930 $400 $451 $330 $400 $485 $460 $395 $255…" at bounding box center [1266, 494] width 506 height 586
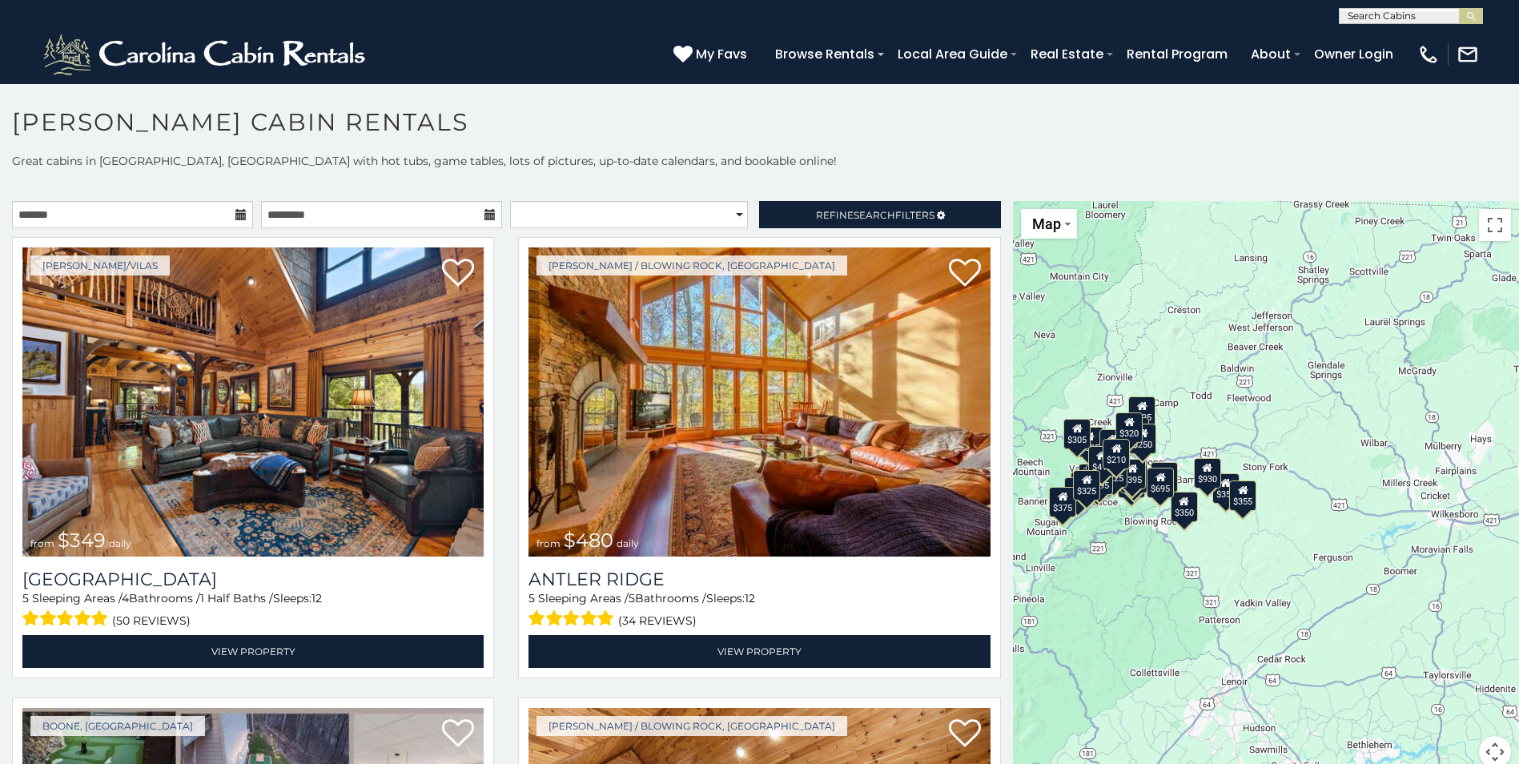
drag, startPoint x: 1451, startPoint y: 340, endPoint x: 1341, endPoint y: 382, distance: 117.4
click at [1341, 382] on div "$349 $480 $525 $315 $355 $675 $635 $930 $400 $451 $330 $400 $485 $460 $395 $255…" at bounding box center [1266, 494] width 506 height 586
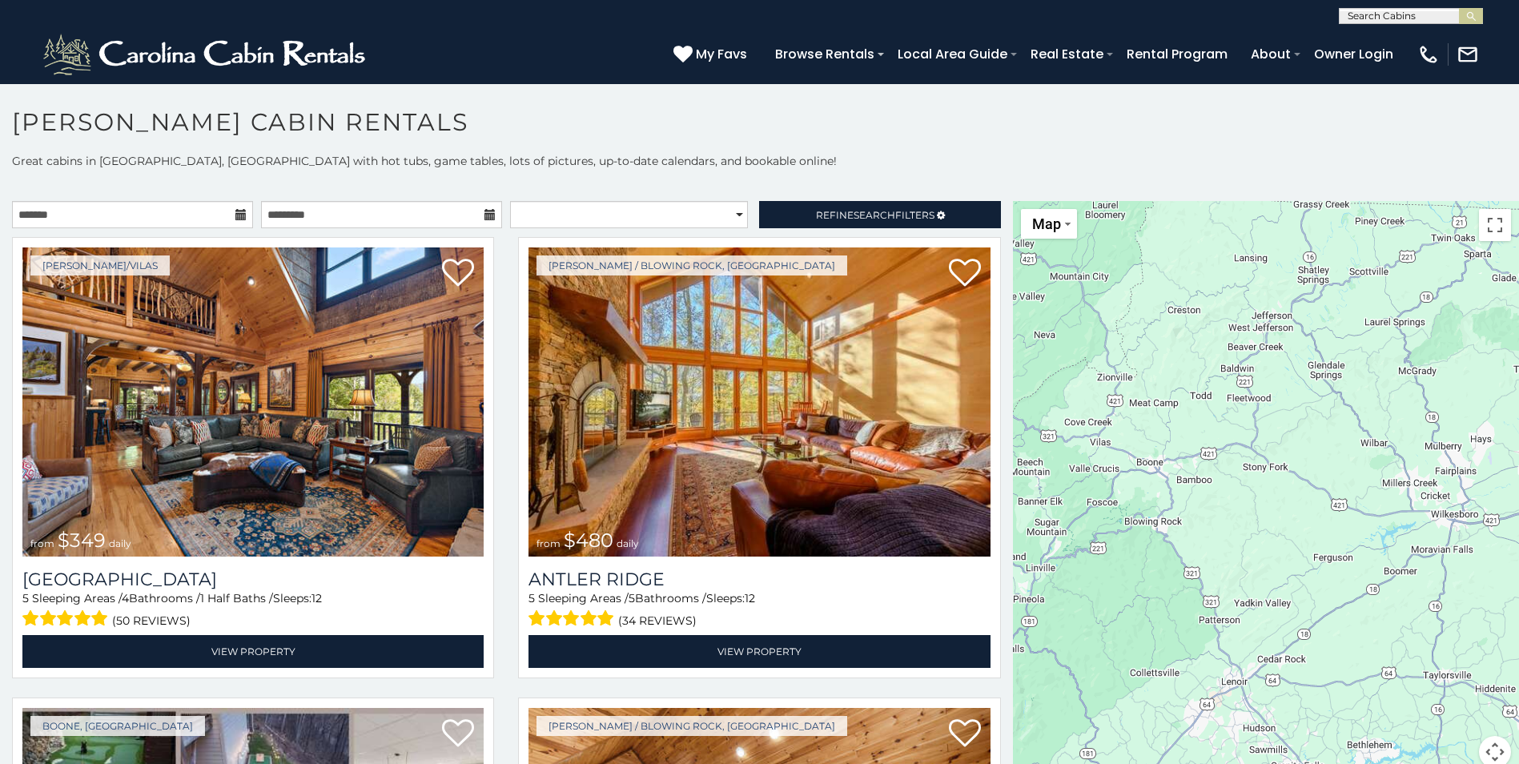
click at [1249, 480] on div at bounding box center [1266, 494] width 506 height 586
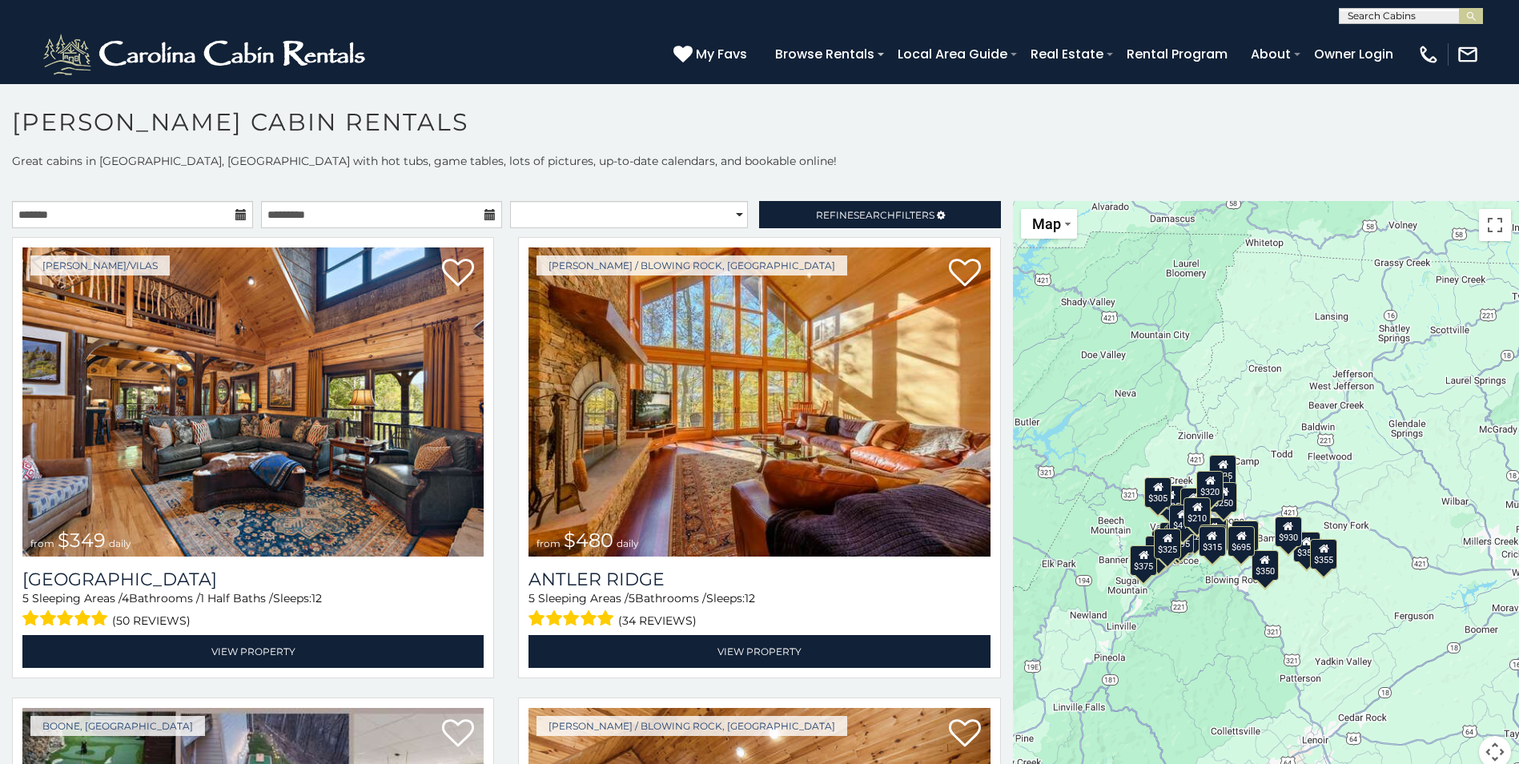
drag, startPoint x: 1316, startPoint y: 429, endPoint x: 1394, endPoint y: 489, distance: 98.2
click at [1394, 489] on div "$349 $480 $525 $315 $355 $675 $635 $930 $400 $451 $330 $400 $485 $460 $395 $255…" at bounding box center [1266, 494] width 506 height 586
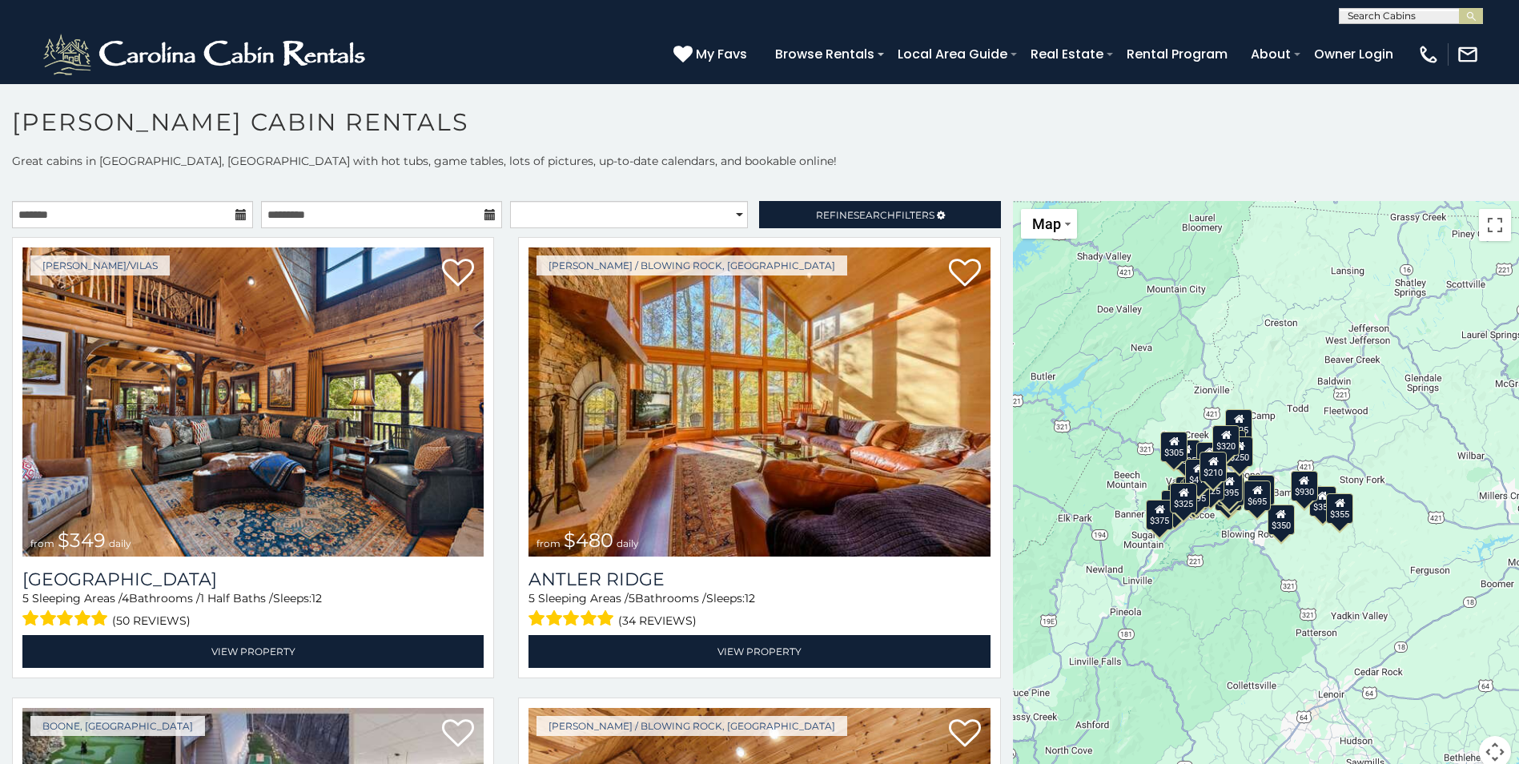
drag, startPoint x: 1328, startPoint y: 582, endPoint x: 1410, endPoint y: 419, distance: 182.7
click at [1402, 425] on div "$349 $480 $525 $315 $355 $675 $635 $930 $400 $451 $330 $400 $485 $460 $395 $255…" at bounding box center [1266, 494] width 506 height 586
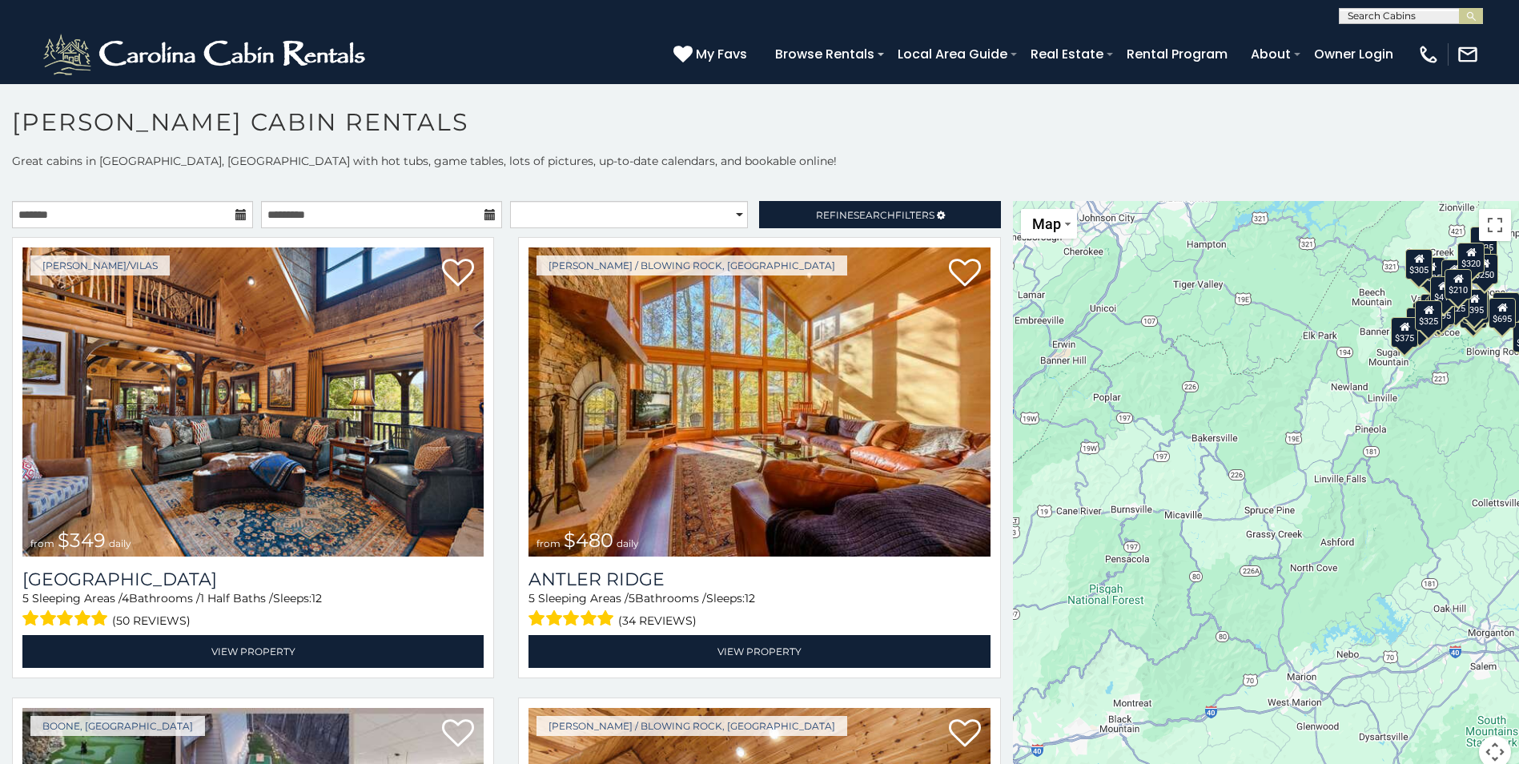
drag, startPoint x: 1254, startPoint y: 521, endPoint x: 1411, endPoint y: 500, distance: 158.4
click at [1411, 500] on div "$349 $480 $525 $315 $355 $675 $635 $930 $400 $451 $330 $400 $485 $460 $395 $255…" at bounding box center [1266, 494] width 506 height 586
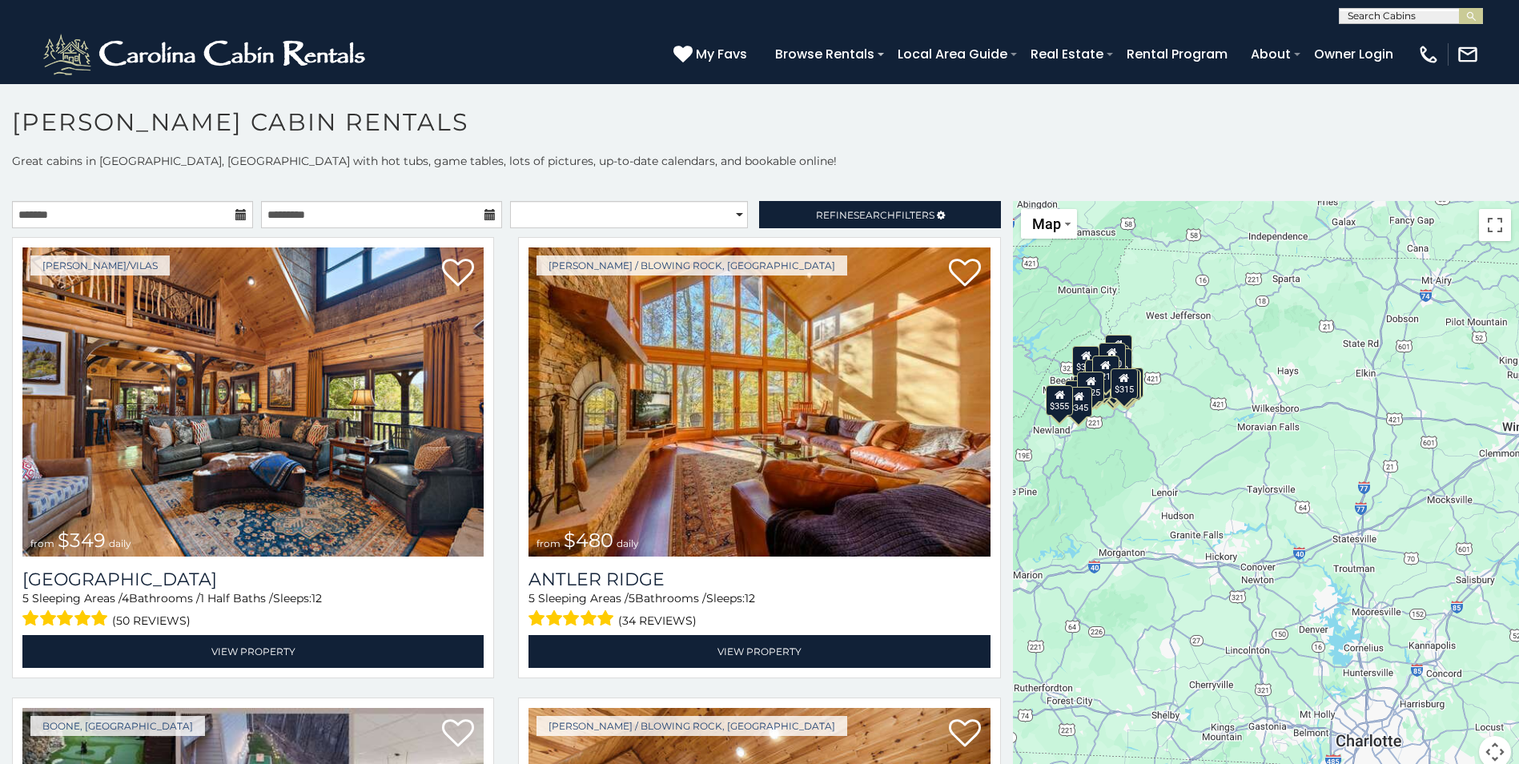
drag, startPoint x: 1349, startPoint y: 463, endPoint x: 1061, endPoint y: 461, distance: 287.6
click at [1061, 461] on div "$349 $480 $525 $315 $675 $635 $400 $451 $330 $400 $485 $460 $395 $255 $565 $225…" at bounding box center [1266, 494] width 506 height 586
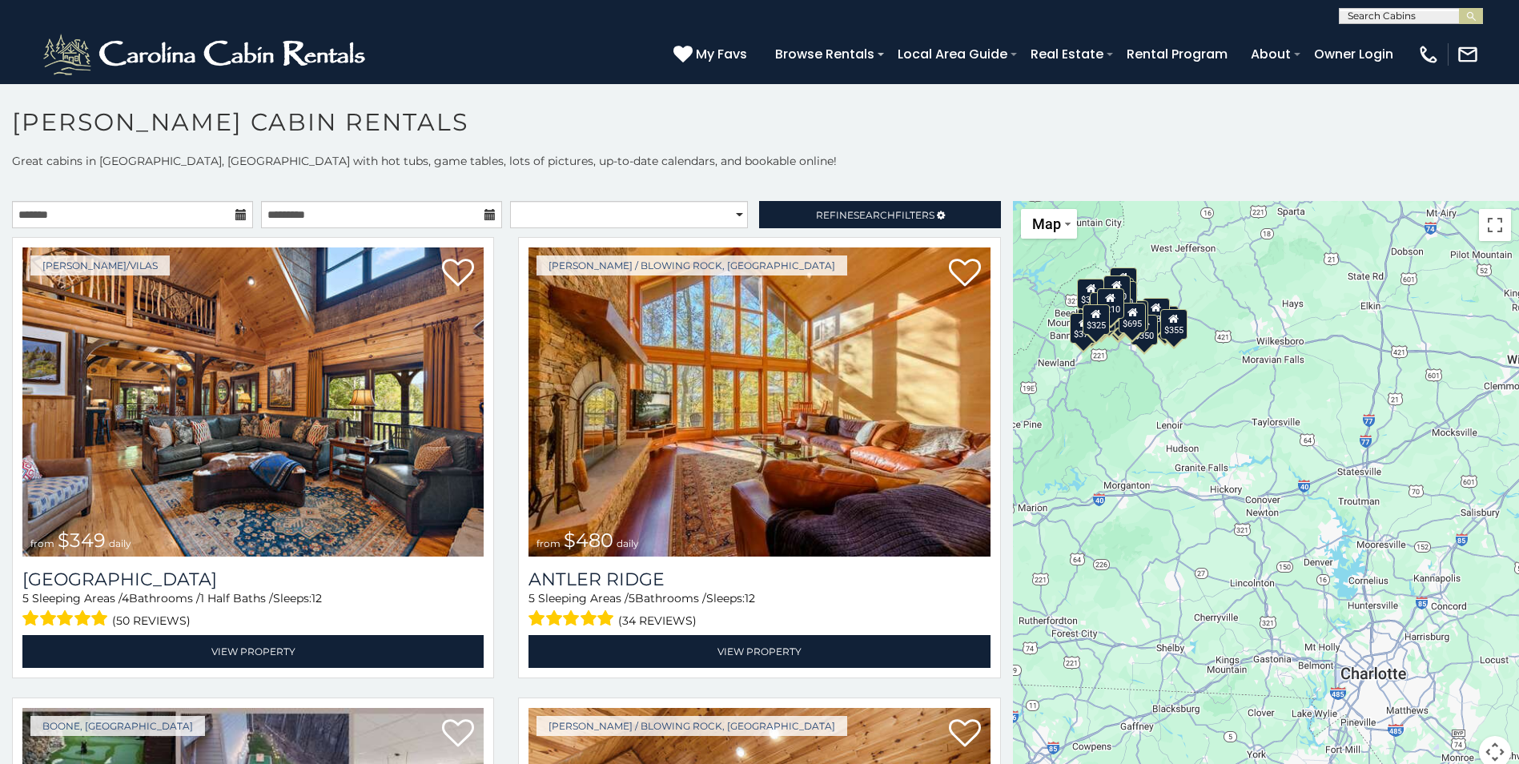
drag, startPoint x: 1309, startPoint y: 449, endPoint x: 1310, endPoint y: 384, distance: 65.7
click at [1310, 384] on div "$349 $480 $525 $315 $355 $675 $635 $930 $400 $451 $330 $400 $485 $460 $395 $255…" at bounding box center [1266, 494] width 506 height 586
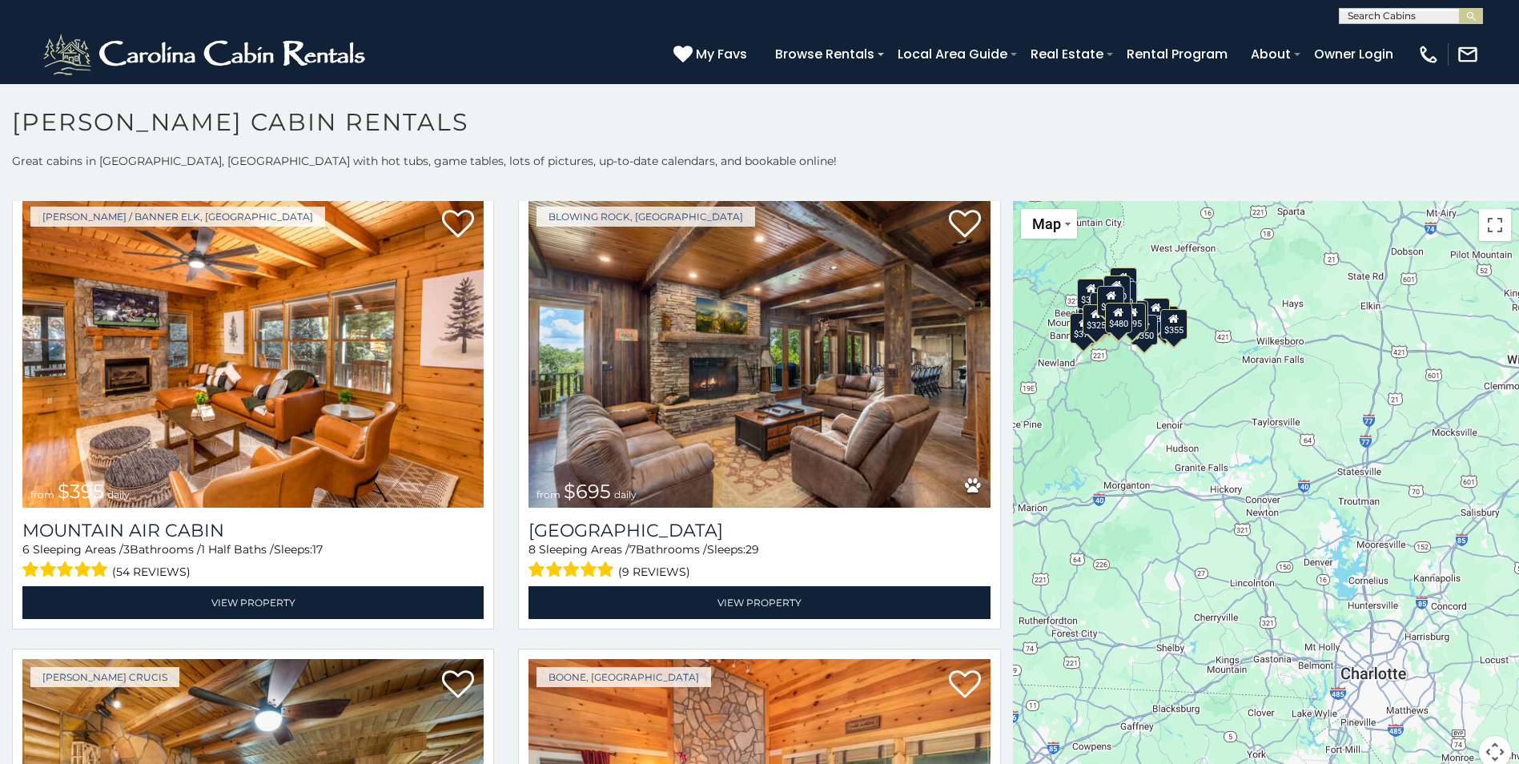
scroll to position [5628, 0]
